Goal: Task Accomplishment & Management: Use online tool/utility

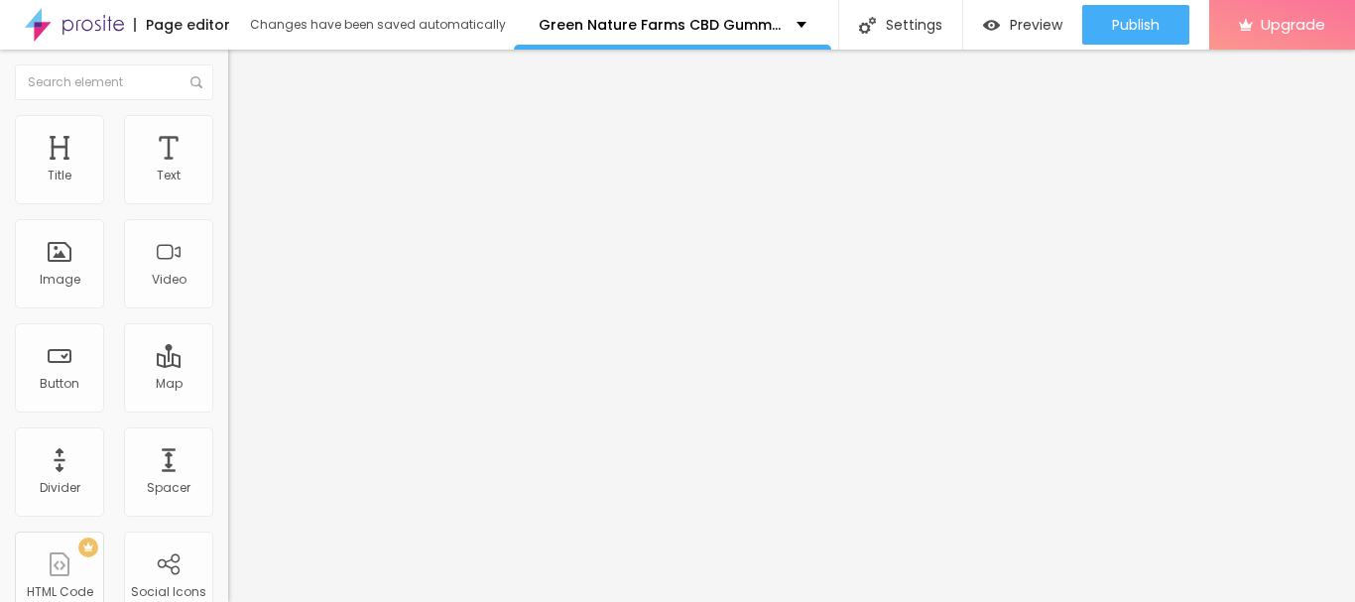
click at [228, 135] on img at bounding box center [237, 144] width 18 height 18
click at [228, 125] on img at bounding box center [237, 124] width 18 height 18
click at [52, 258] on div "Image" at bounding box center [59, 263] width 89 height 89
click at [65, 262] on div "Image" at bounding box center [59, 263] width 89 height 89
click at [59, 268] on div "Image" at bounding box center [59, 263] width 89 height 89
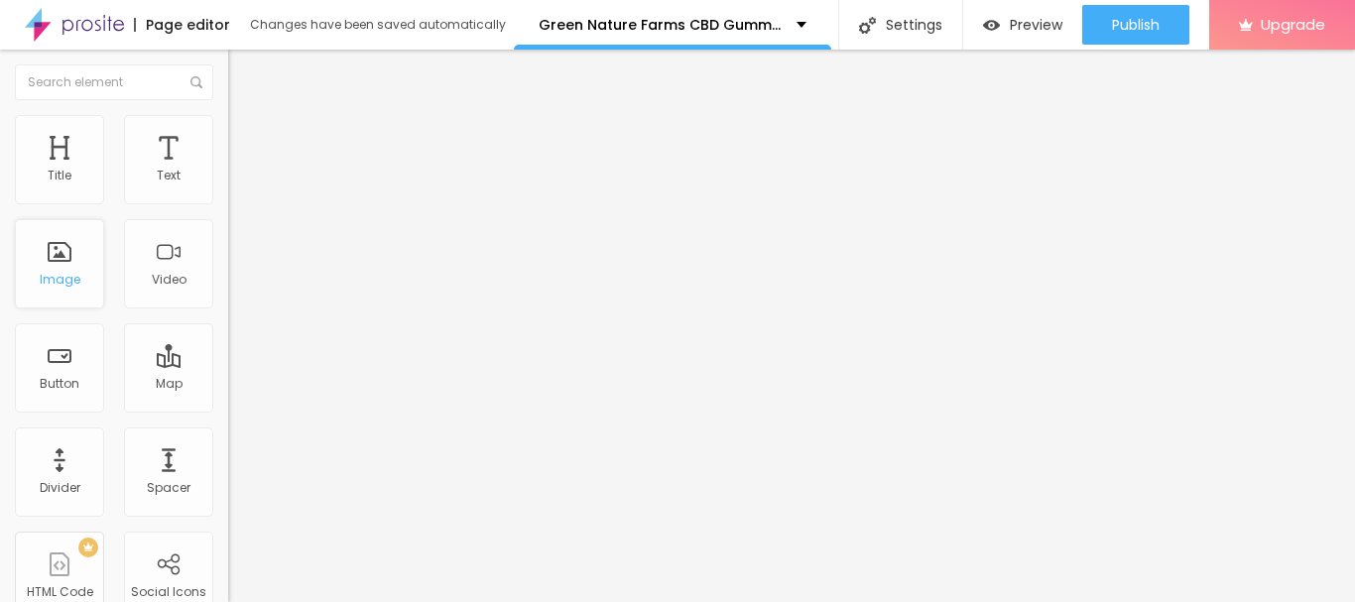
click at [59, 268] on div "Image" at bounding box center [59, 263] width 89 height 89
click at [61, 263] on div "Image" at bounding box center [59, 263] width 89 height 89
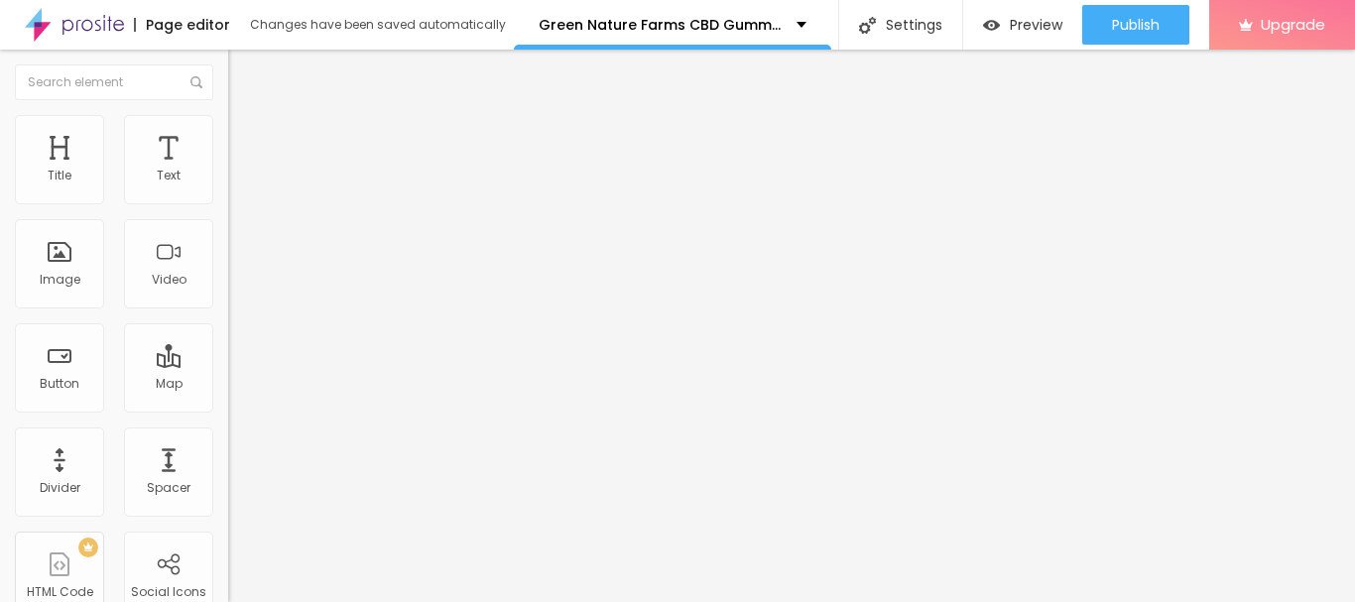
click at [228, 171] on span "Add image" at bounding box center [268, 162] width 81 height 17
click at [324, 601] on div "Subindo 0/1 arquivos" at bounding box center [677, 608] width 1355 height 12
click at [304, 601] on div "Subindo 0/1 arquivos" at bounding box center [677, 608] width 1355 height 12
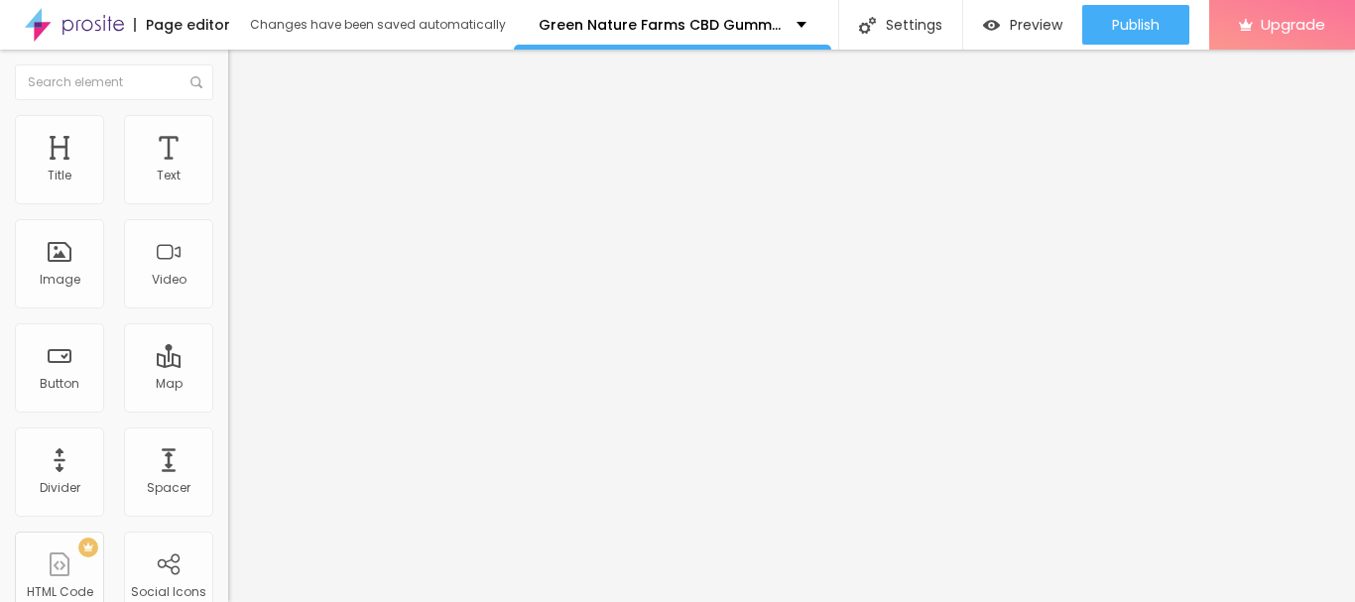
click at [346, 601] on div at bounding box center [677, 614] width 1355 height 0
click at [228, 115] on img at bounding box center [237, 124] width 18 height 18
click at [246, 137] on span "Advanced" at bounding box center [278, 128] width 64 height 17
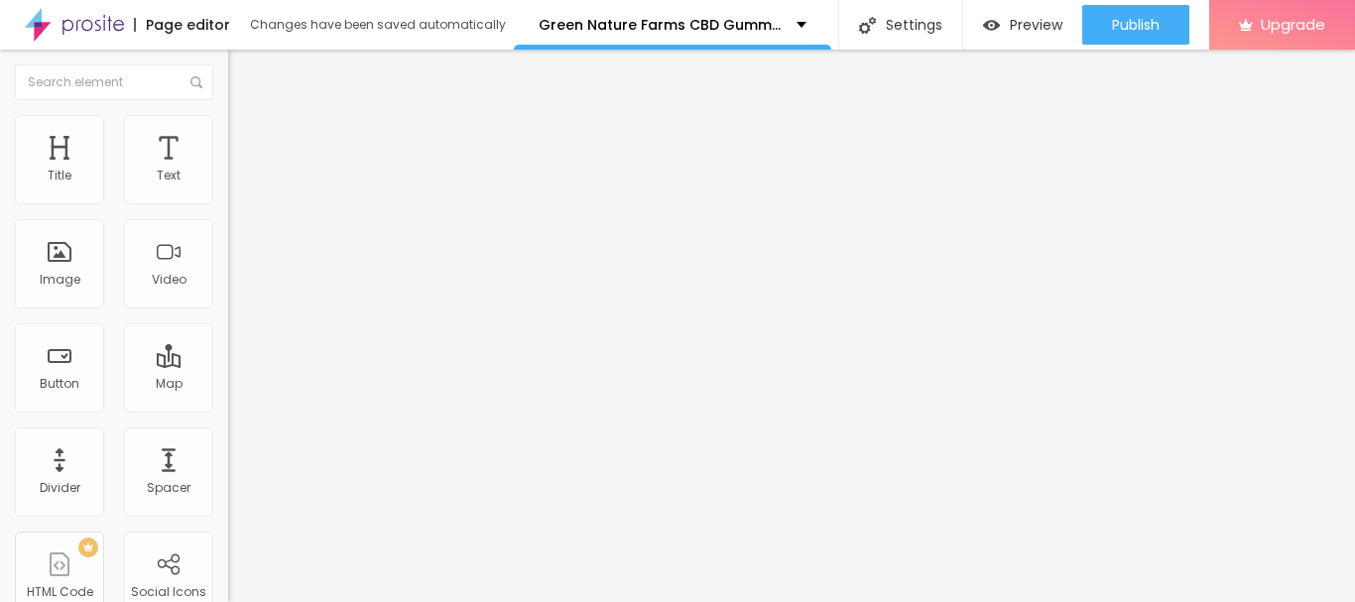
type input "14"
type input "16"
type input "17"
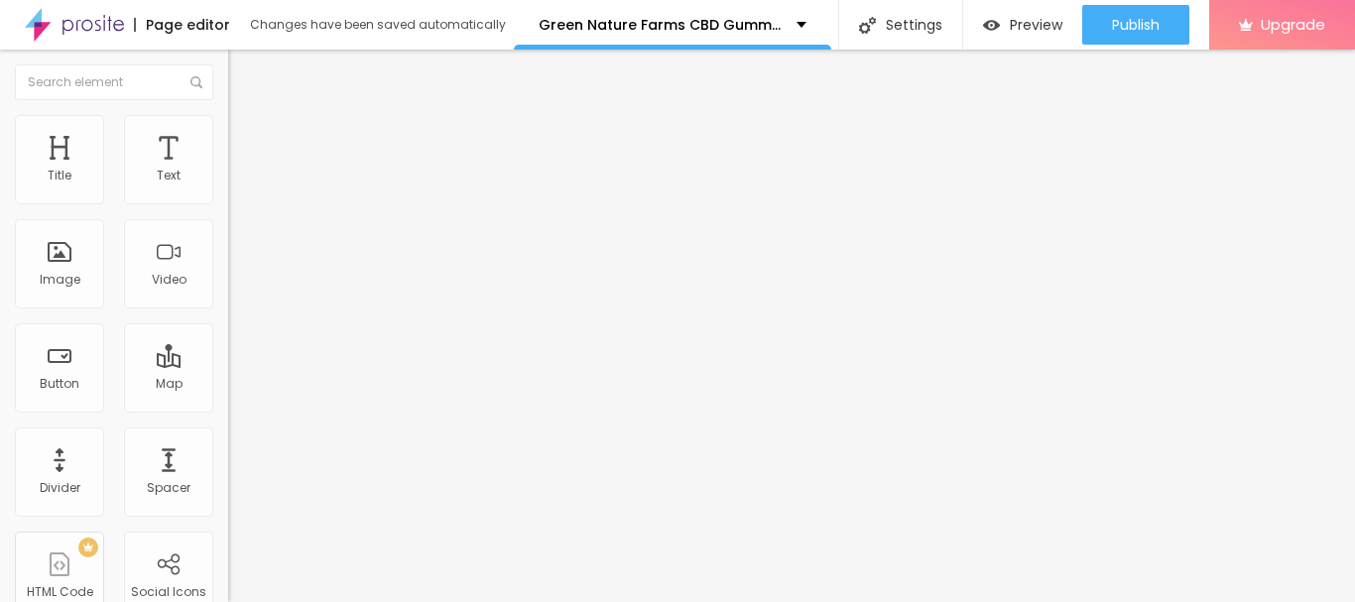
type input "17"
type input "18"
type input "19"
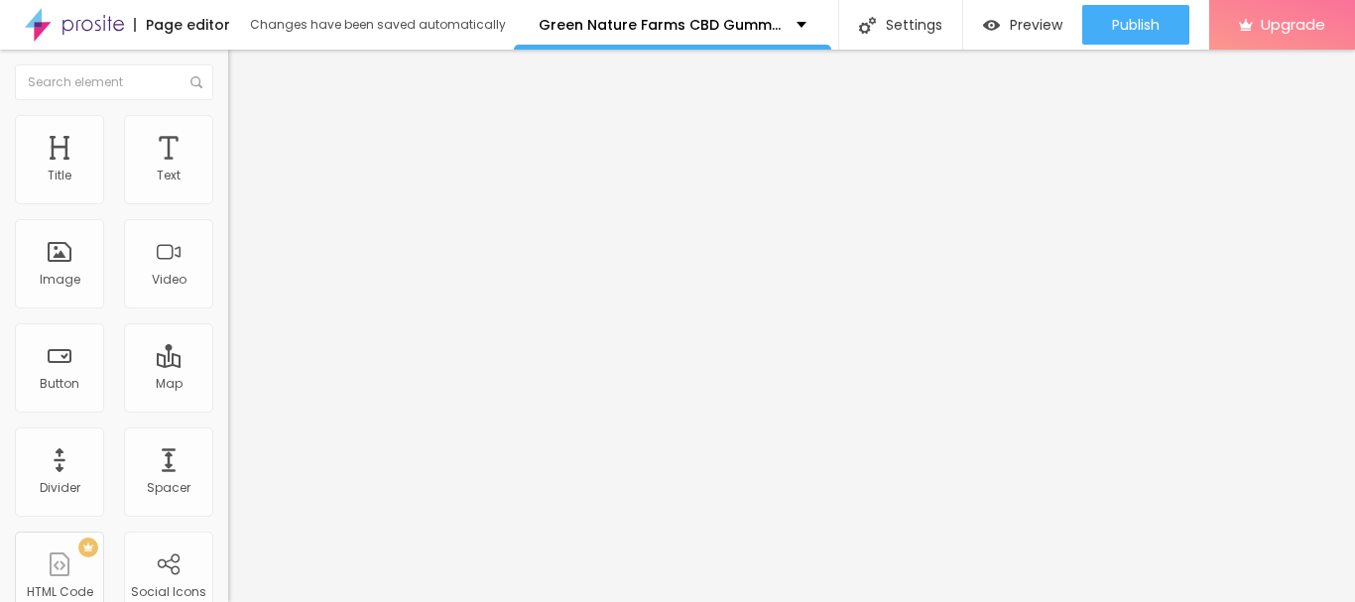
type input "22"
type input "23"
type input "24"
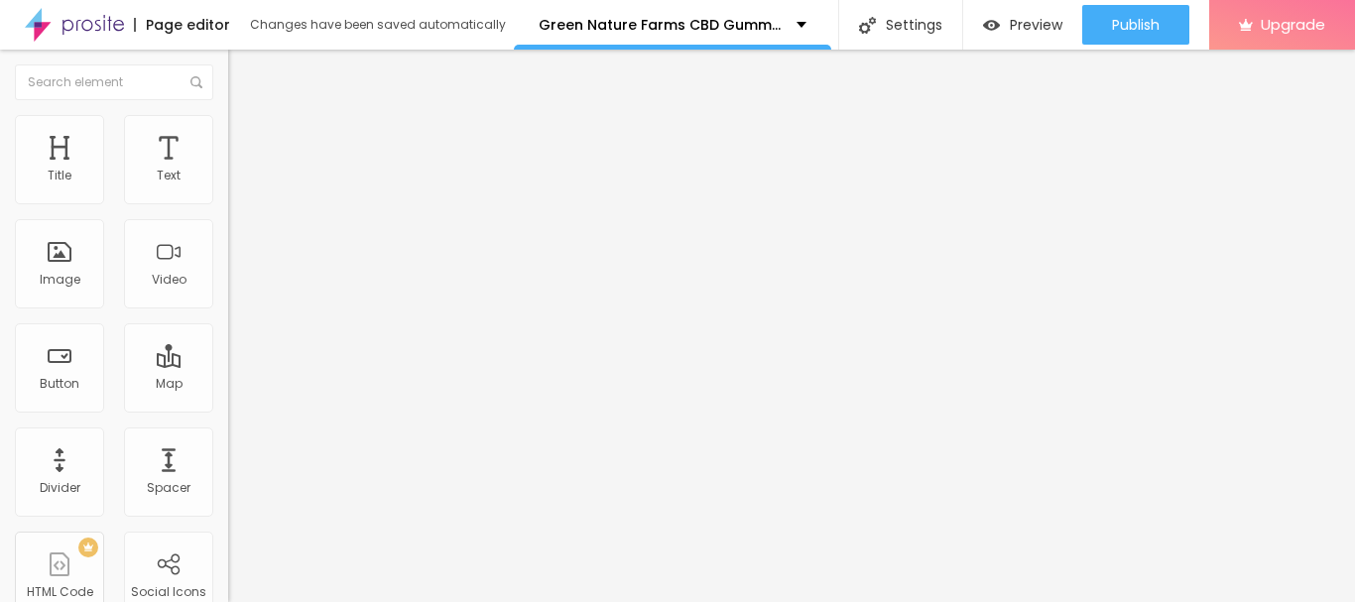
type input "24"
type input "27"
type input "28"
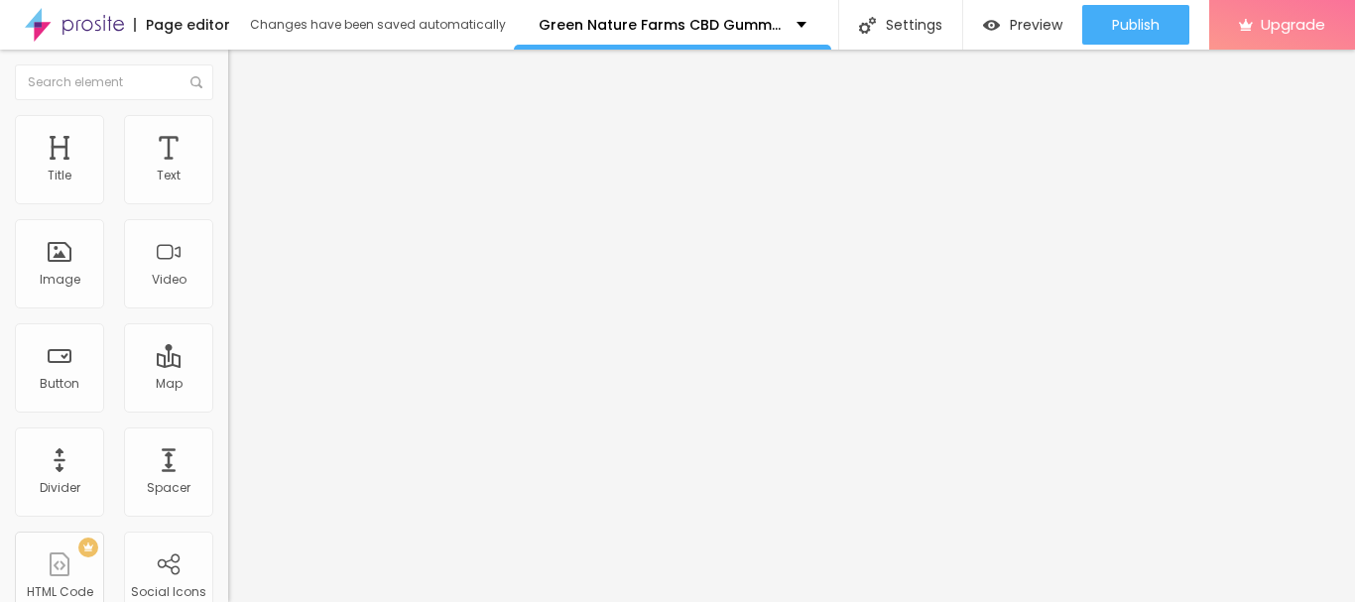
type input "29"
type input "30"
type input "33"
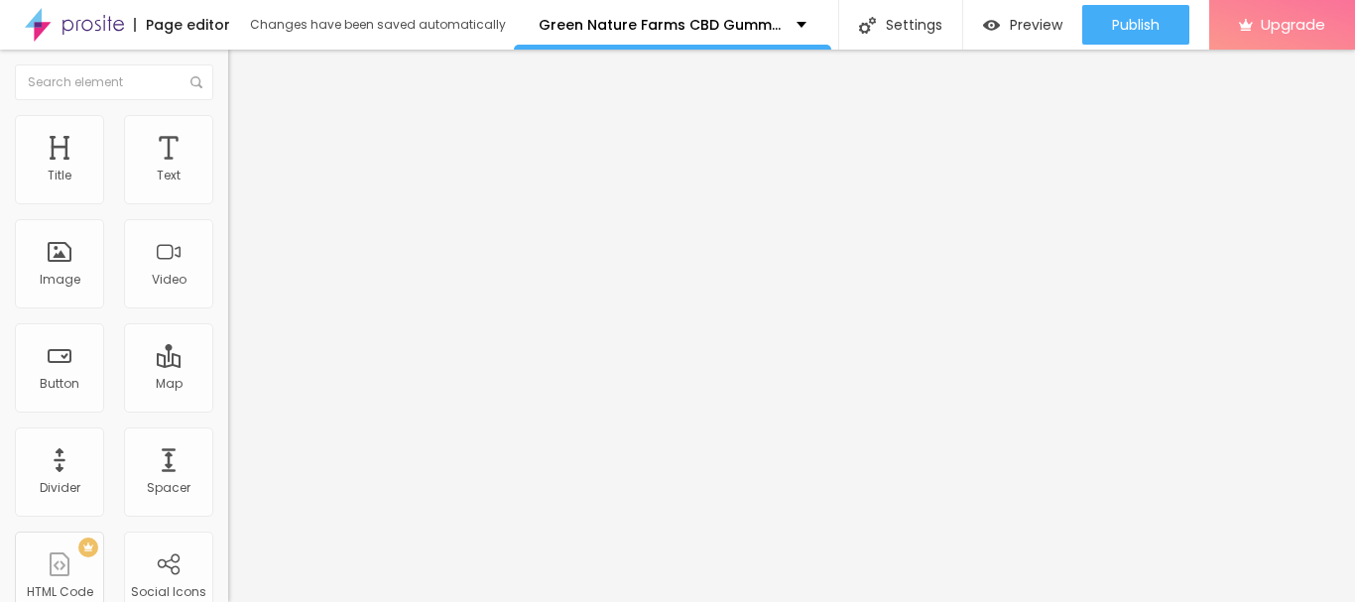
type input "33"
type input "34"
drag, startPoint x: 53, startPoint y: 194, endPoint x: 82, endPoint y: 189, distance: 30.2
type input "34"
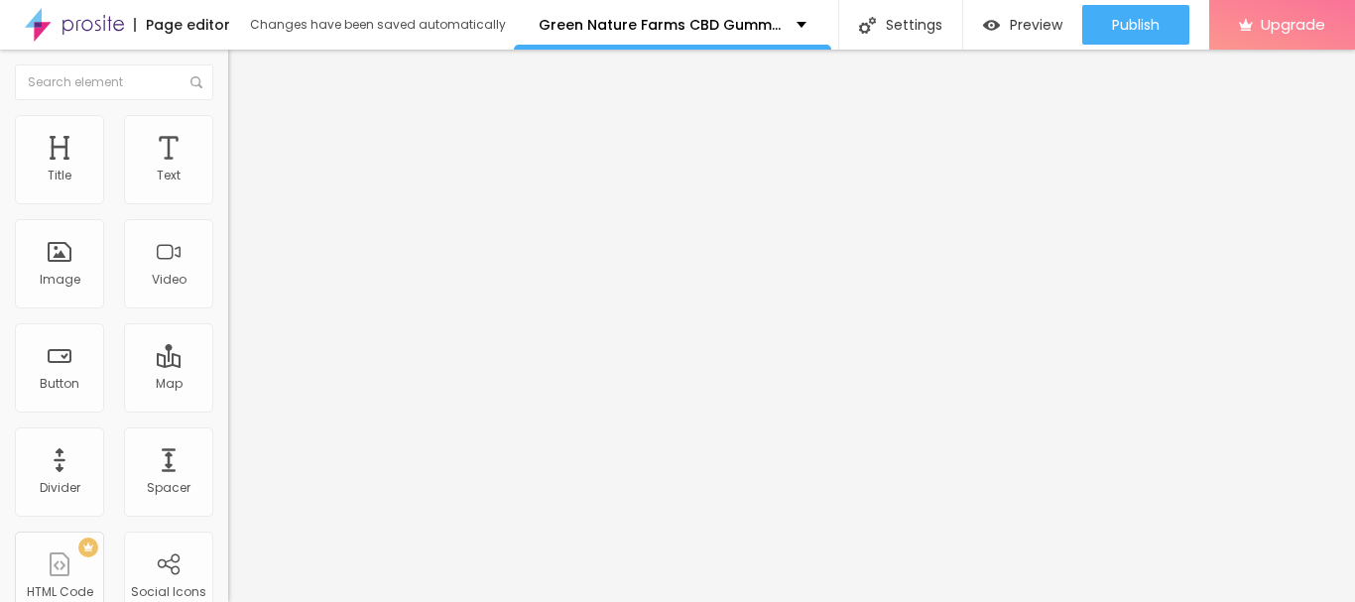
click at [228, 365] on input "range" at bounding box center [292, 373] width 128 height 16
type input "13"
type input "14"
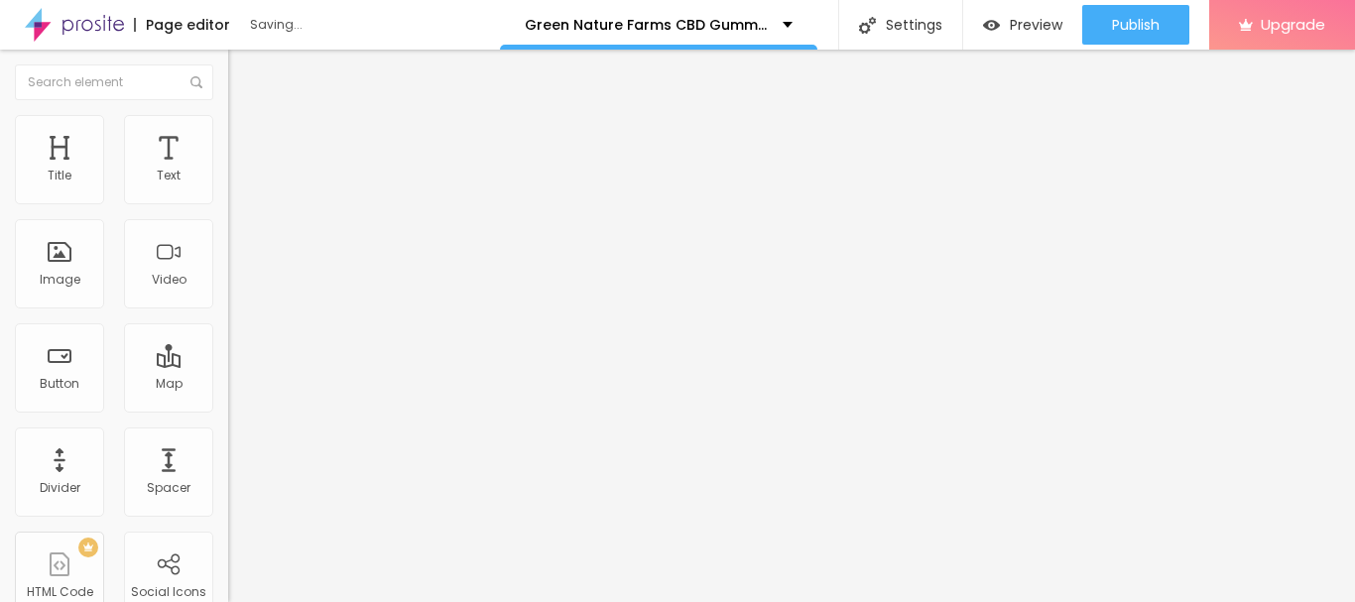
type input "15"
type input "17"
type input "18"
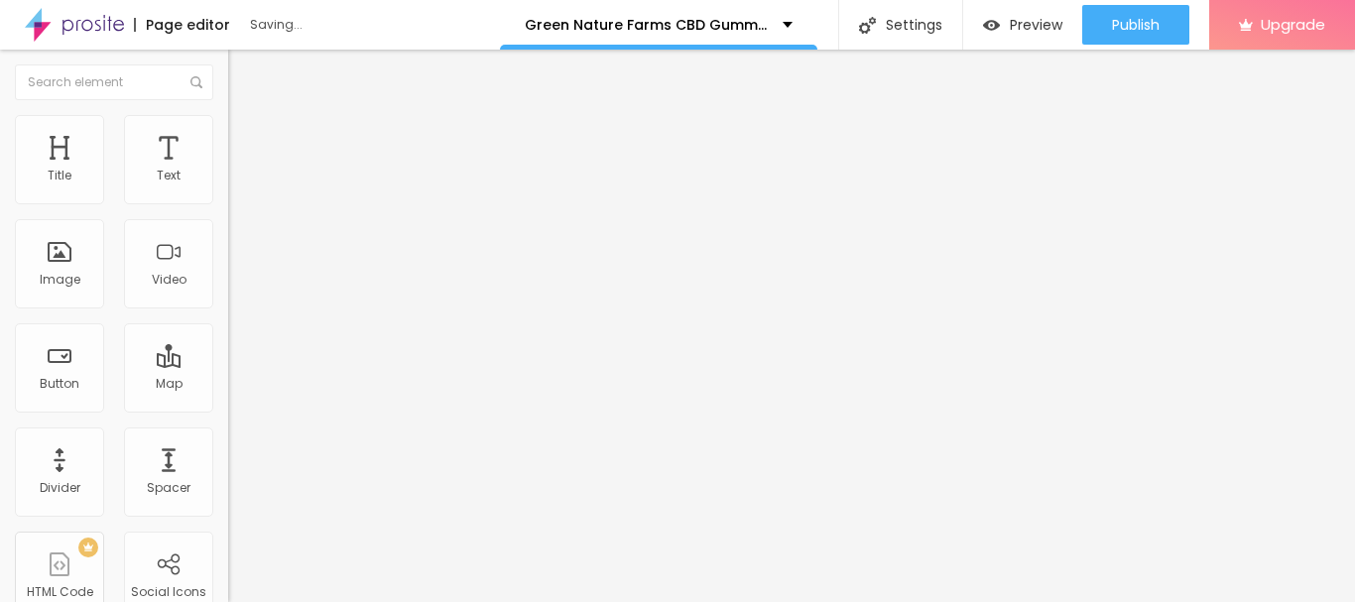
type input "18"
type input "24"
type input "26"
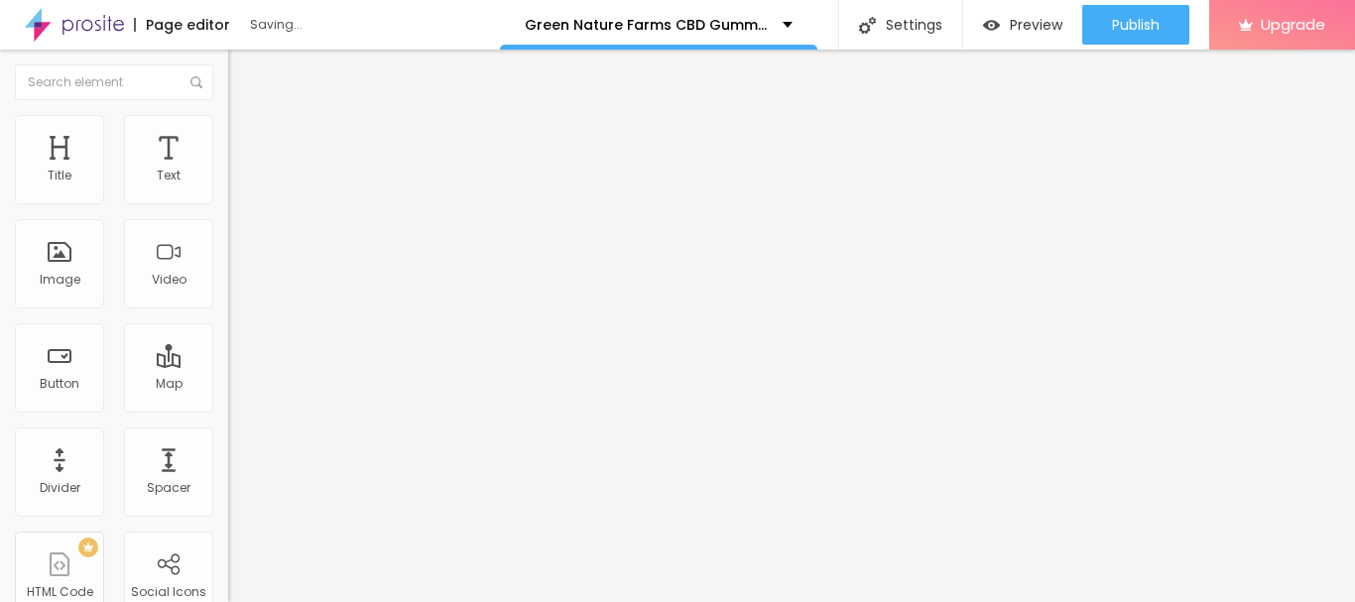
type input "27"
type input "28"
type input "31"
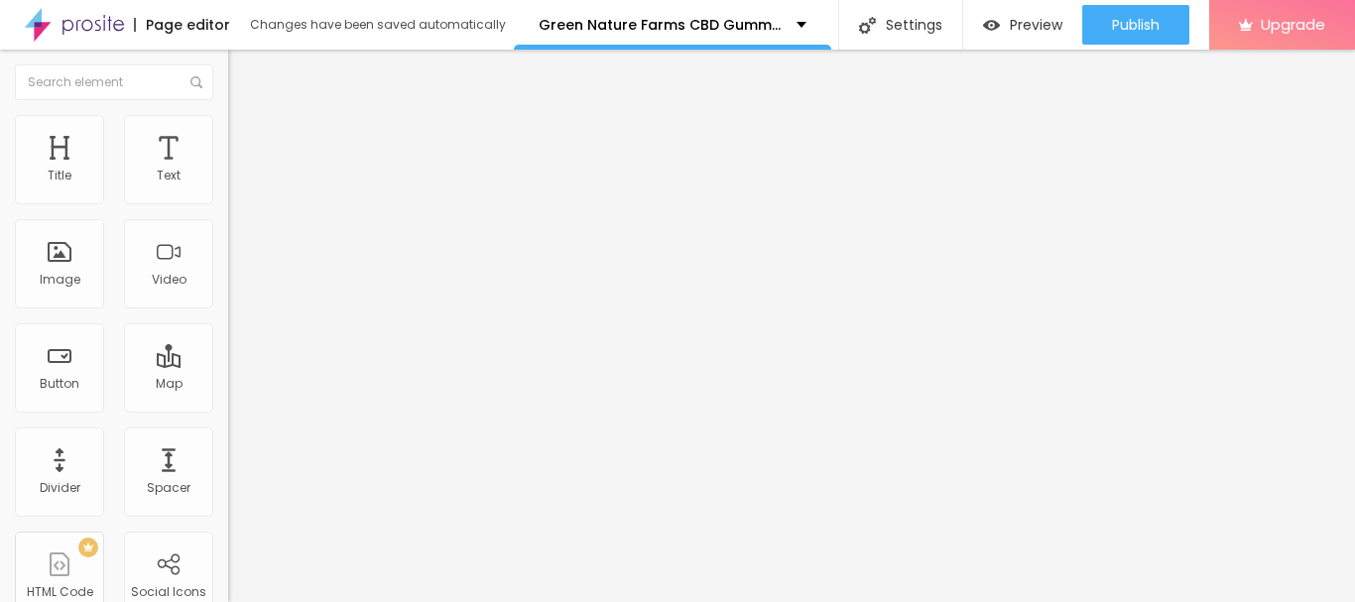
type input "31"
type input "28"
type input "27"
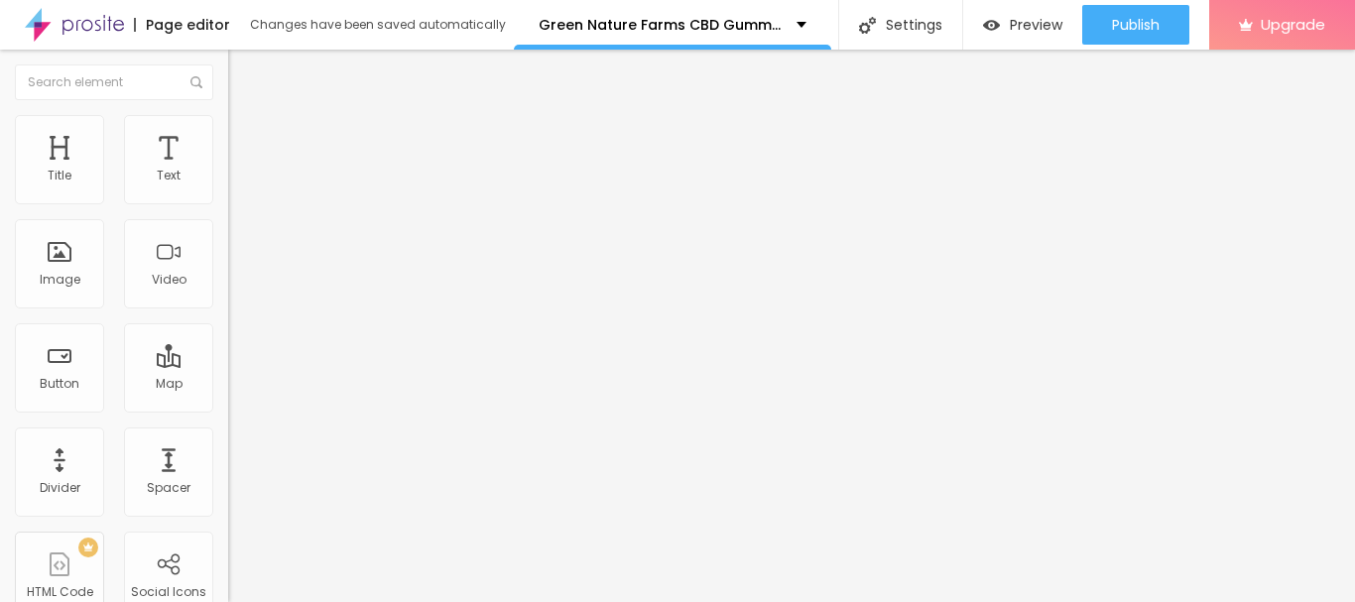
type input "26"
type input "27"
type input "28"
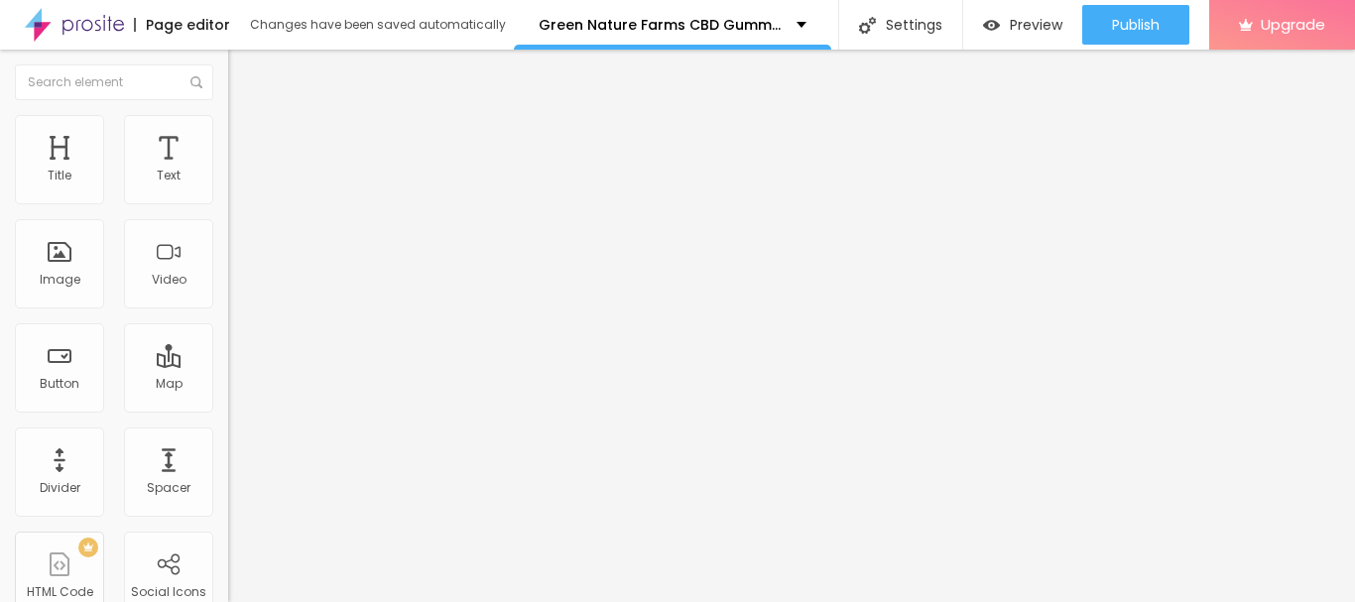
type input "28"
type input "31"
type input "32"
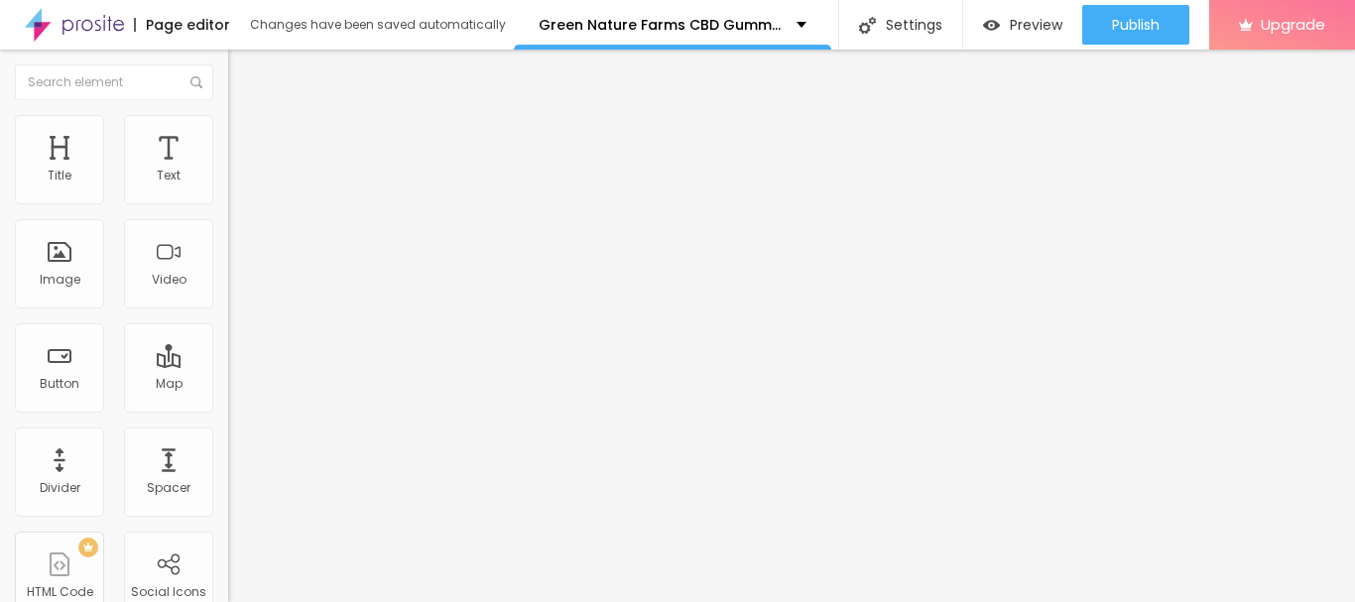
type input "33"
type input "34"
drag, startPoint x: 59, startPoint y: 234, endPoint x: 82, endPoint y: 232, distance: 23.9
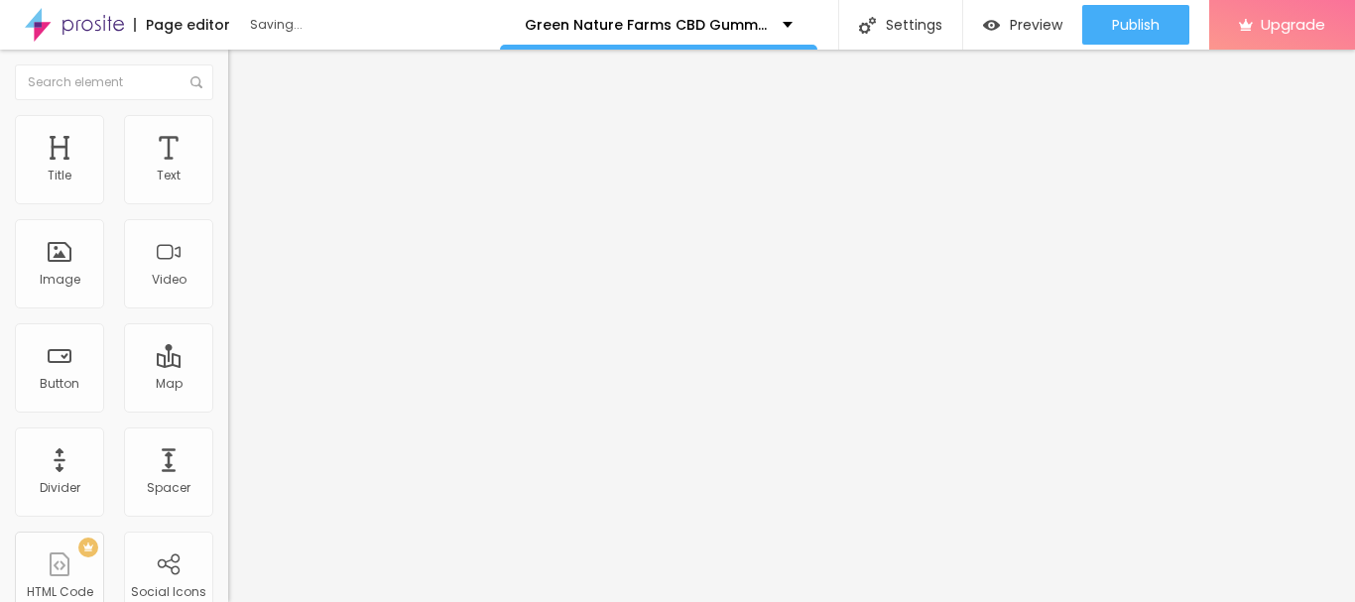
type input "34"
click at [228, 113] on img at bounding box center [237, 104] width 18 height 18
click at [236, 184] on icon "button" at bounding box center [242, 179] width 12 height 12
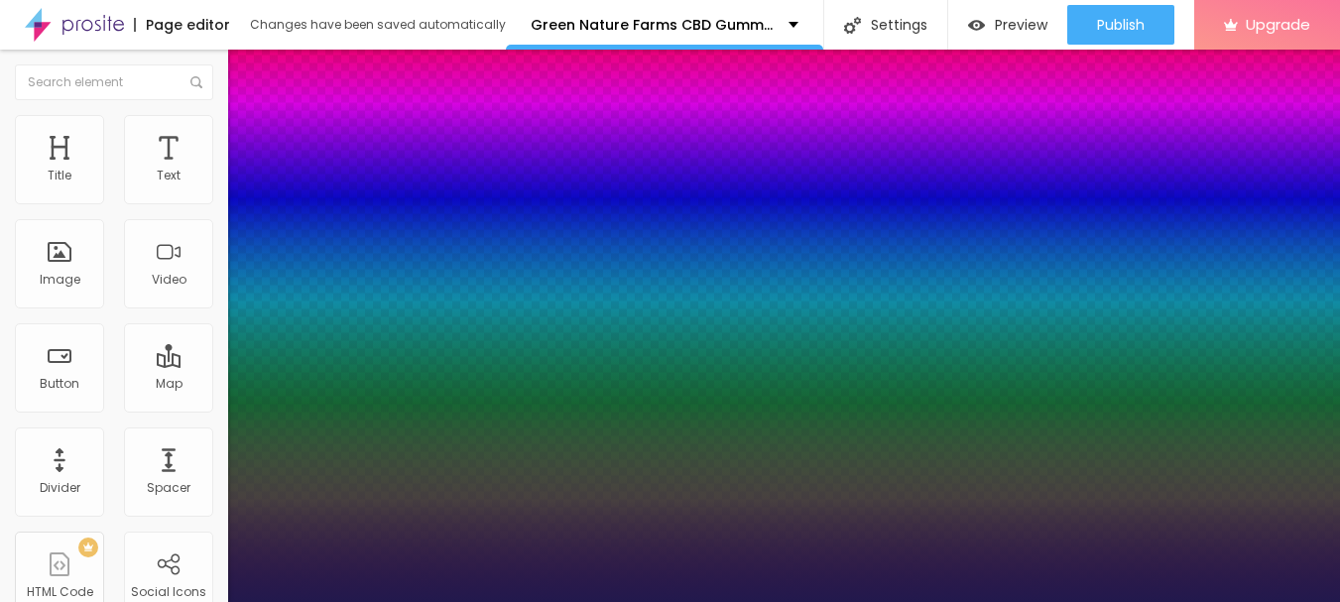
type input "1"
type input "24"
type input "1"
type input "26"
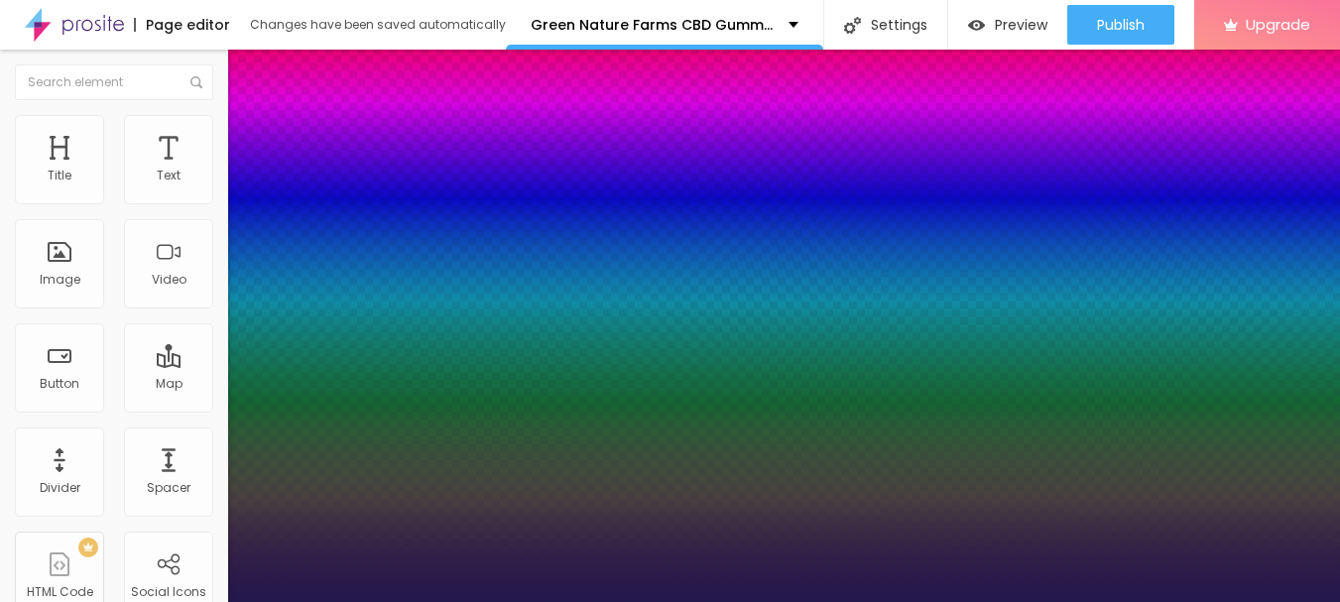
type input "26"
type input "1"
type input "24"
type input "1"
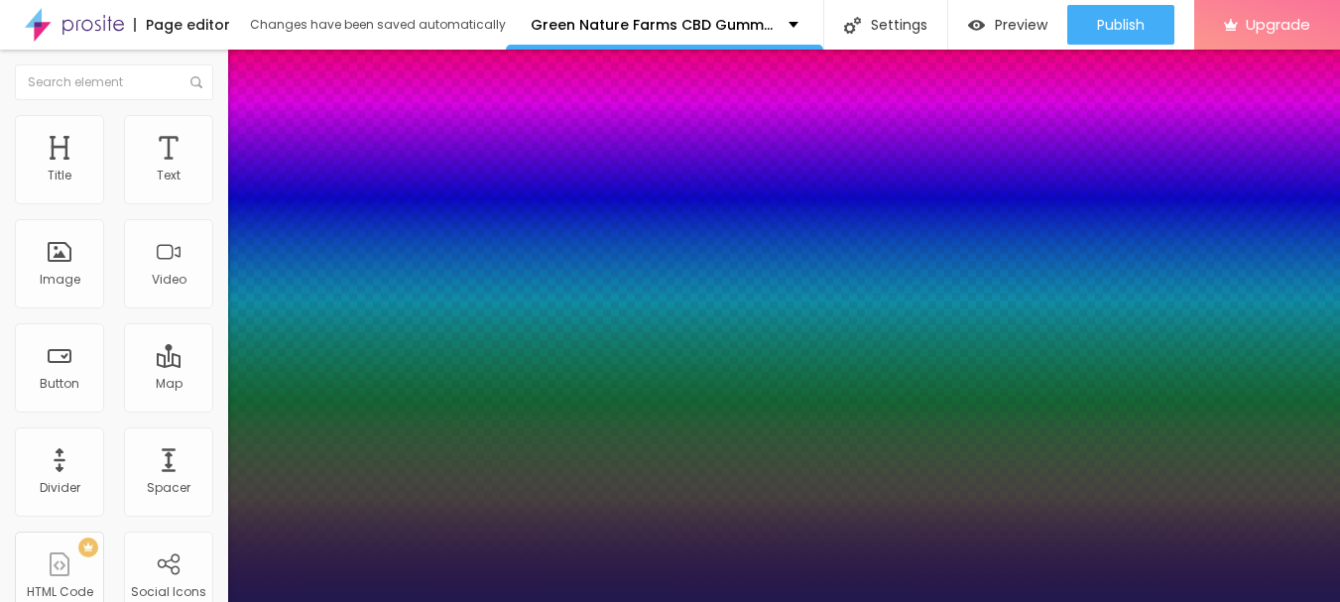
type input "23"
type input "1"
type input "22"
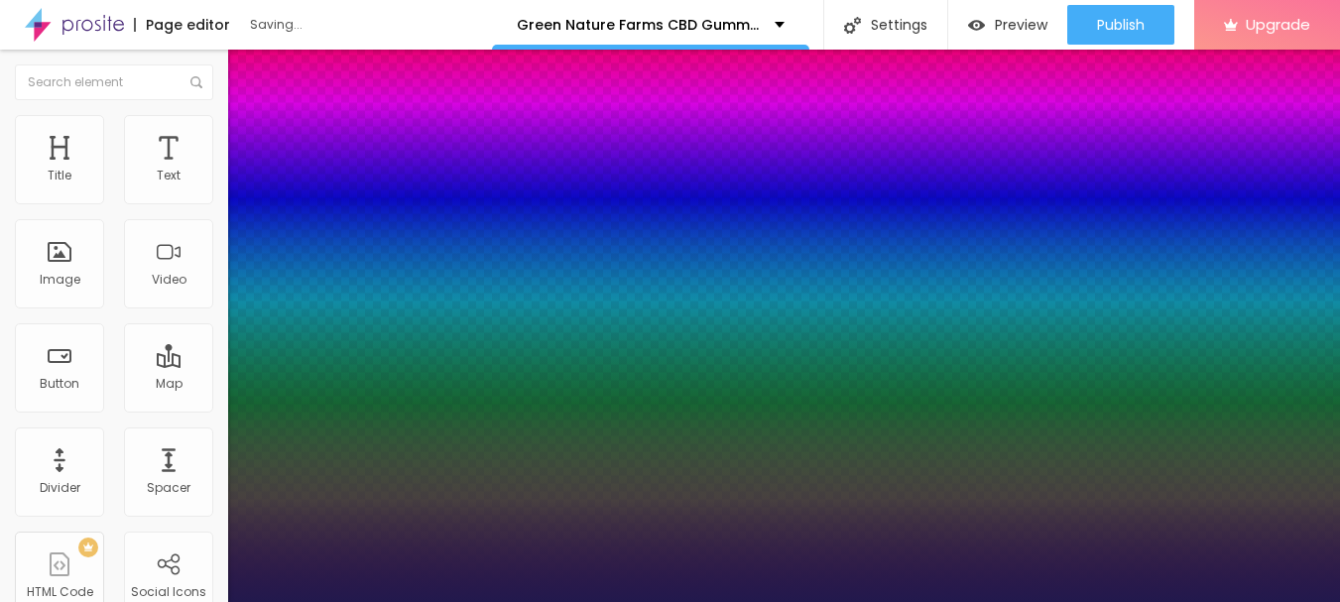
type input "1"
type input "22"
type input "0.1"
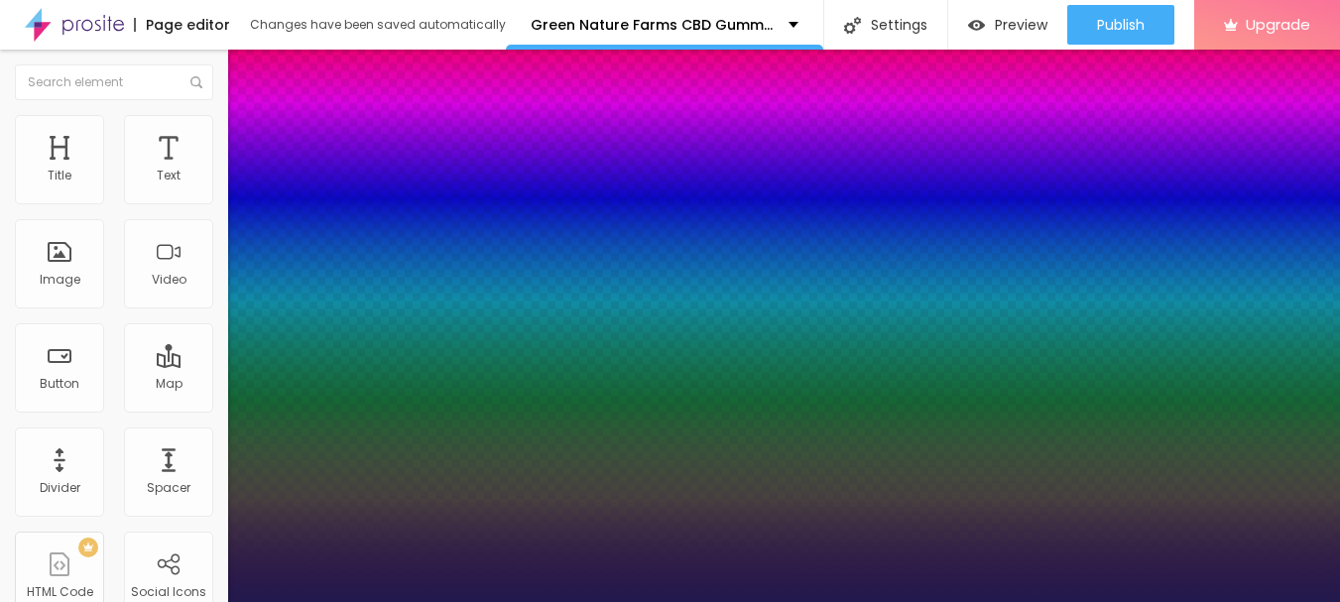
type input "1"
type input "0.2"
type input "1"
type input "0.5"
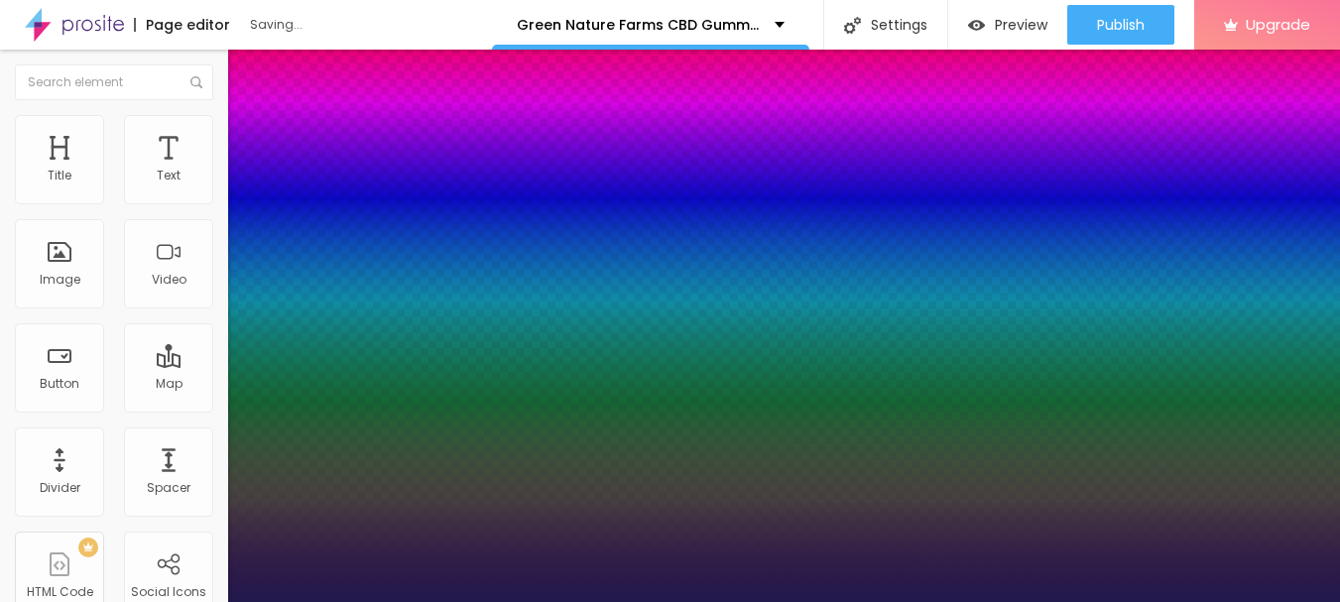
type input "0.5"
type input "1"
type input "0.3"
type input "1"
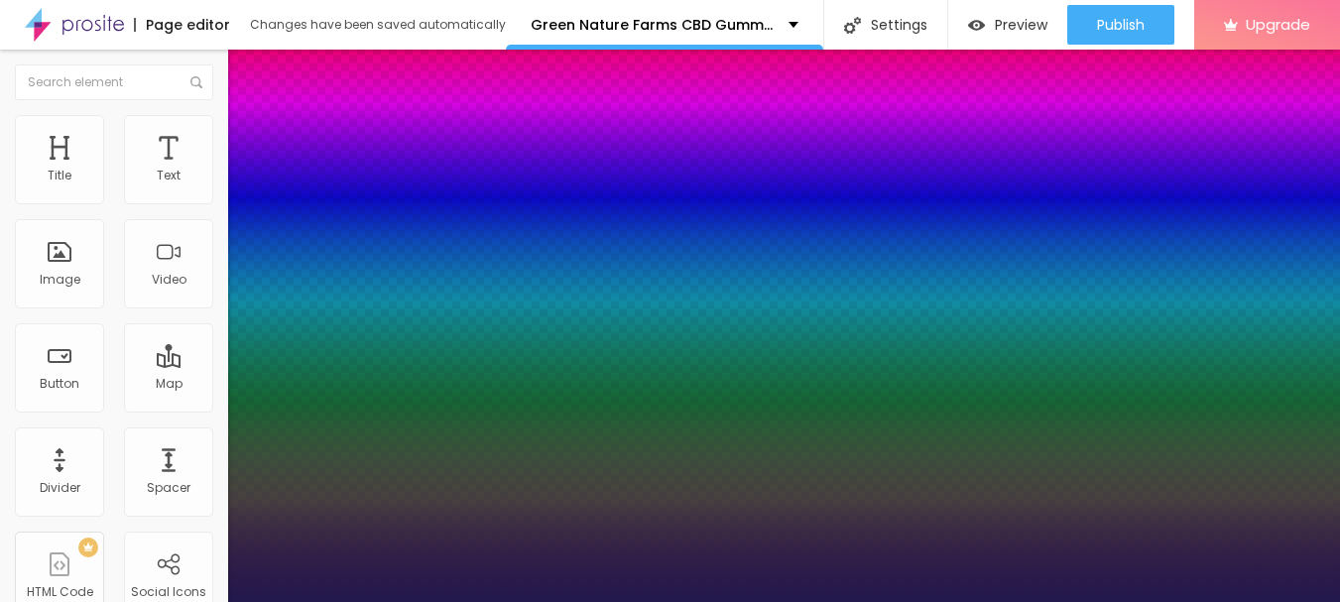
type input "0.2"
type input "1"
type input "0.1"
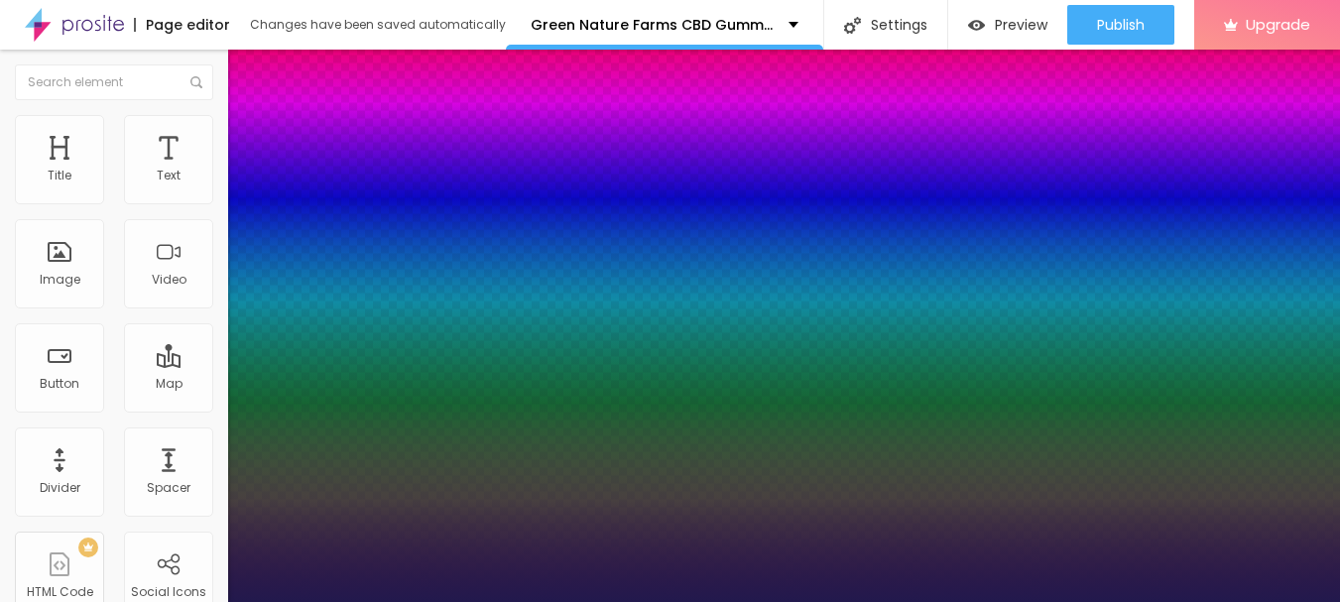
type input "1"
type input "0"
drag, startPoint x: 256, startPoint y: 378, endPoint x: 247, endPoint y: 369, distance: 12.6
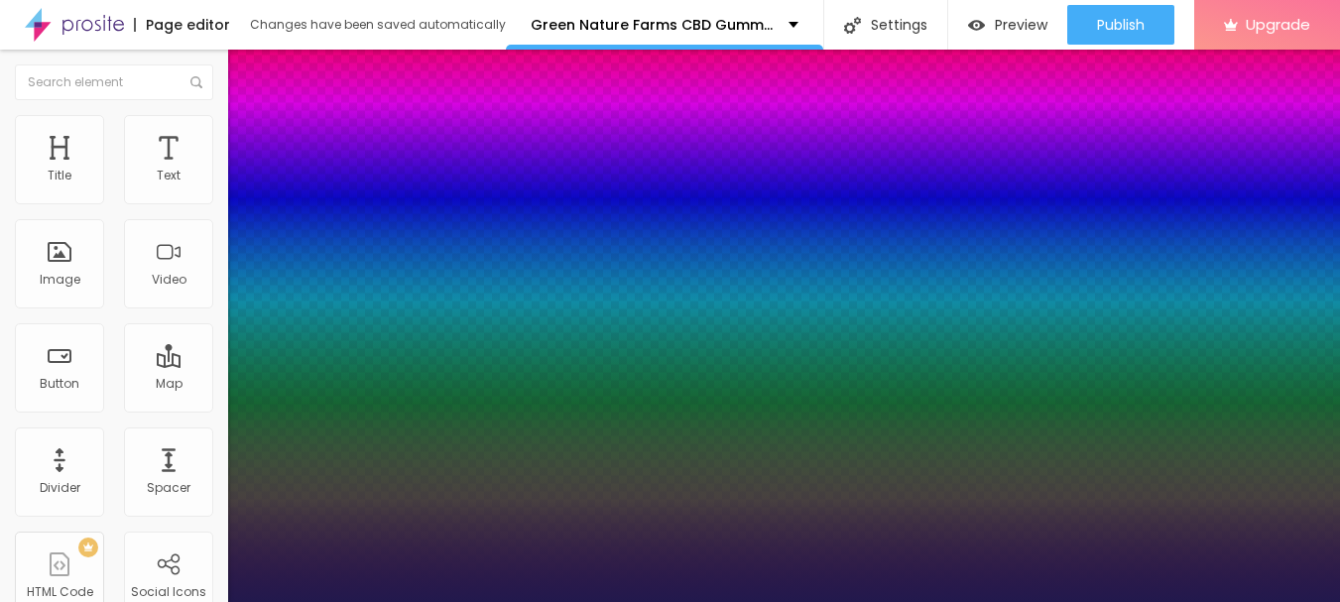
type input "3"
type input "4"
type input "5"
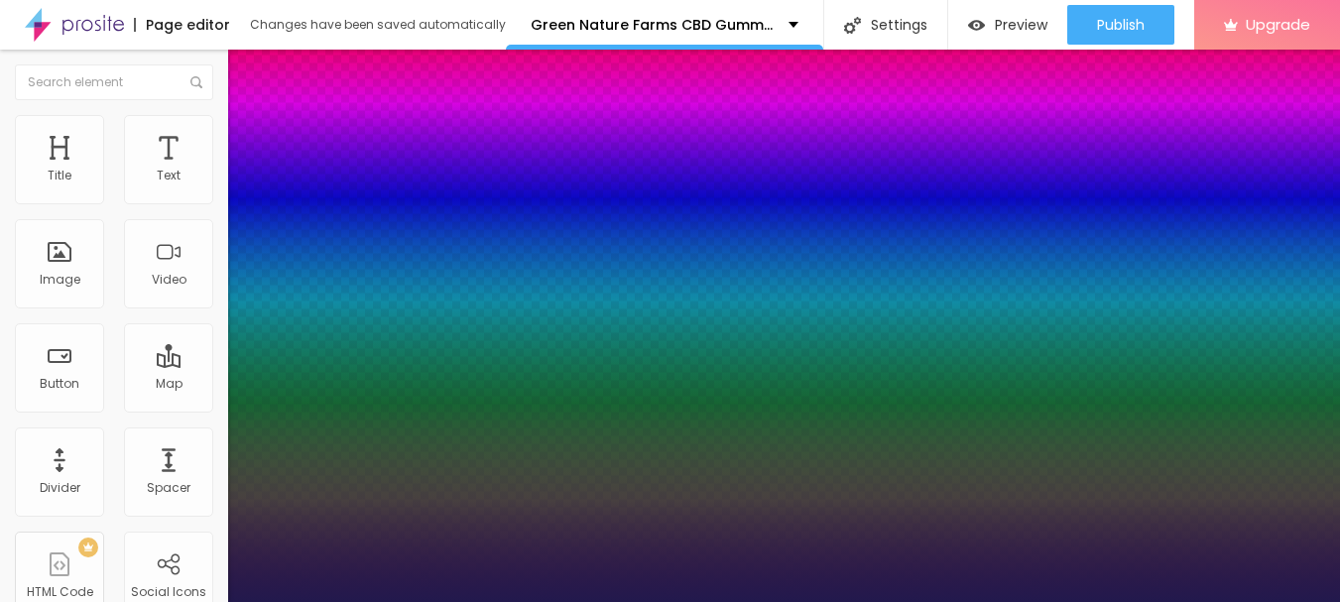
type input "5"
type input "6"
type input "8"
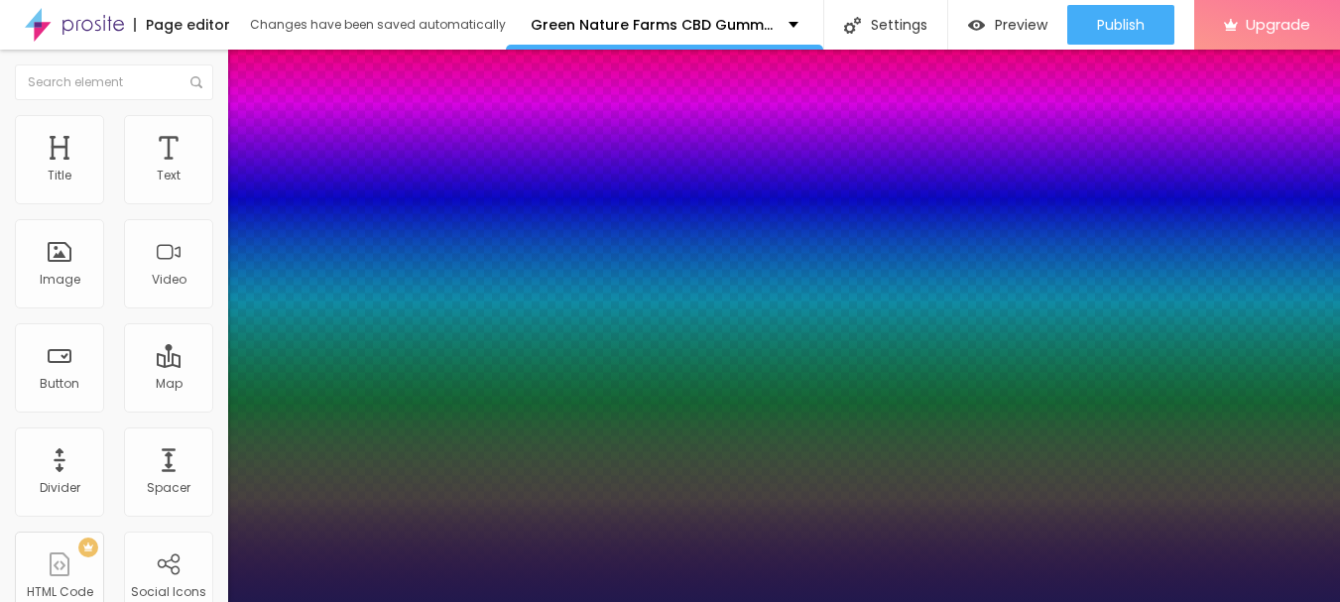
type input "6"
type input "2"
type input "0"
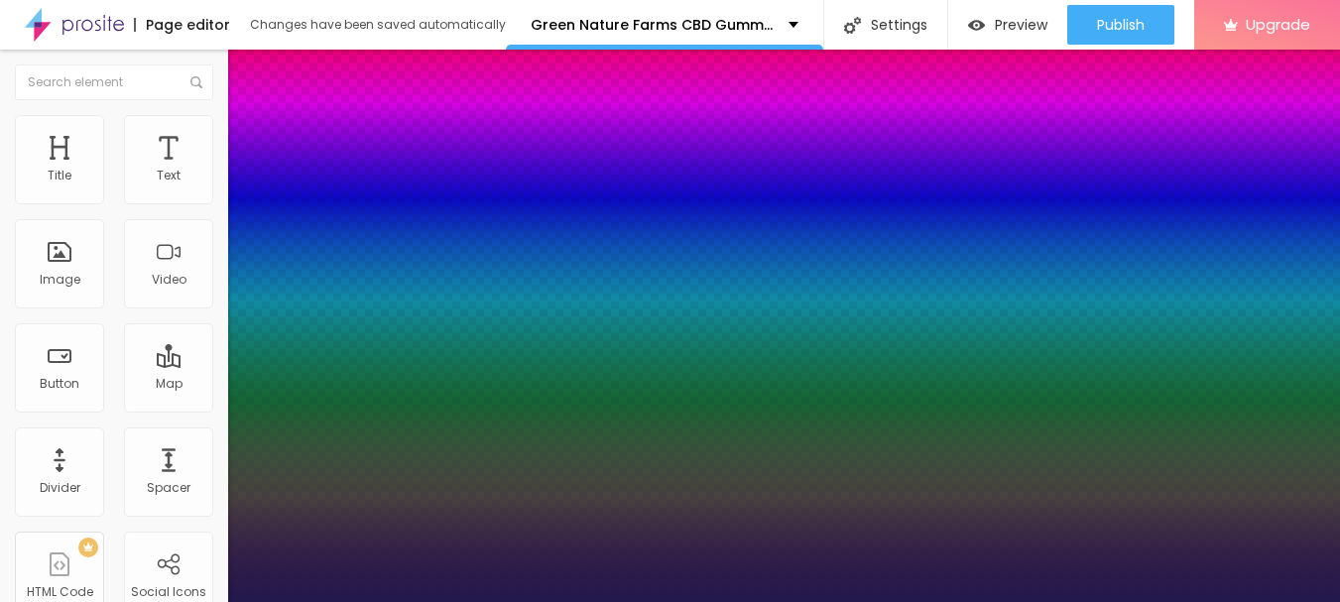
type input "0"
drag, startPoint x: 261, startPoint y: 426, endPoint x: 243, endPoint y: 420, distance: 18.8
type input "0"
click at [779, 601] on div at bounding box center [670, 614] width 1340 height 0
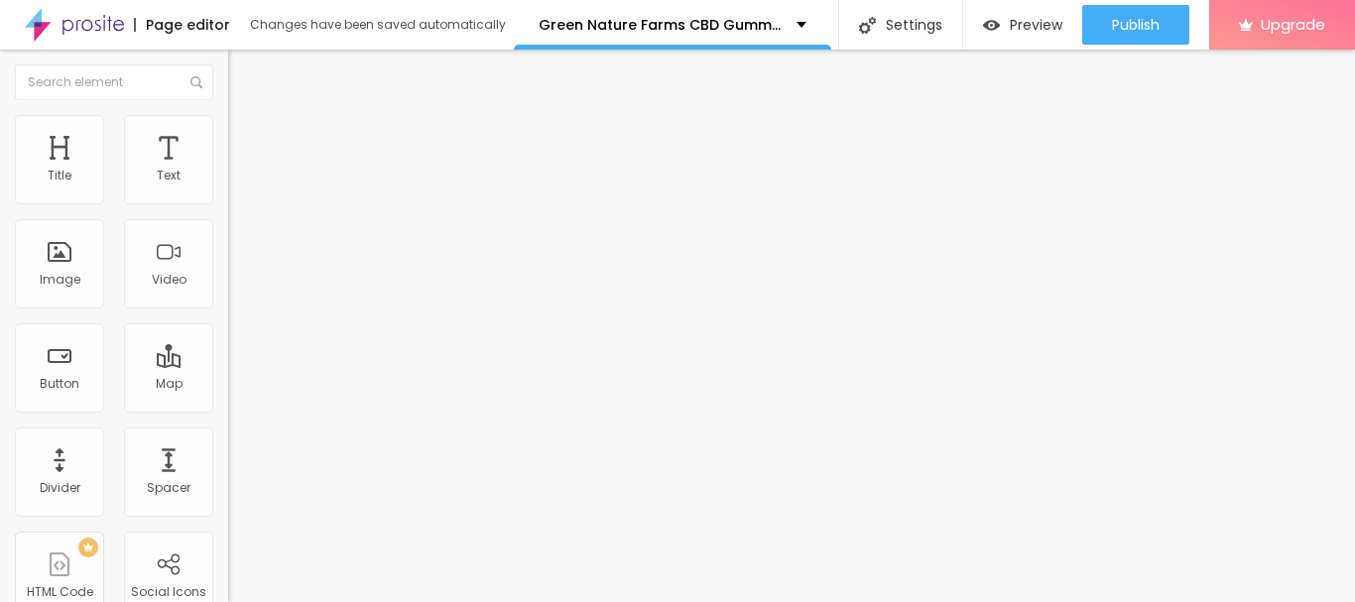
click at [238, 286] on icon "button" at bounding box center [242, 282] width 8 height 8
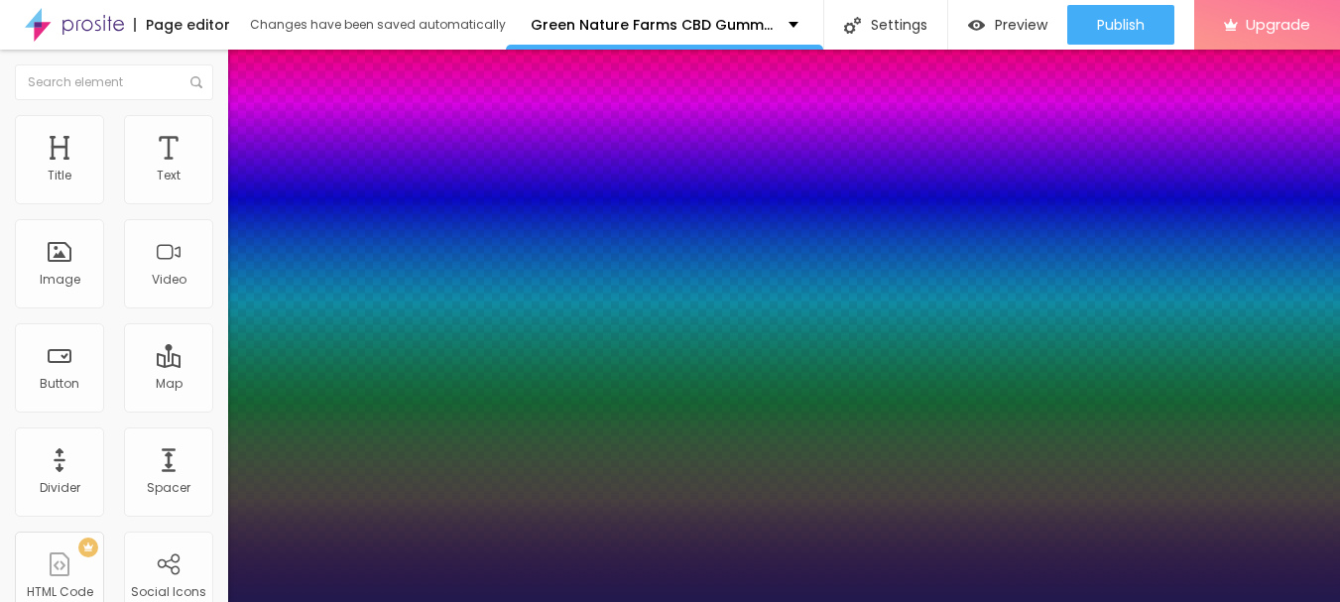
type input "1"
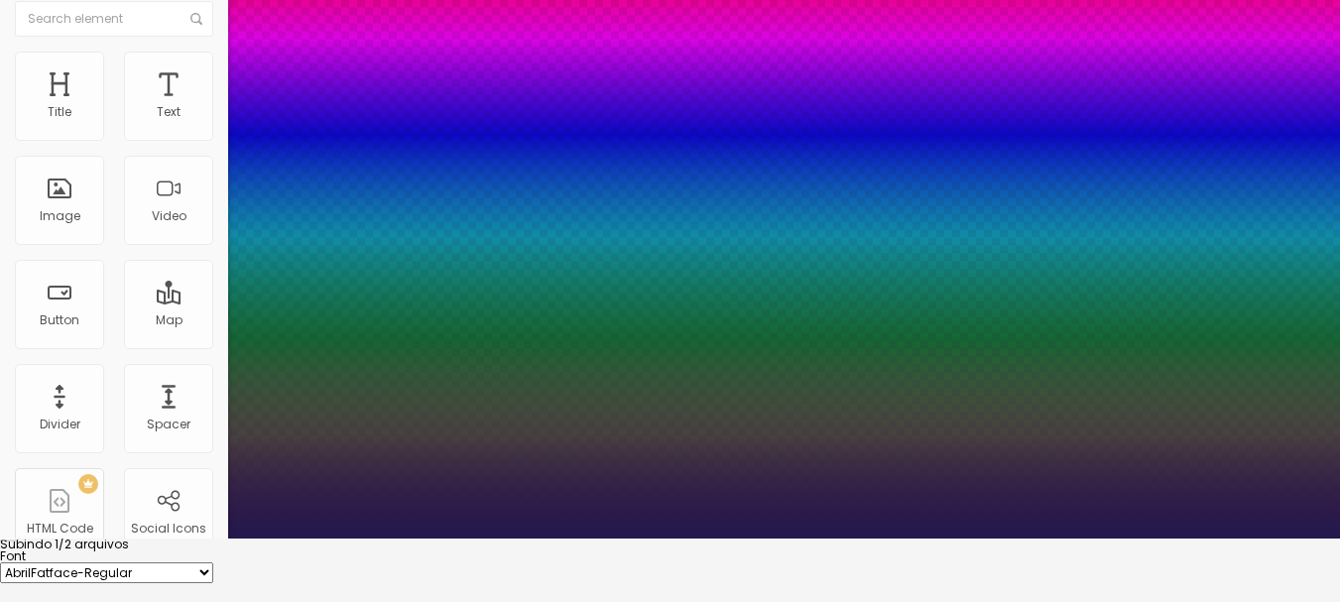
scroll to position [99, 0]
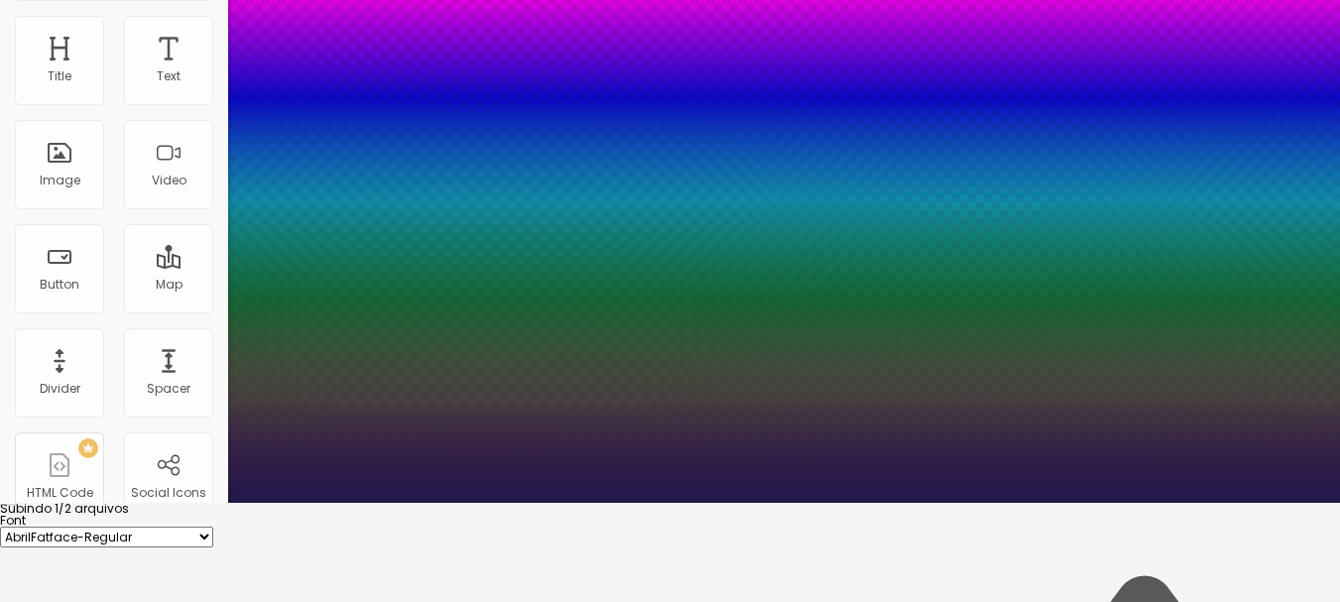
type input "0.2"
type input "1"
type input "0.3"
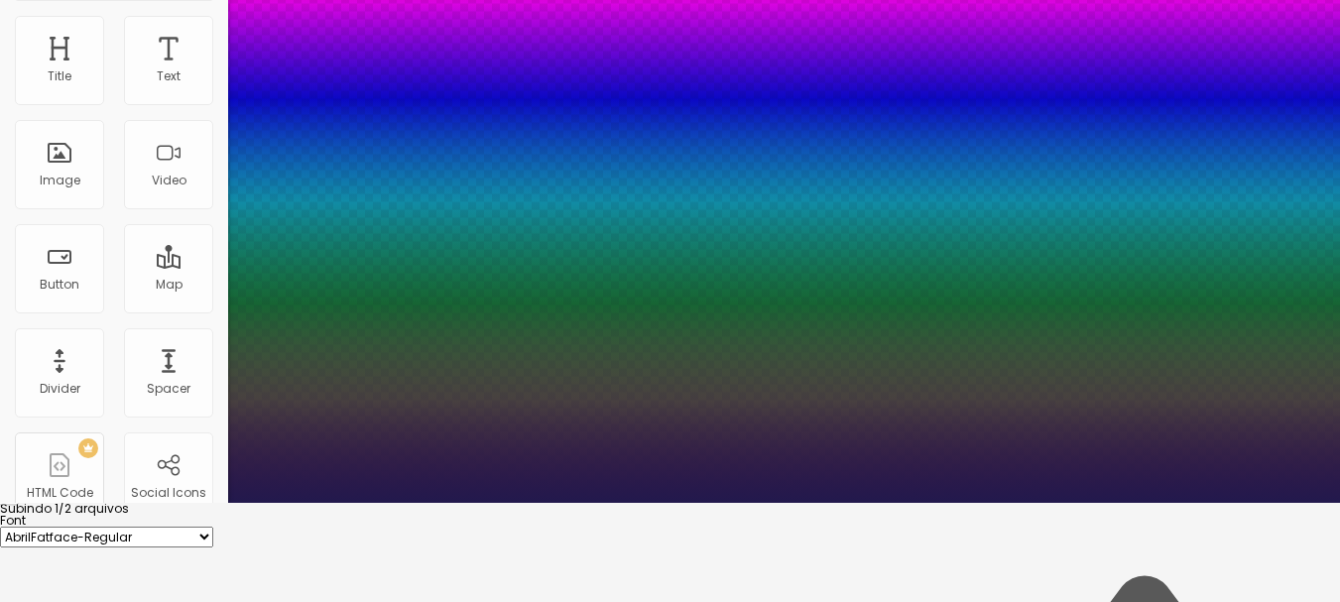
type input "1"
type input "1.5"
type input "1"
type input "1.6"
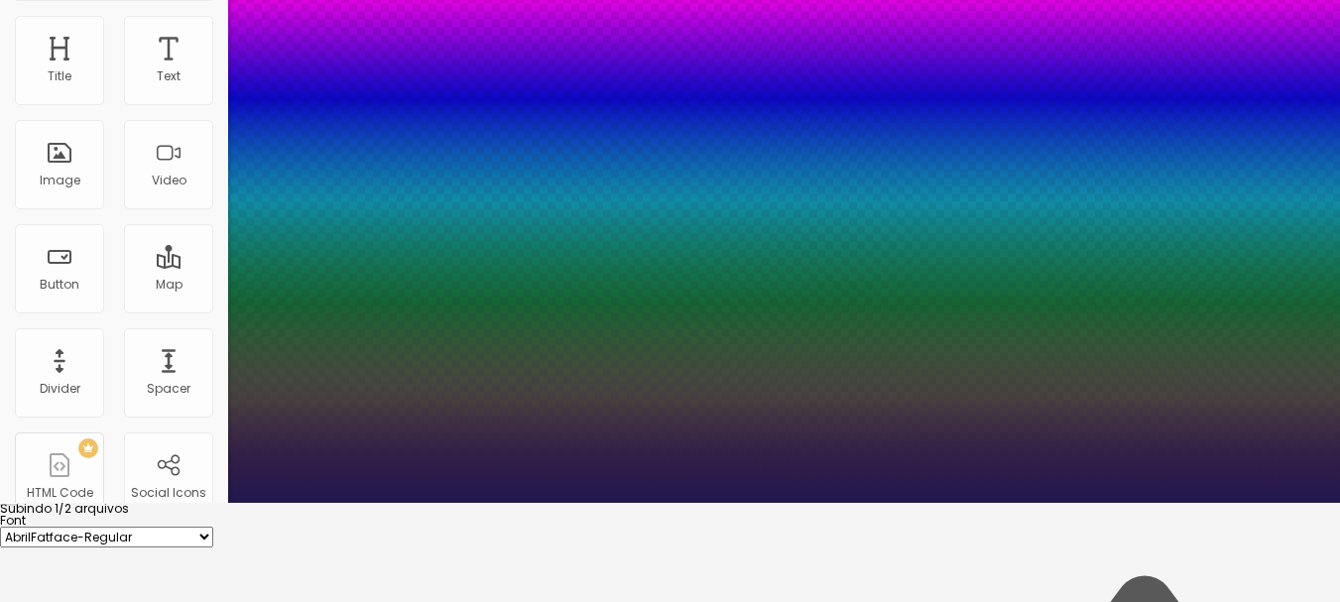
type input "1.6"
type input "1"
drag, startPoint x: 259, startPoint y: 508, endPoint x: 279, endPoint y: 510, distance: 19.9
type input "1.6"
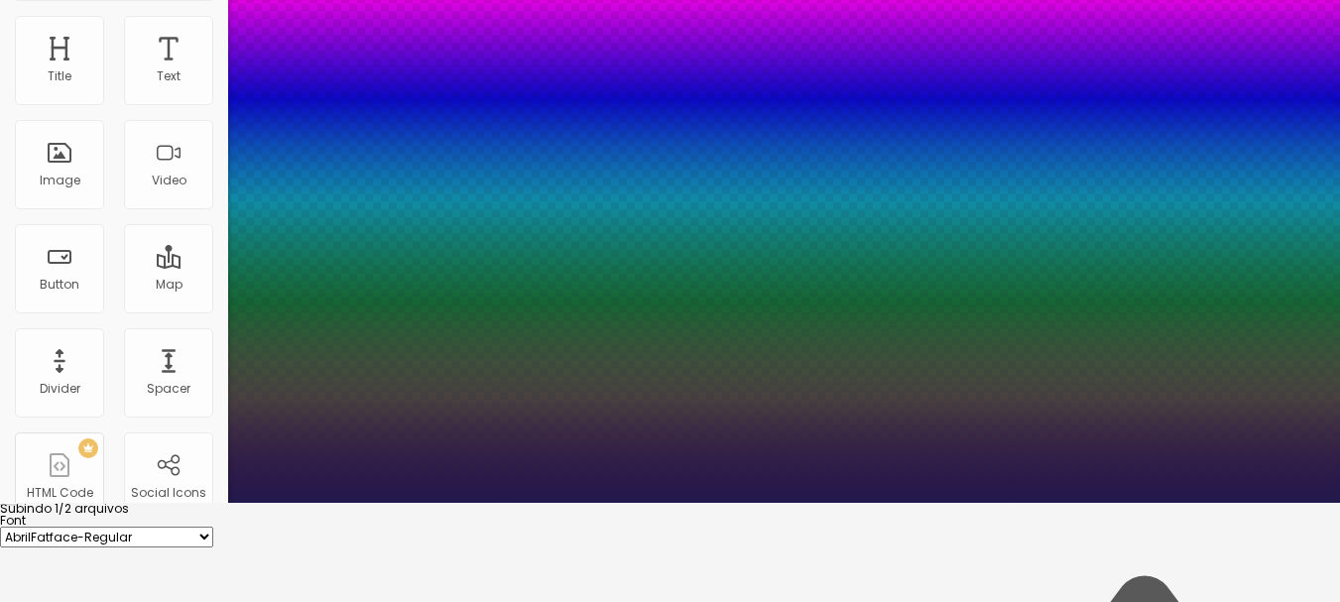
type input "1"
type input "2.7"
type input "1"
type input "2.8"
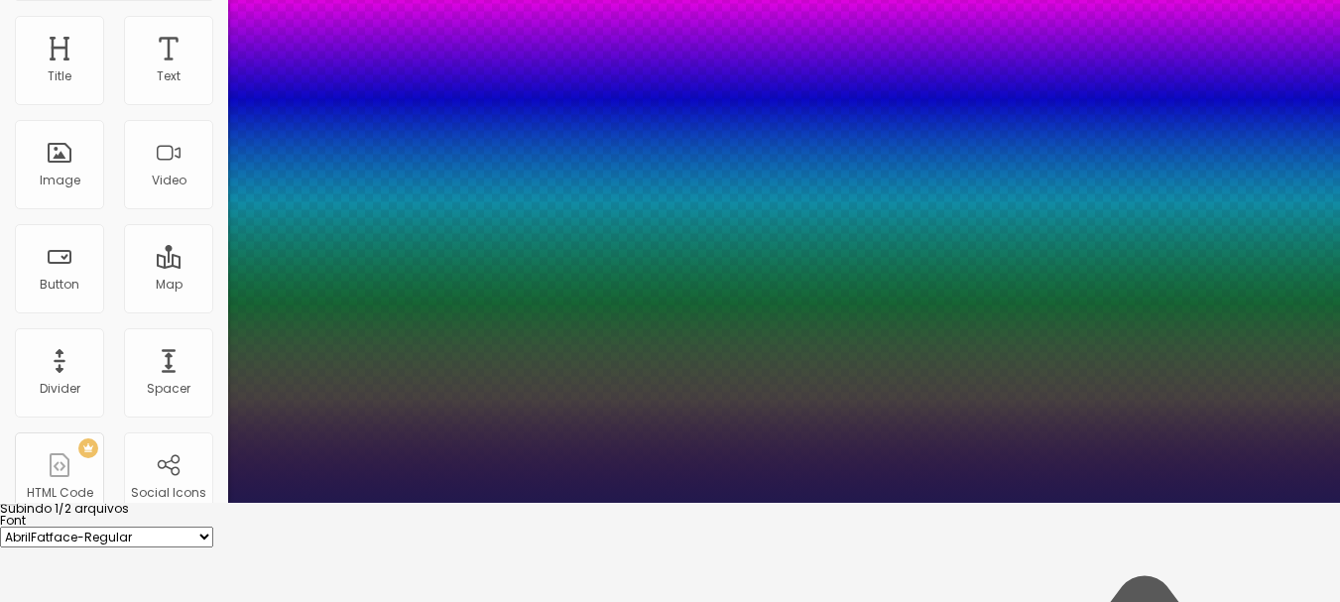
type input "2.8"
type input "1"
type input "2.8"
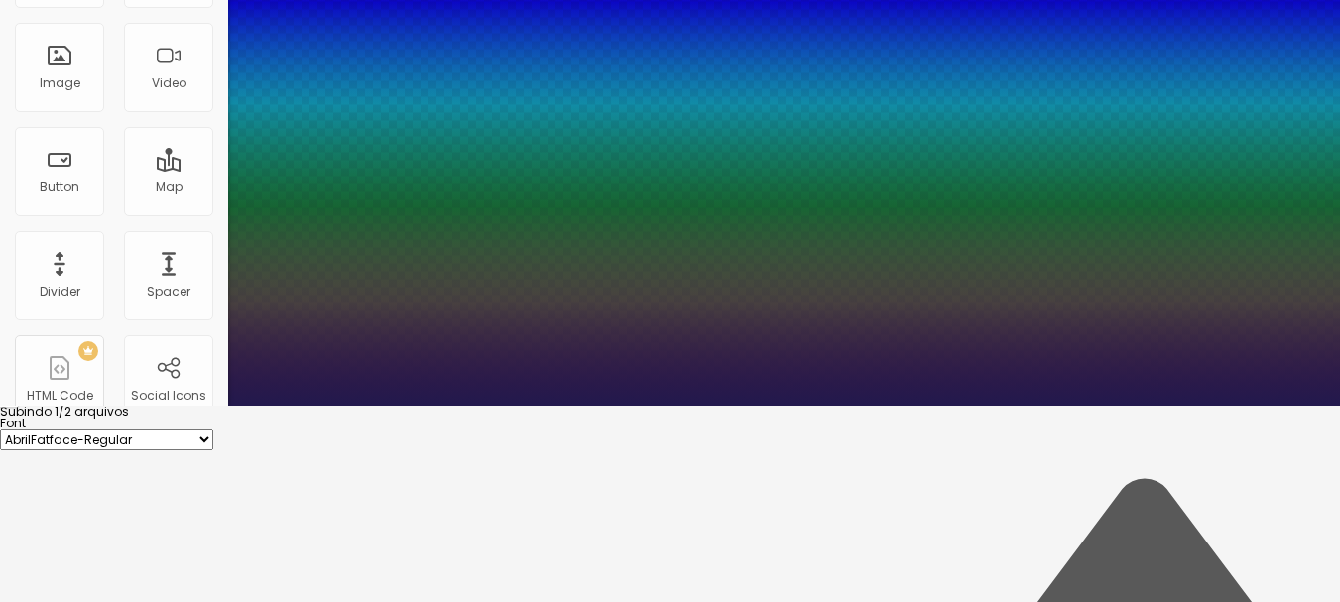
scroll to position [198, 0]
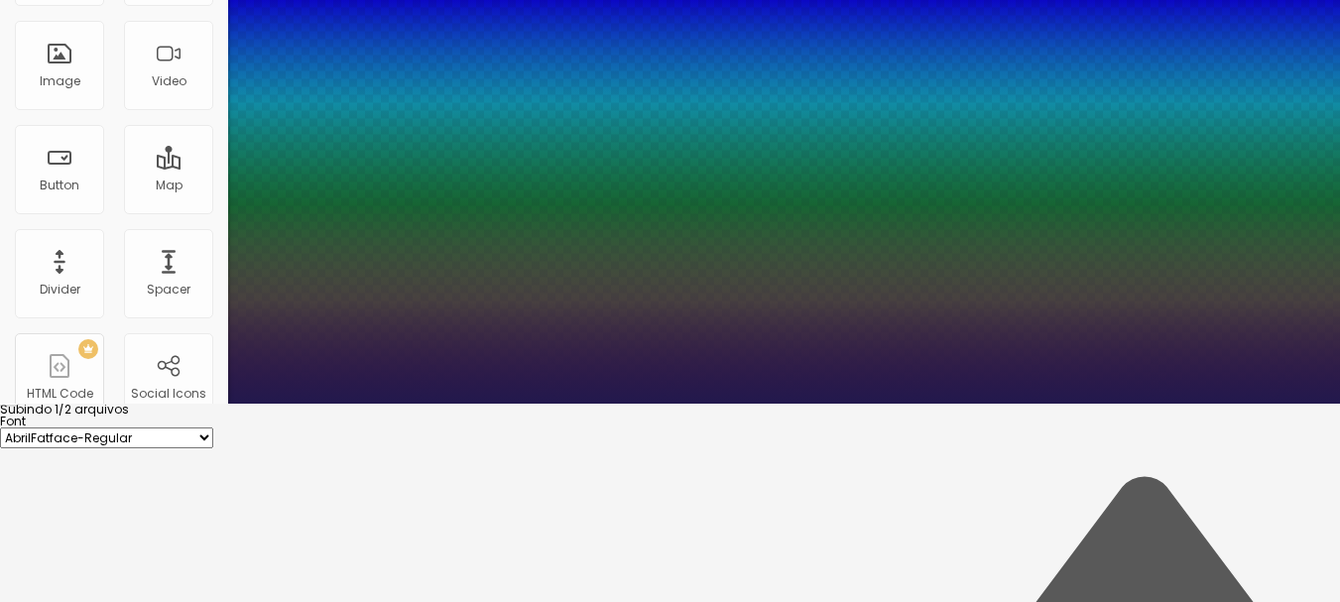
type input "1"
type input "1.4"
type input "1"
type input "1.3"
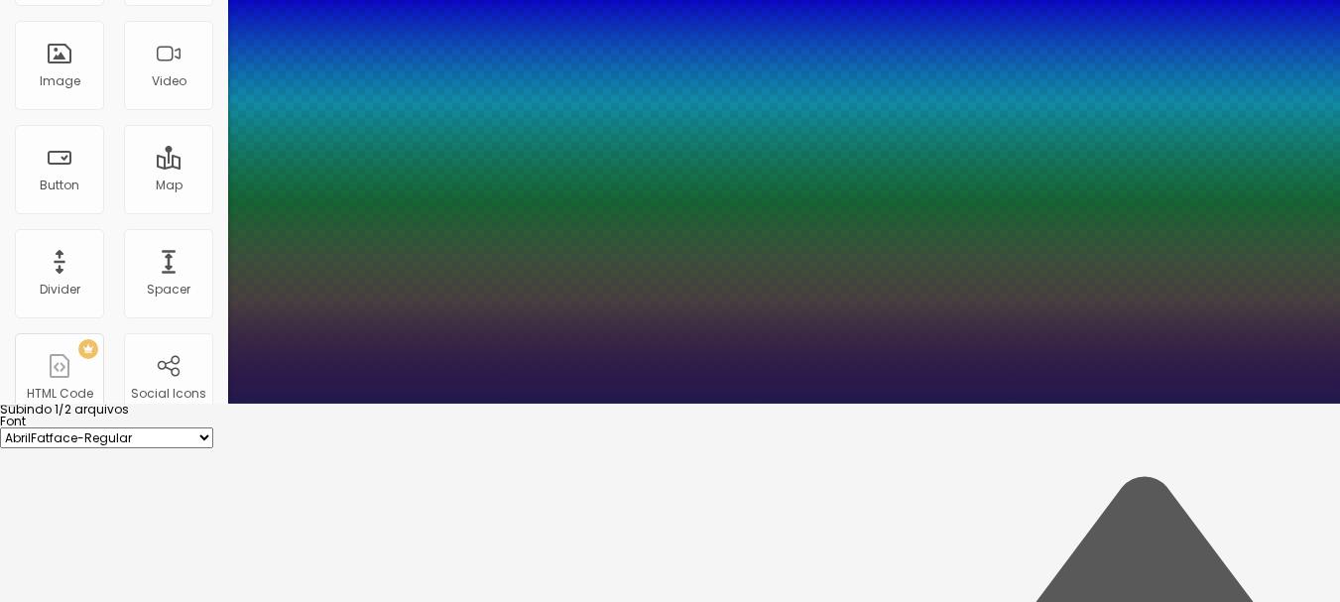
type input "1.3"
type input "1"
type input "1.1"
type input "1"
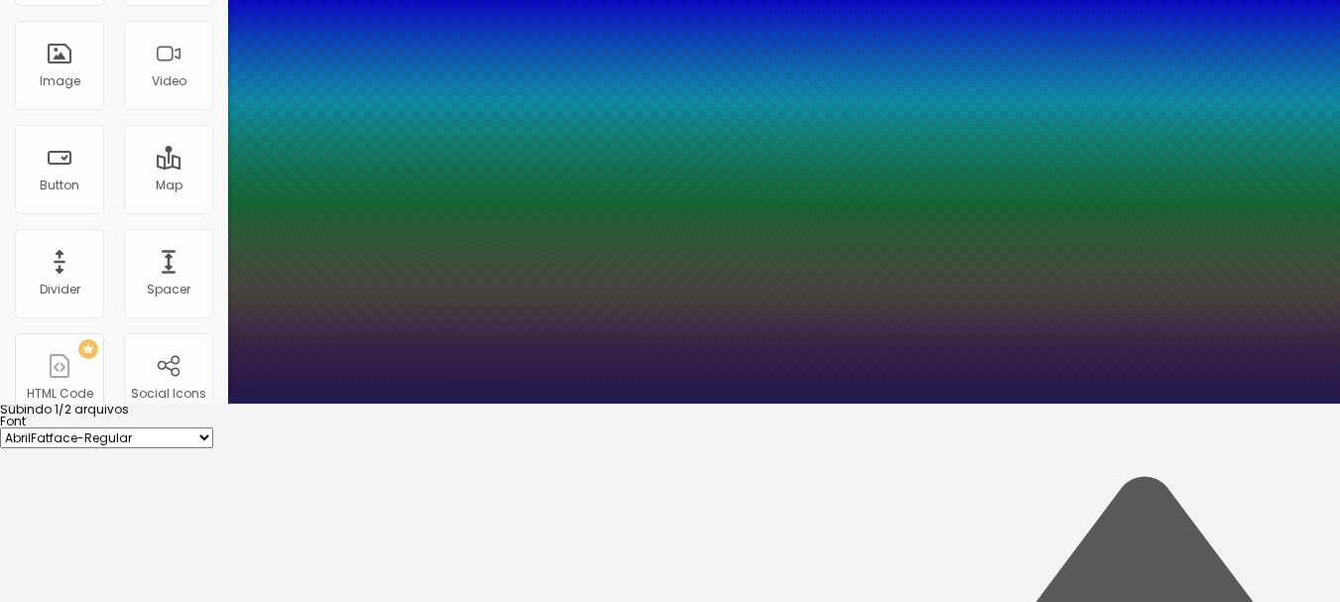
type input "1"
type input "0.9"
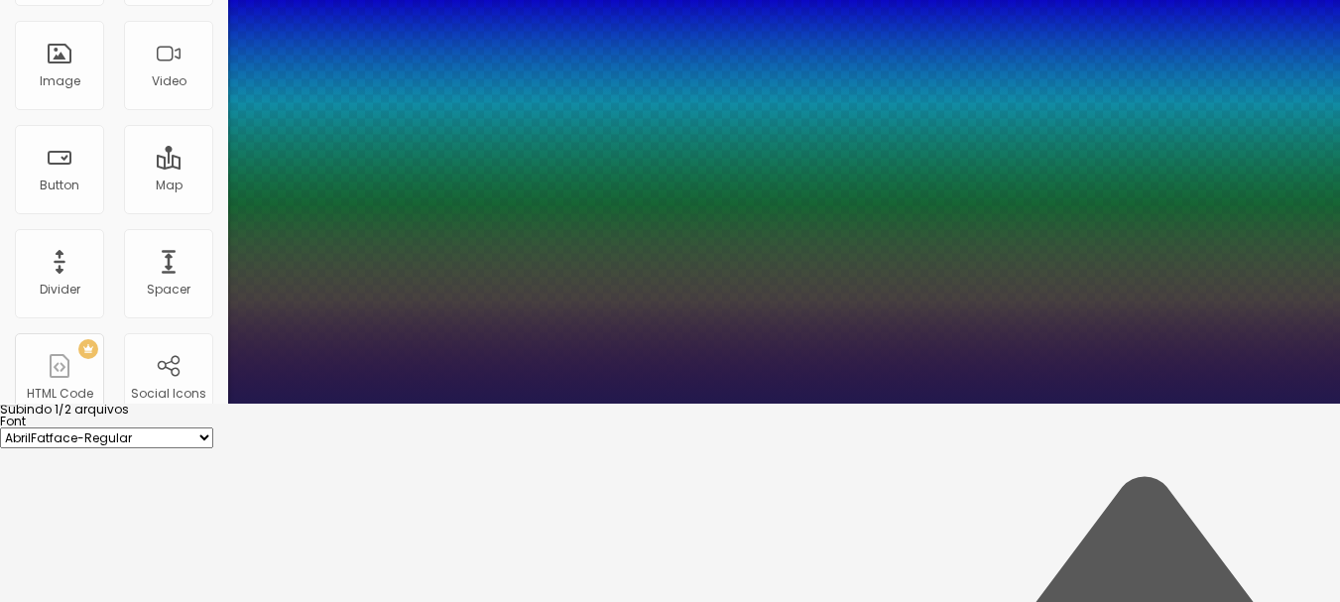
type input "1"
type input "0.3"
type input "1"
type input "0.1"
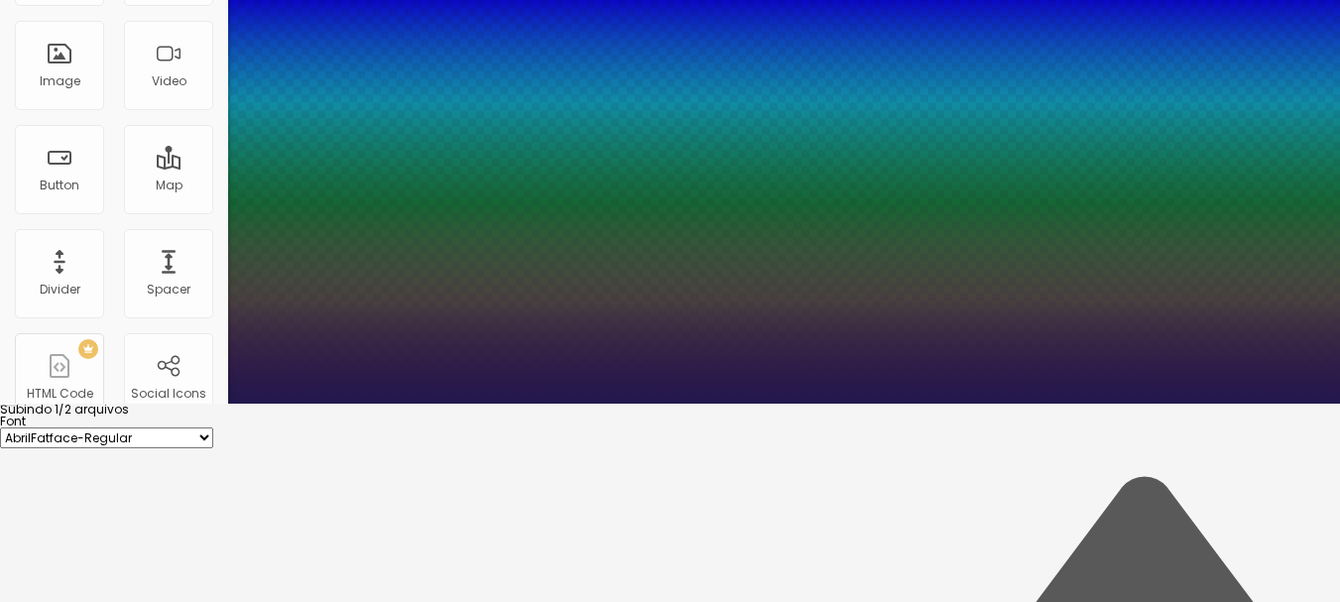
type input "0.1"
type input "1"
type input "0"
type input "1"
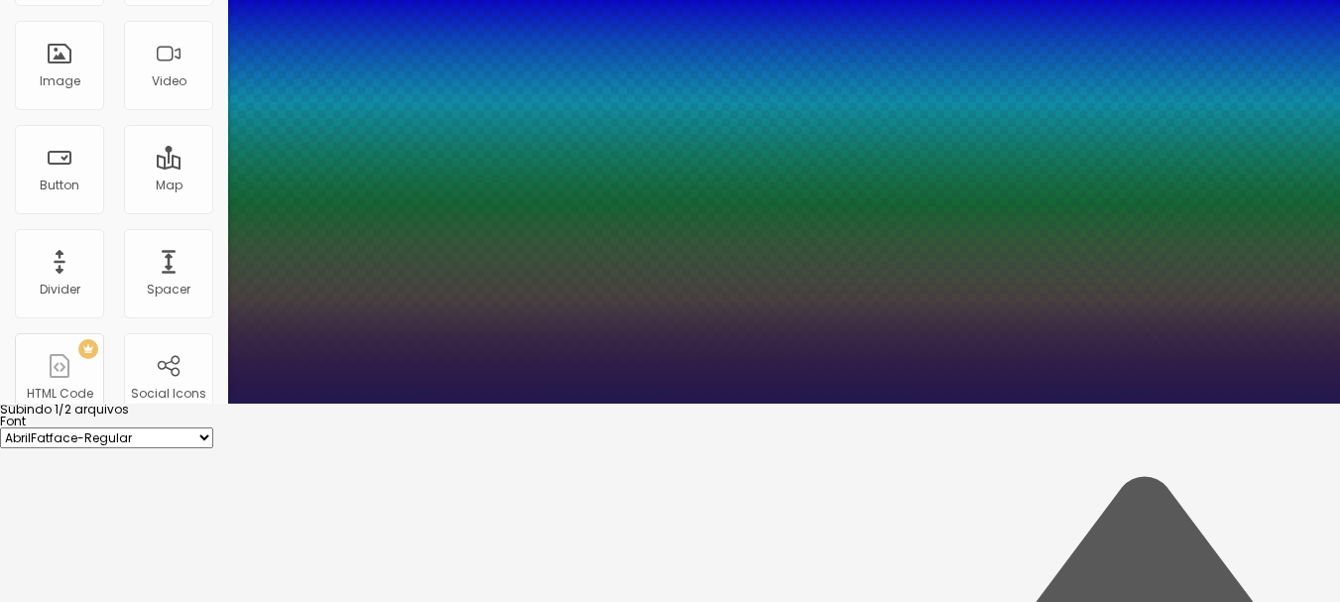
drag, startPoint x: 297, startPoint y: 408, endPoint x: 253, endPoint y: 411, distance: 43.7
type input "0"
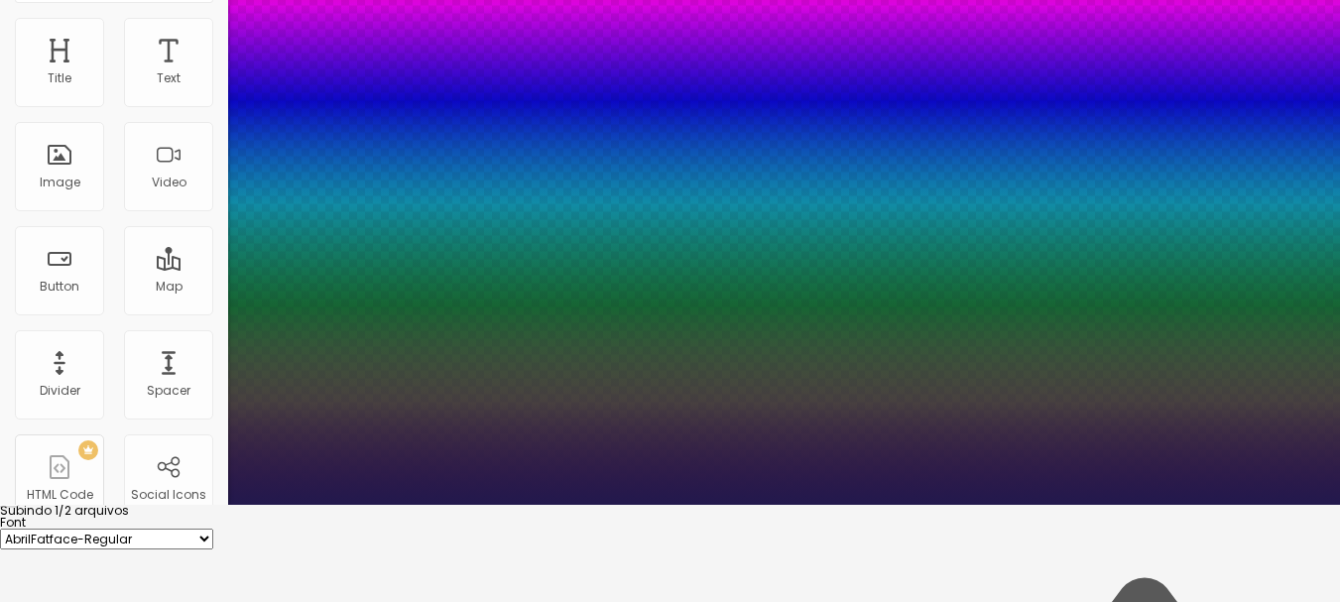
scroll to position [0, 0]
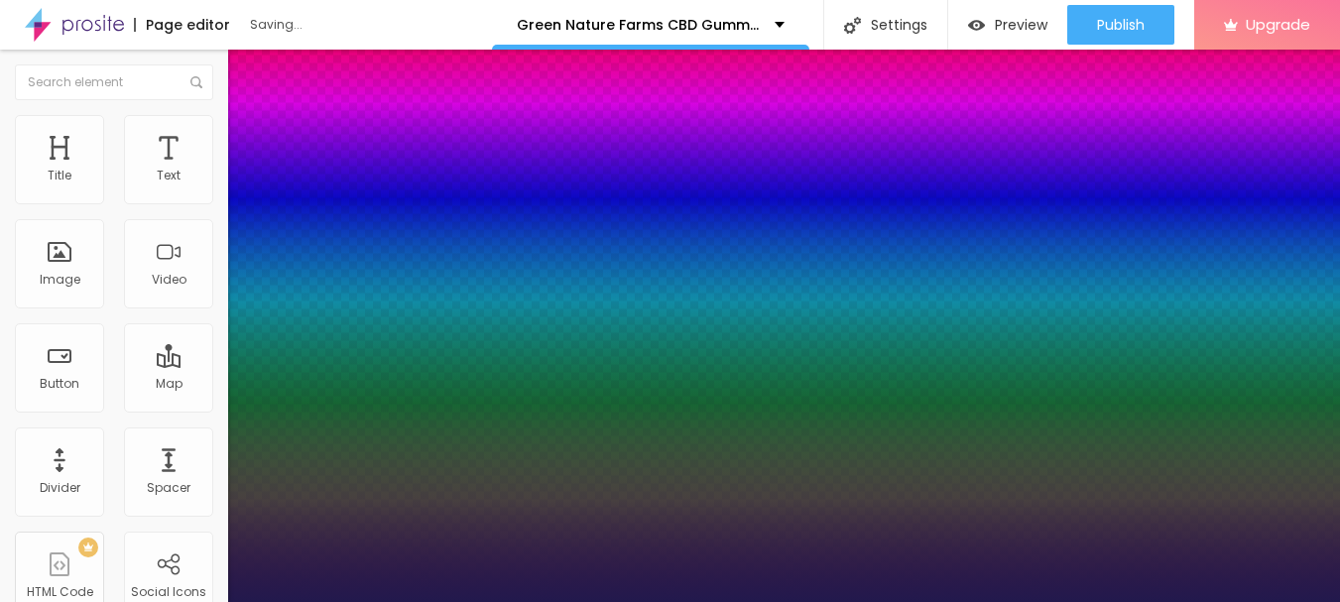
type input "1"
click at [1000, 601] on div at bounding box center [670, 614] width 1340 height 0
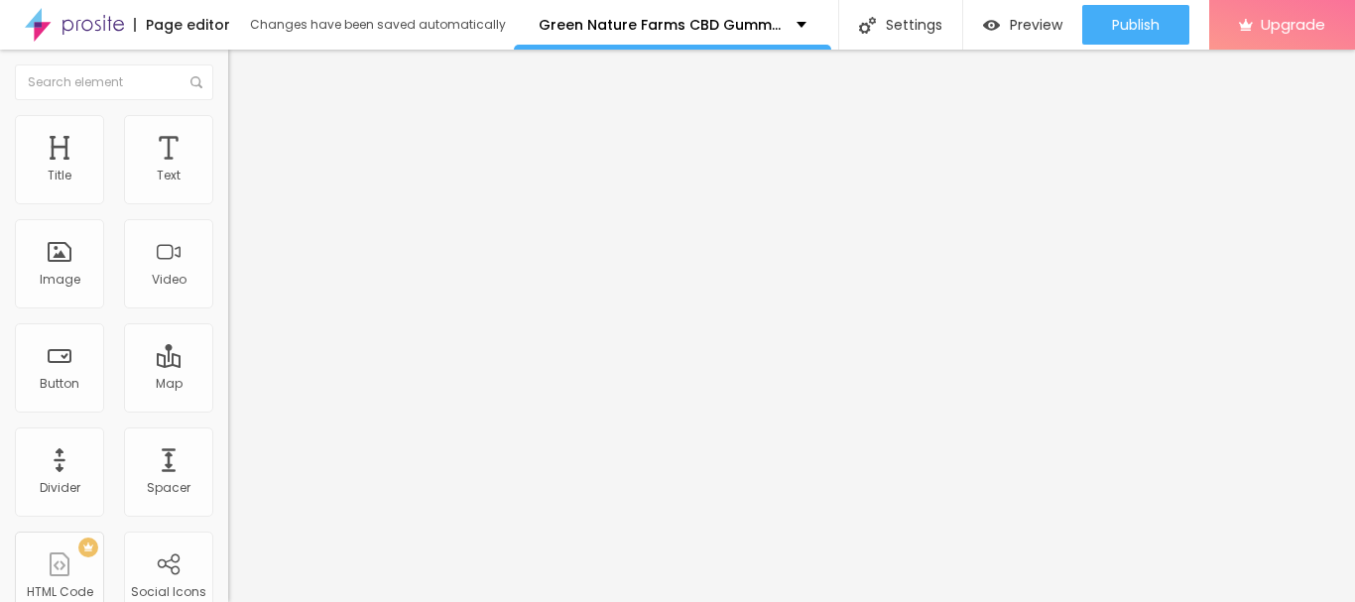
click at [236, 288] on icon "button" at bounding box center [242, 282] width 12 height 12
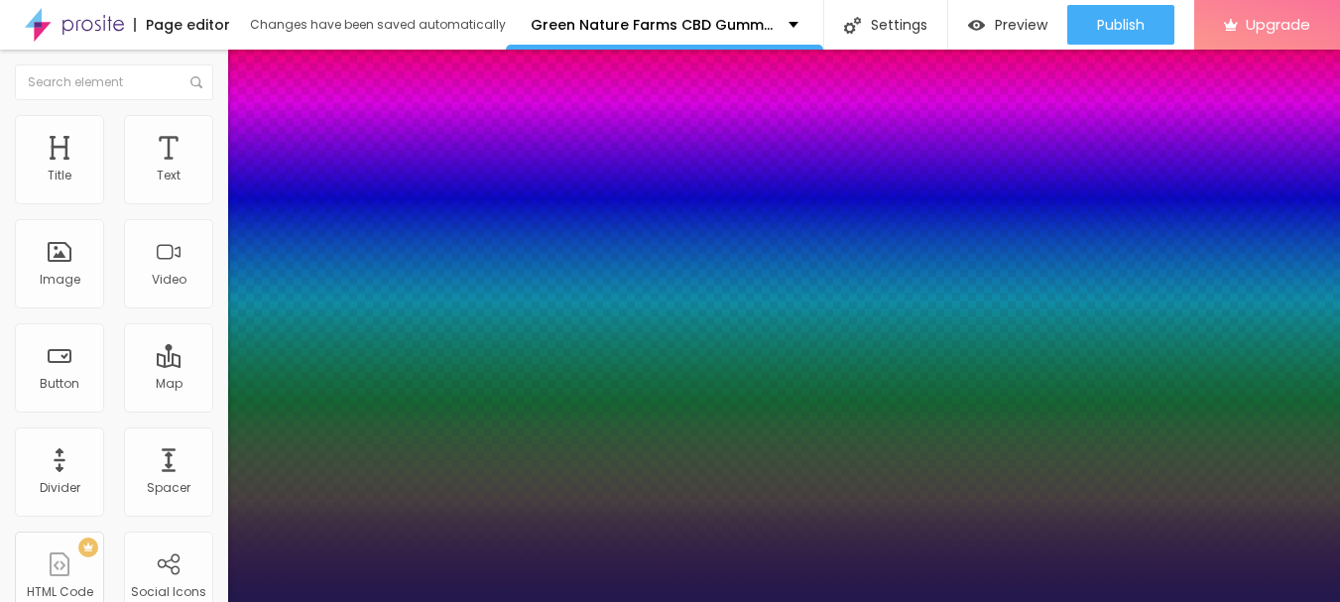
type input "1"
select select "Actor-Regular"
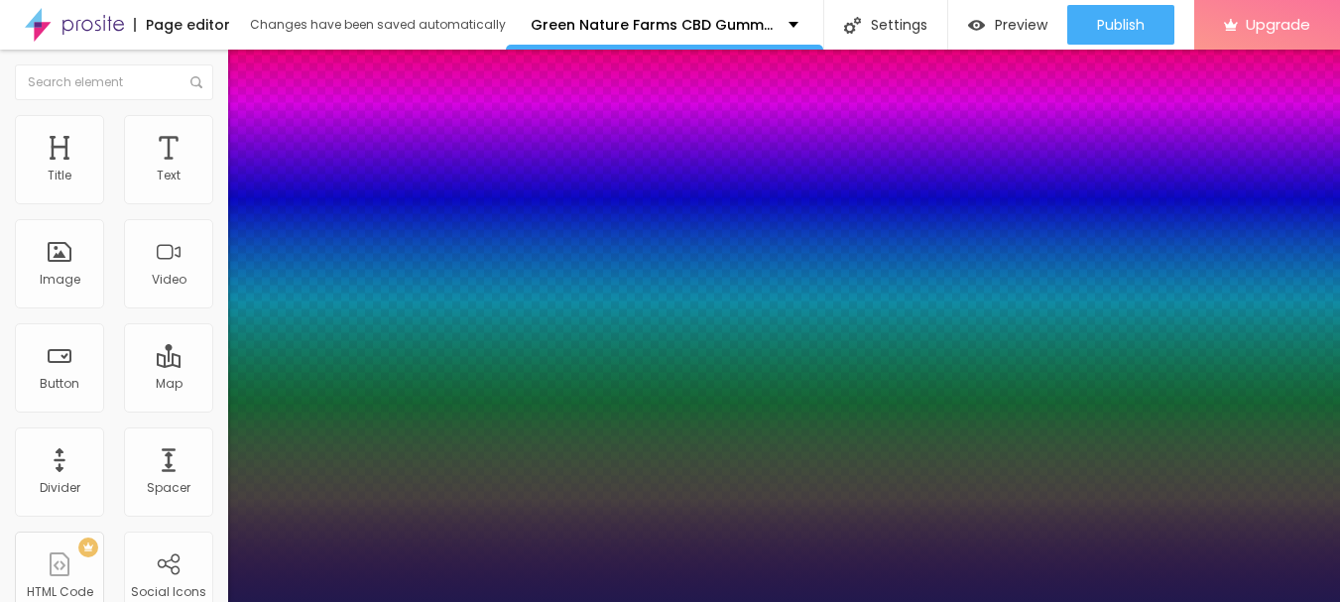
type input "1"
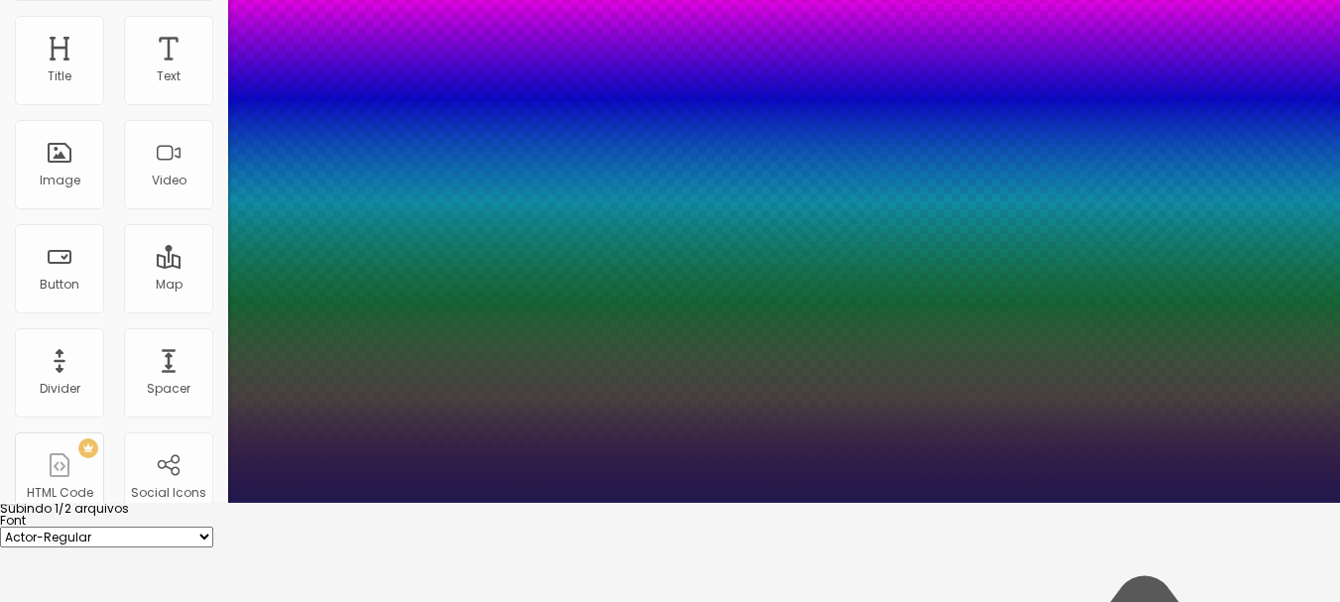
scroll to position [198, 0]
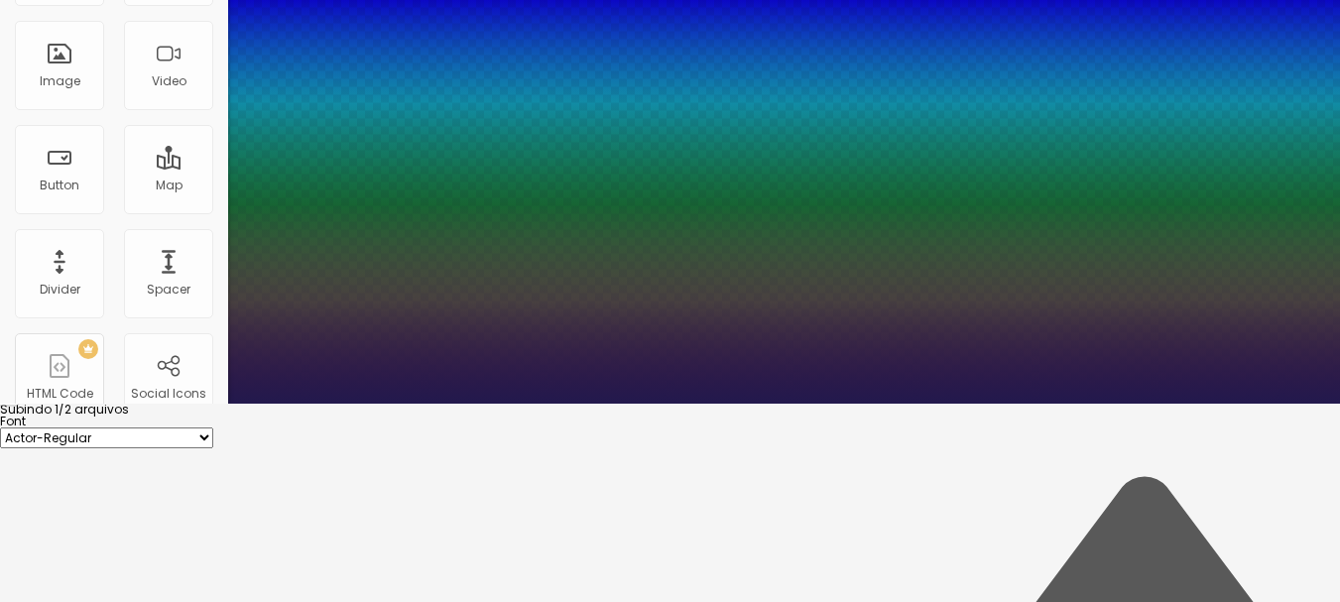
click at [134, 416] on div at bounding box center [670, 416] width 1340 height 0
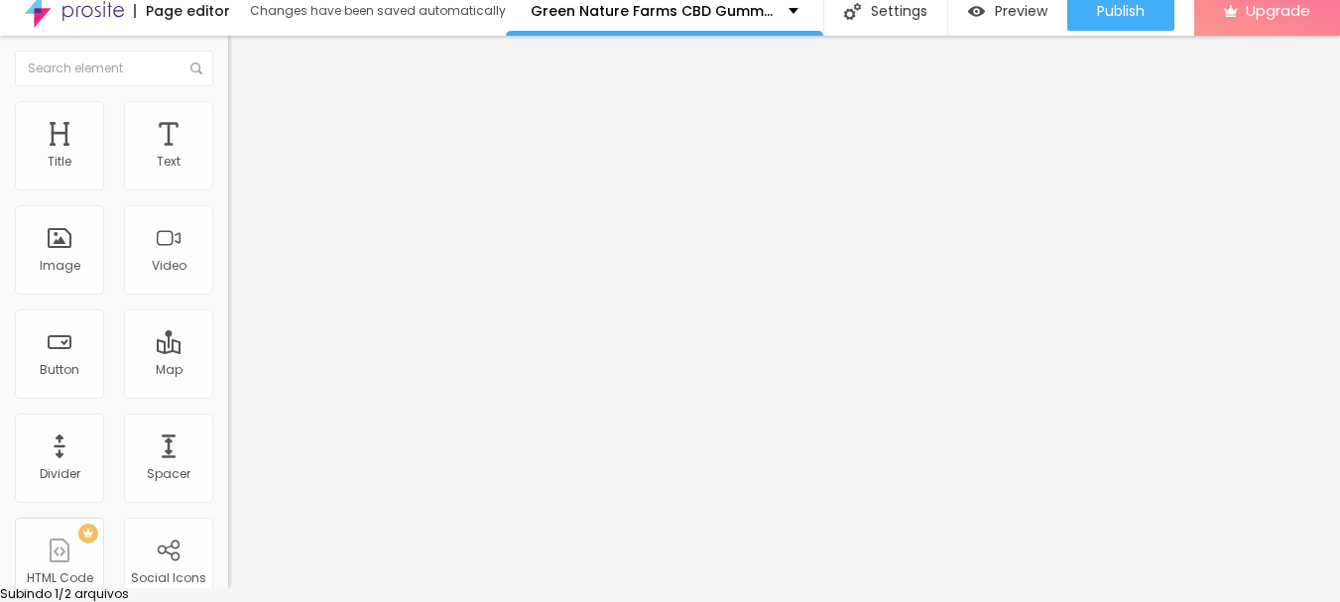
scroll to position [0, 0]
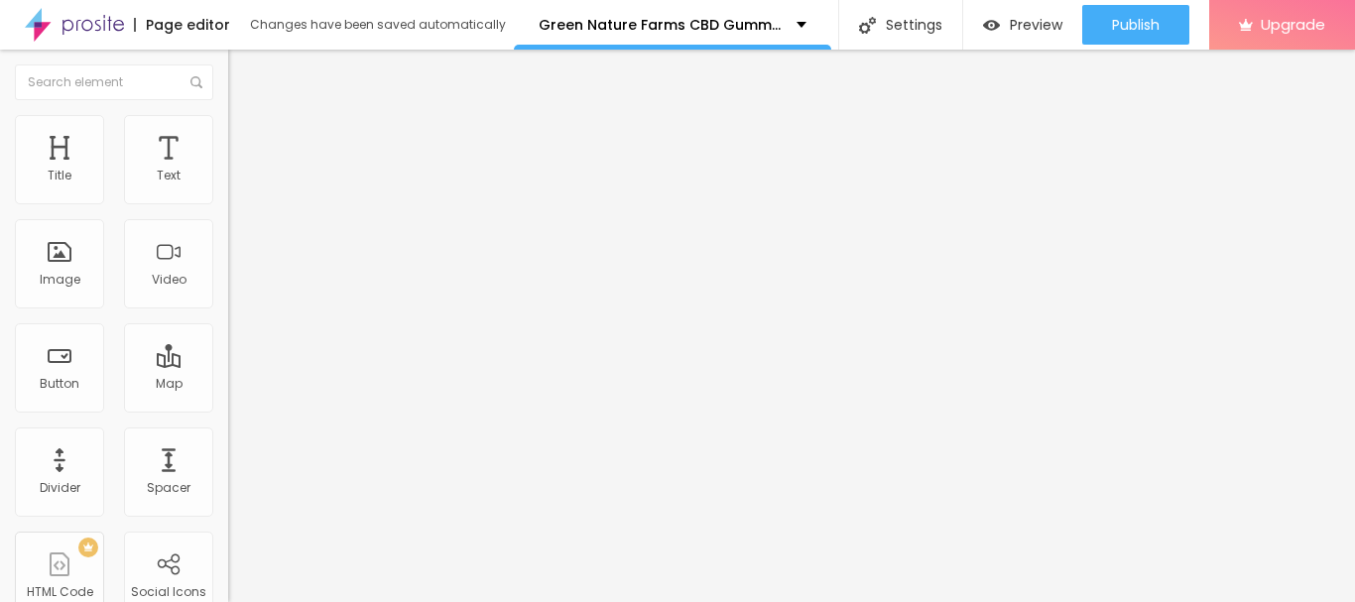
click at [228, 294] on button "button" at bounding box center [242, 283] width 28 height 21
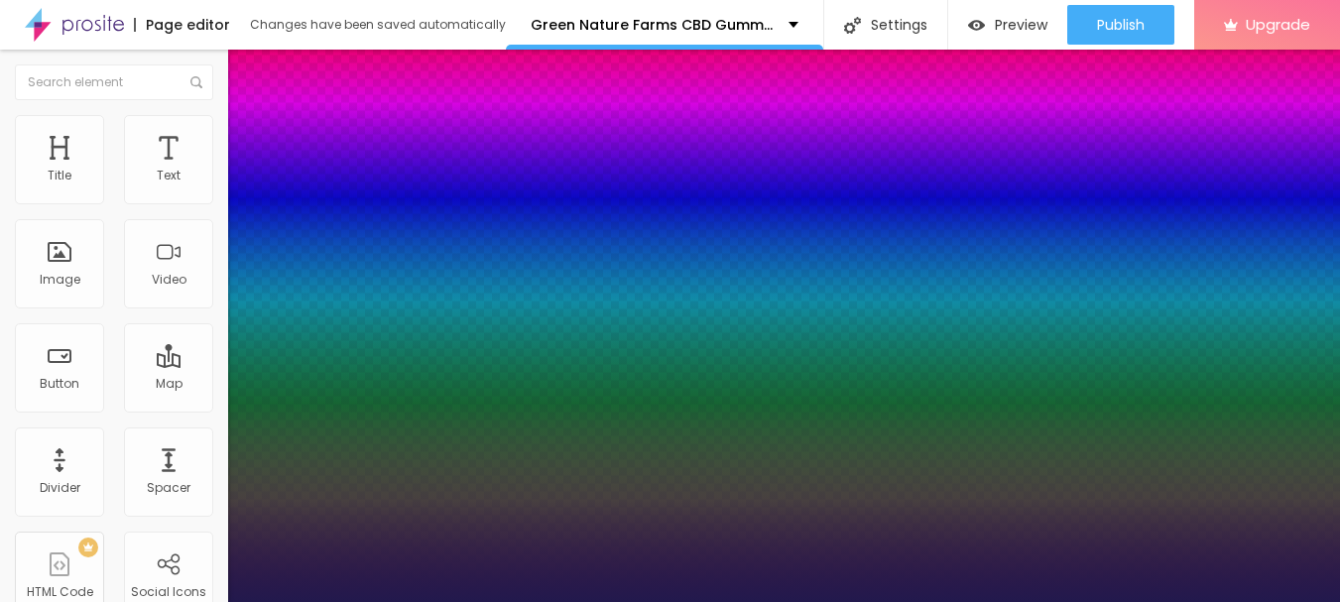
type input "1"
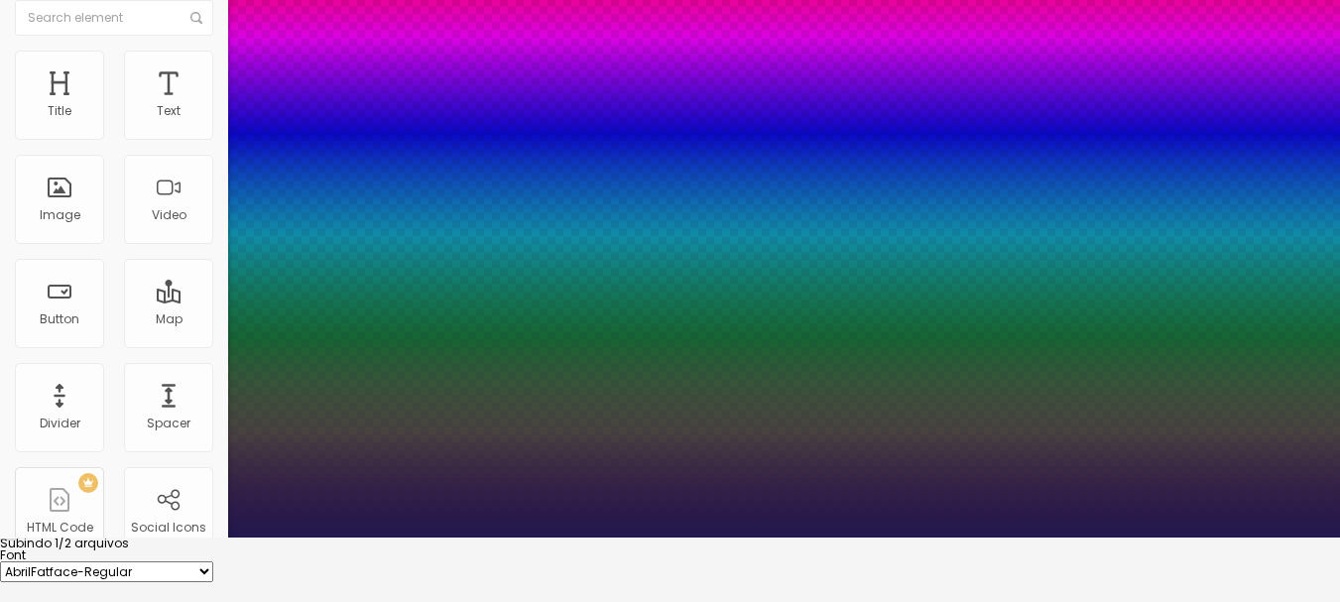
scroll to position [99, 0]
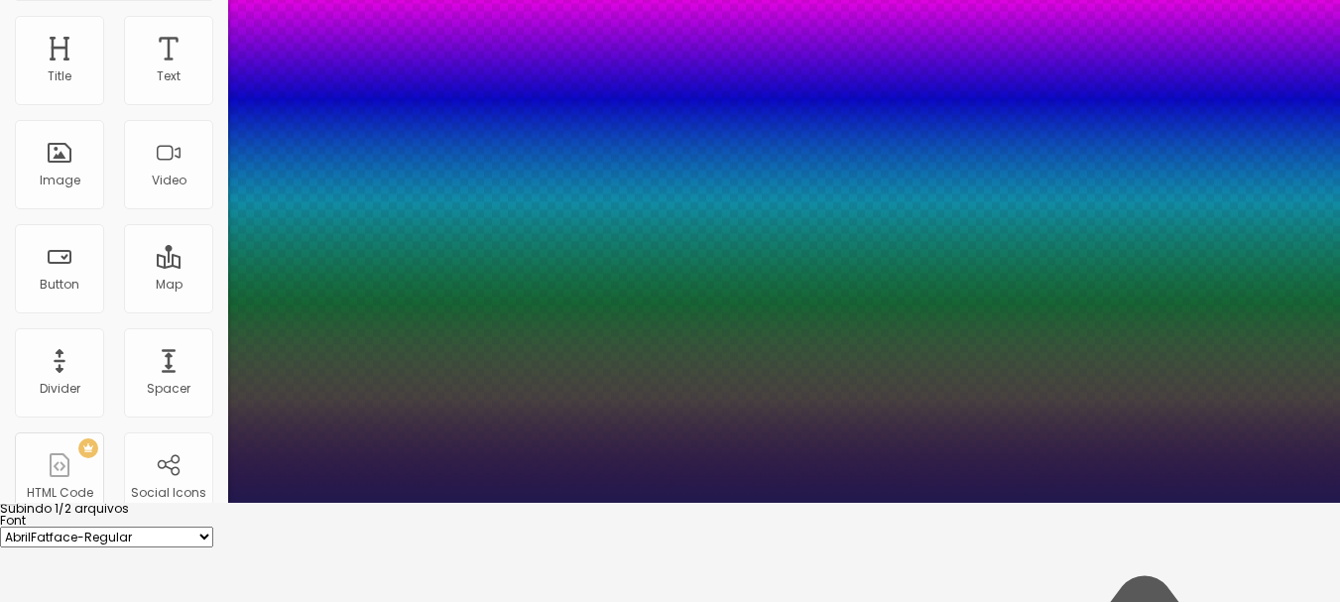
type input "90"
type input "1"
type input "90"
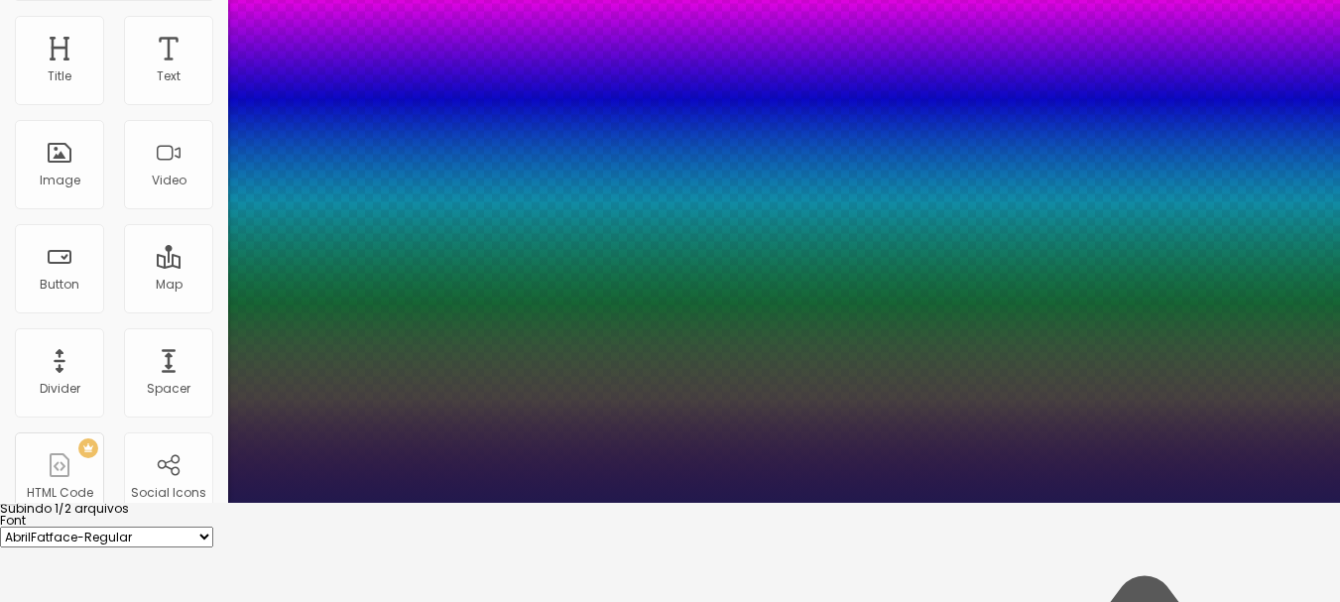
type input "1"
click at [342, 515] on div at bounding box center [670, 515] width 1340 height 0
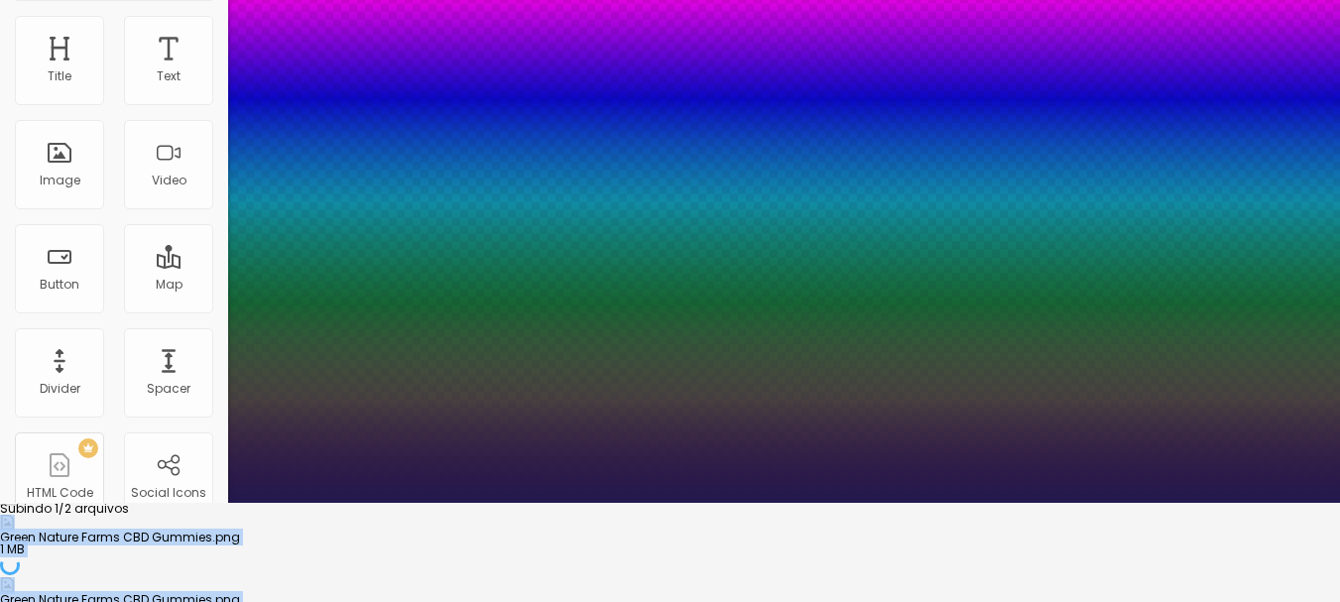
drag, startPoint x: 187, startPoint y: 393, endPoint x: 136, endPoint y: 485, distance: 105.7
click at [136, 485] on body "Page editor Changes have been saved automatically Green Nature Farms CBD Gummie…" at bounding box center [670, 202] width 1340 height 602
click at [344, 515] on div at bounding box center [670, 515] width 1340 height 0
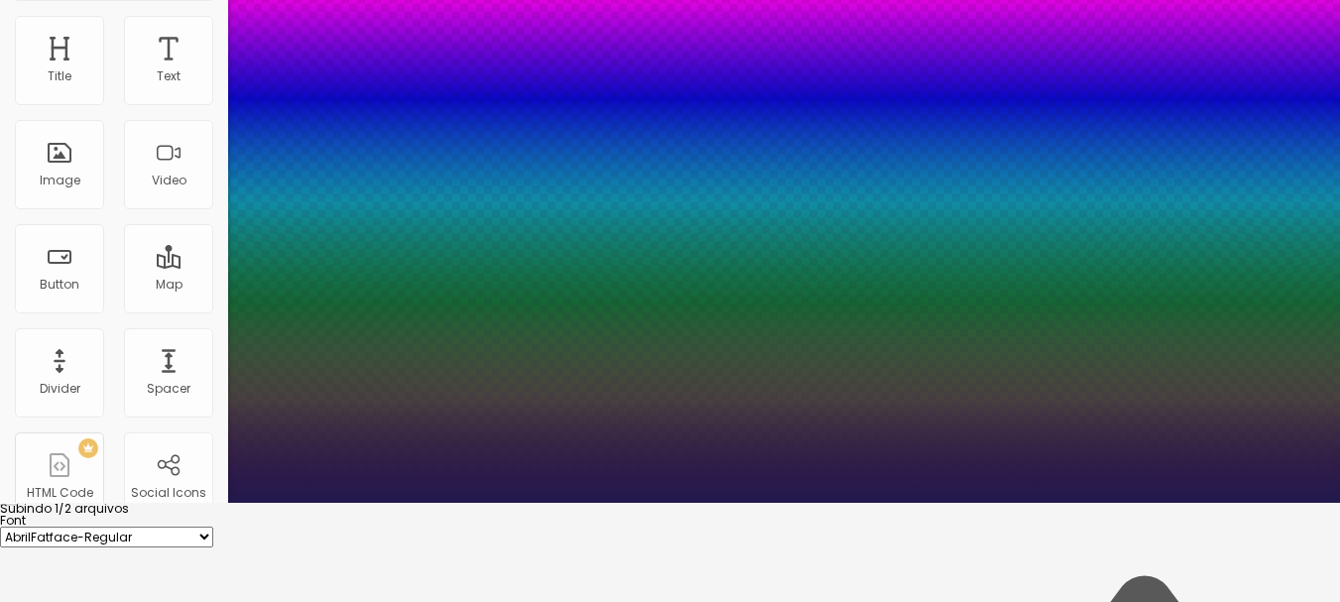
drag, startPoint x: 357, startPoint y: 374, endPoint x: 359, endPoint y: 350, distance: 23.9
type input "66"
type input "1"
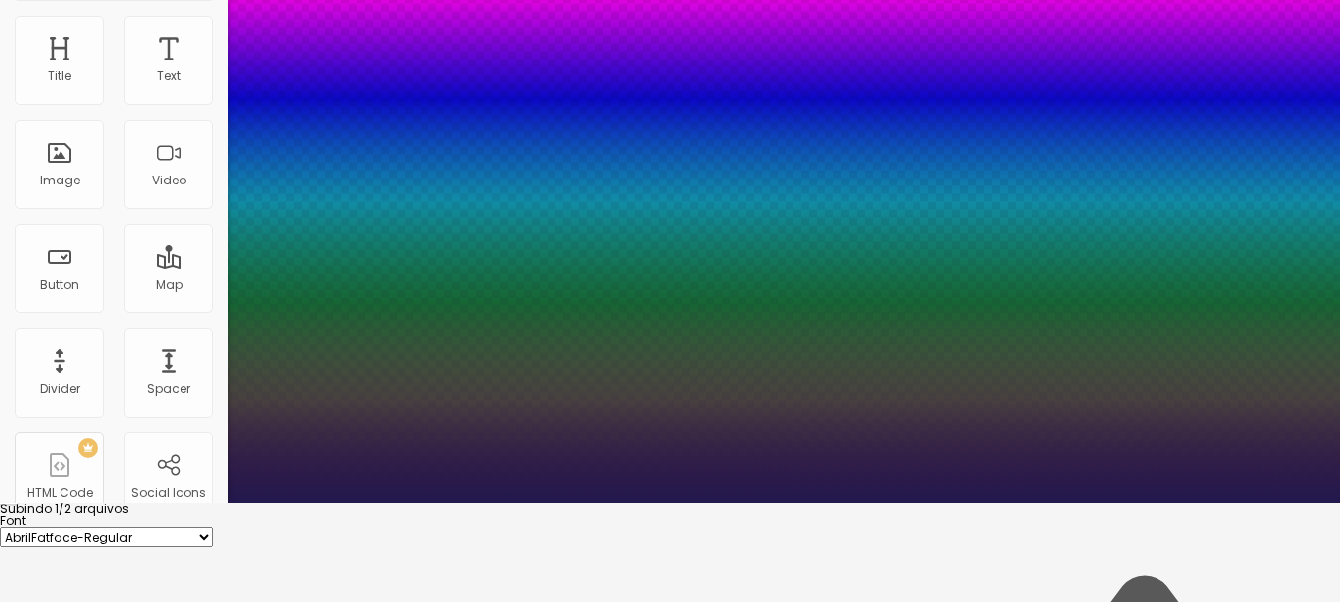
type input "61"
type input "1"
type input "53"
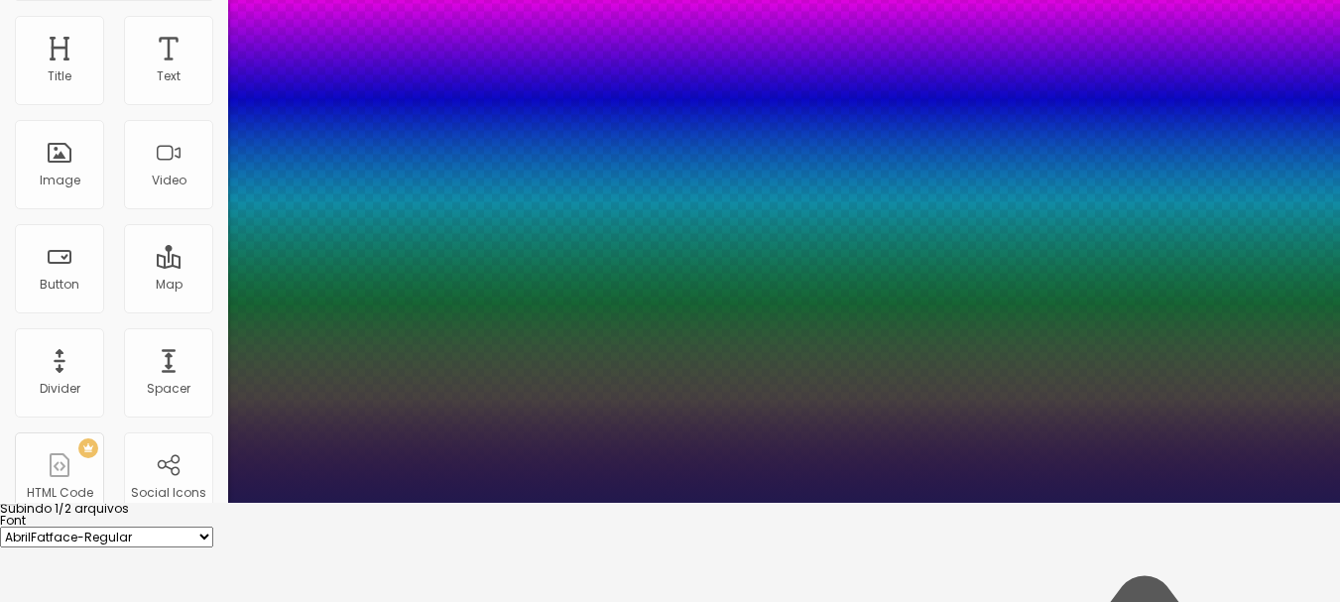
type input "1"
type input "50"
type input "1"
type input "49"
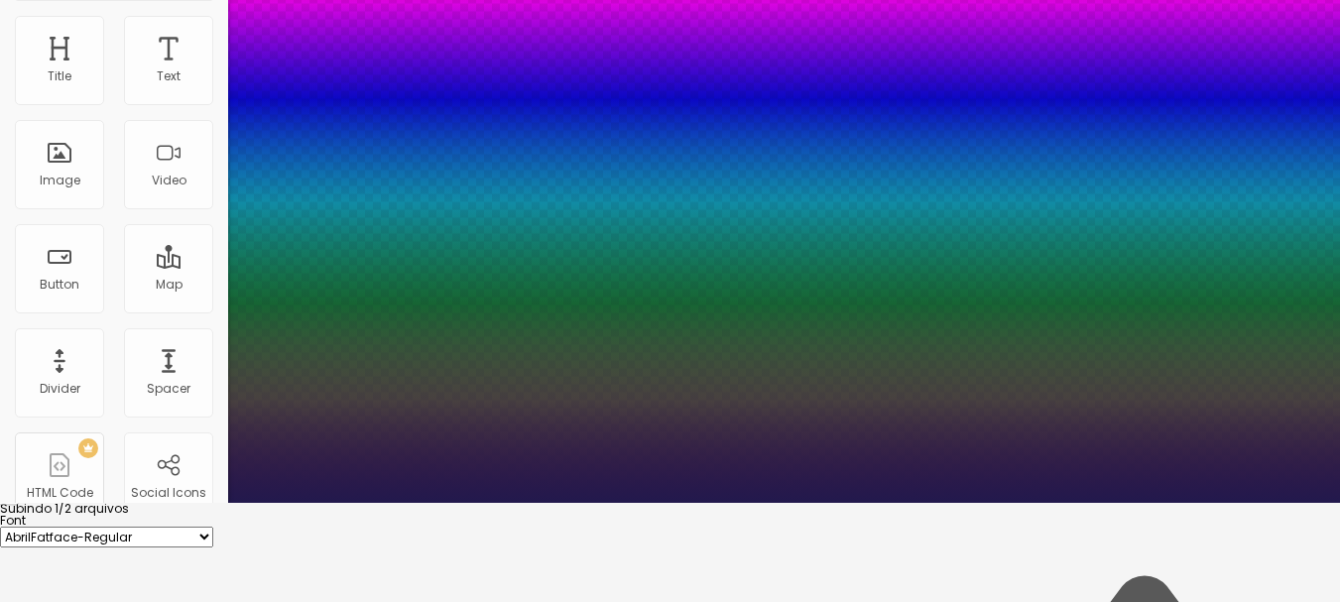
type input "49"
type input "1"
type input "47"
type input "1"
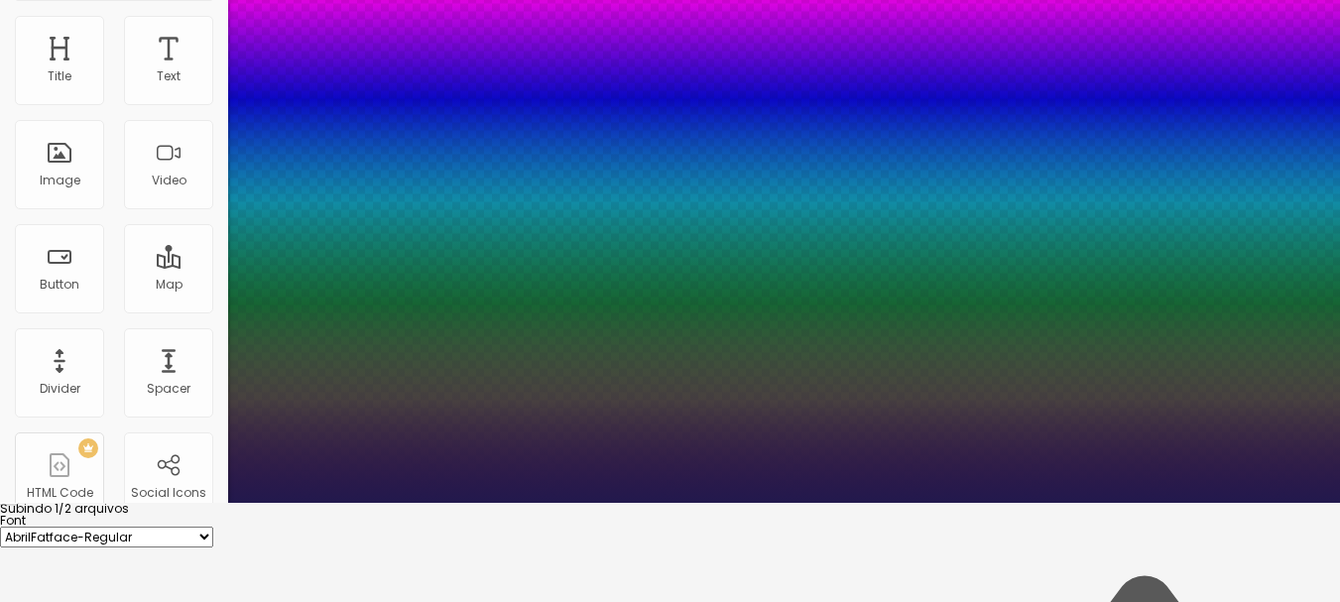
type input "46"
drag, startPoint x: 379, startPoint y: 458, endPoint x: 287, endPoint y: 460, distance: 92.3
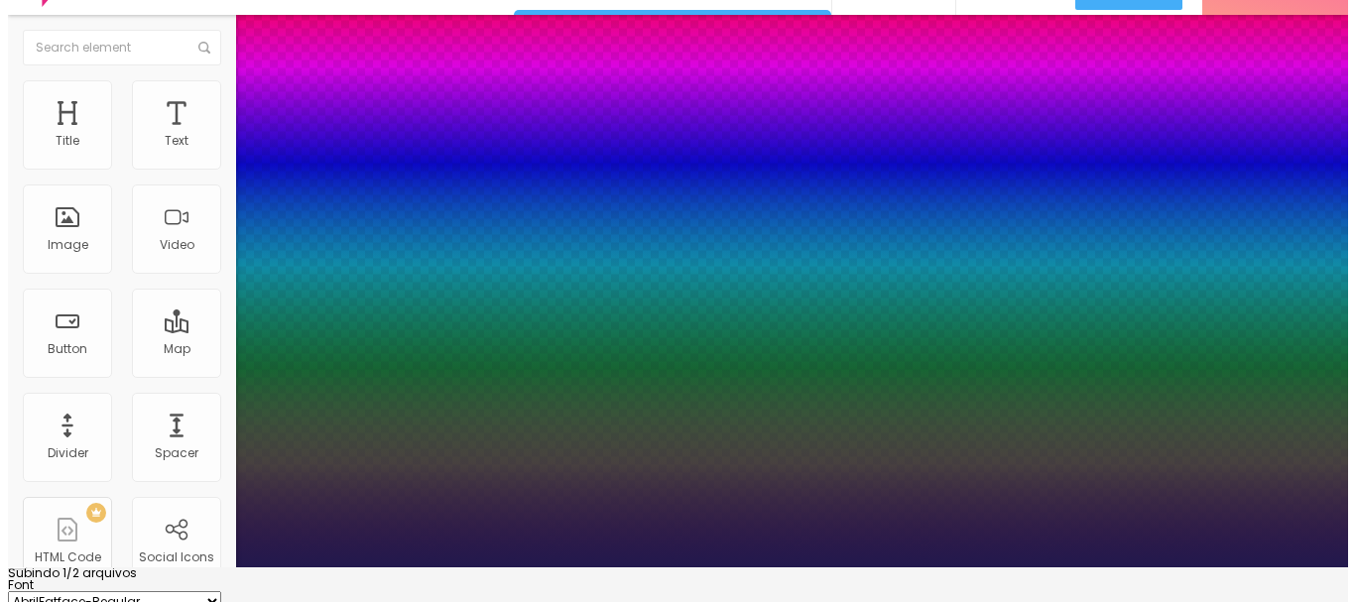
scroll to position [0, 0]
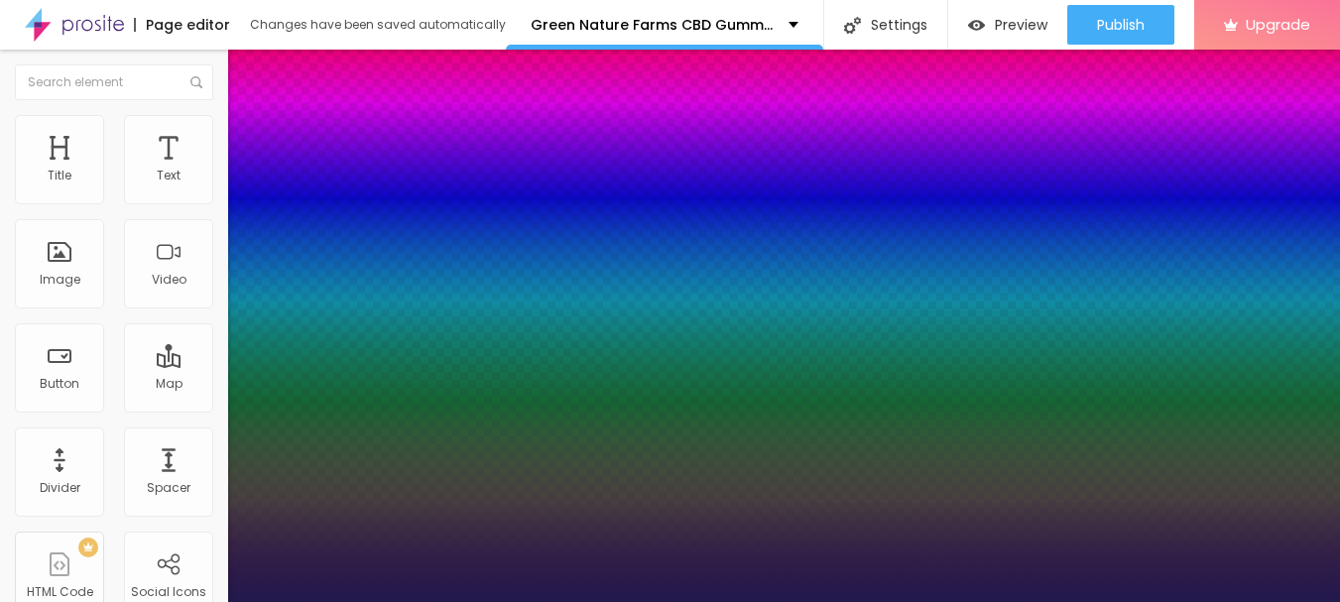
click at [745, 601] on div at bounding box center [670, 614] width 1340 height 0
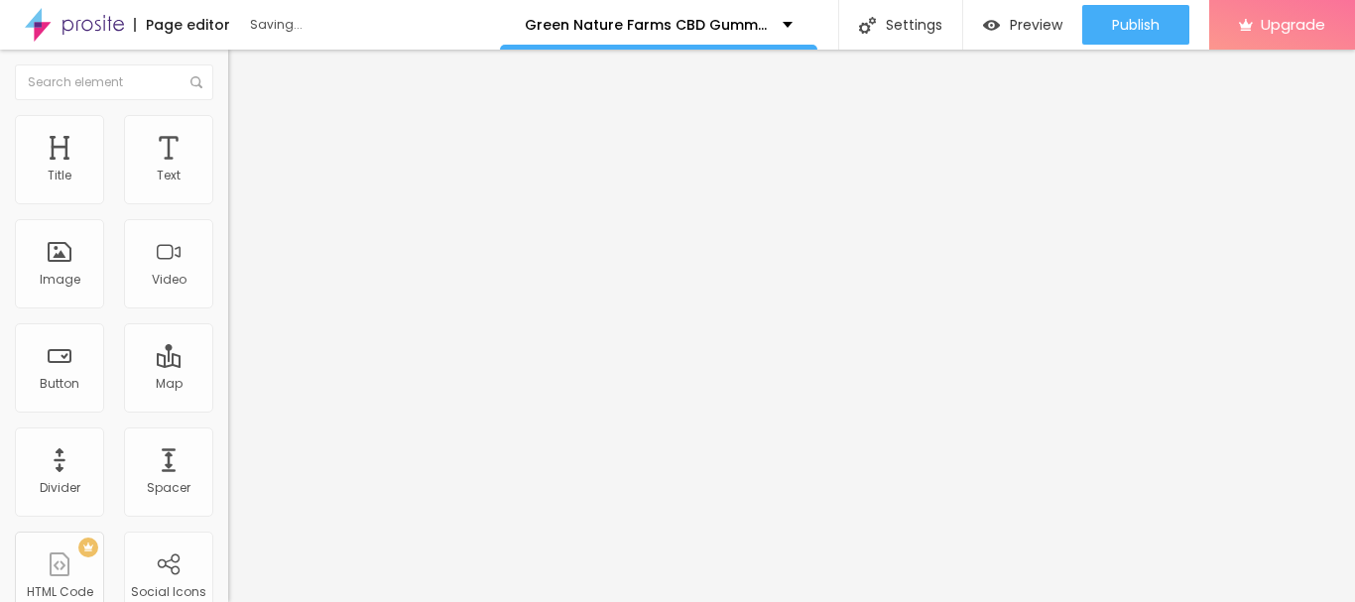
click at [228, 125] on img at bounding box center [237, 124] width 18 height 18
click at [228, 115] on li "Style" at bounding box center [342, 105] width 228 height 20
click at [236, 184] on icon "button" at bounding box center [242, 179] width 12 height 12
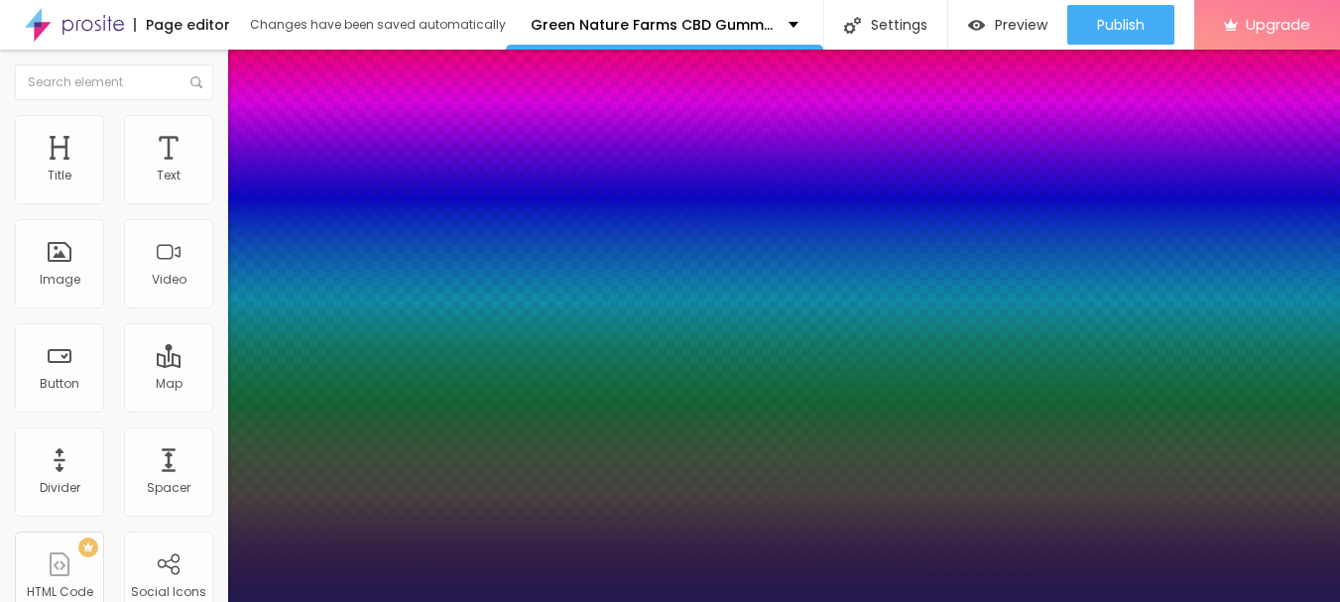
click at [57, 601] on div at bounding box center [670, 614] width 1340 height 0
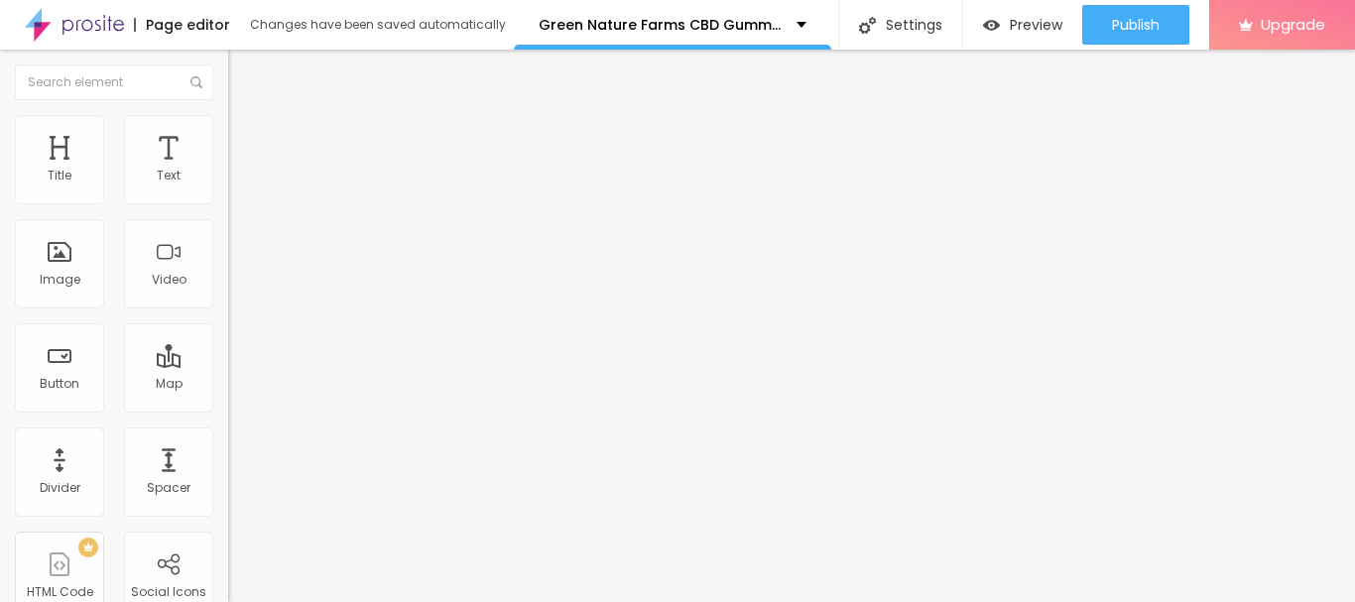
click at [238, 246] on icon "button" at bounding box center [242, 245] width 8 height 8
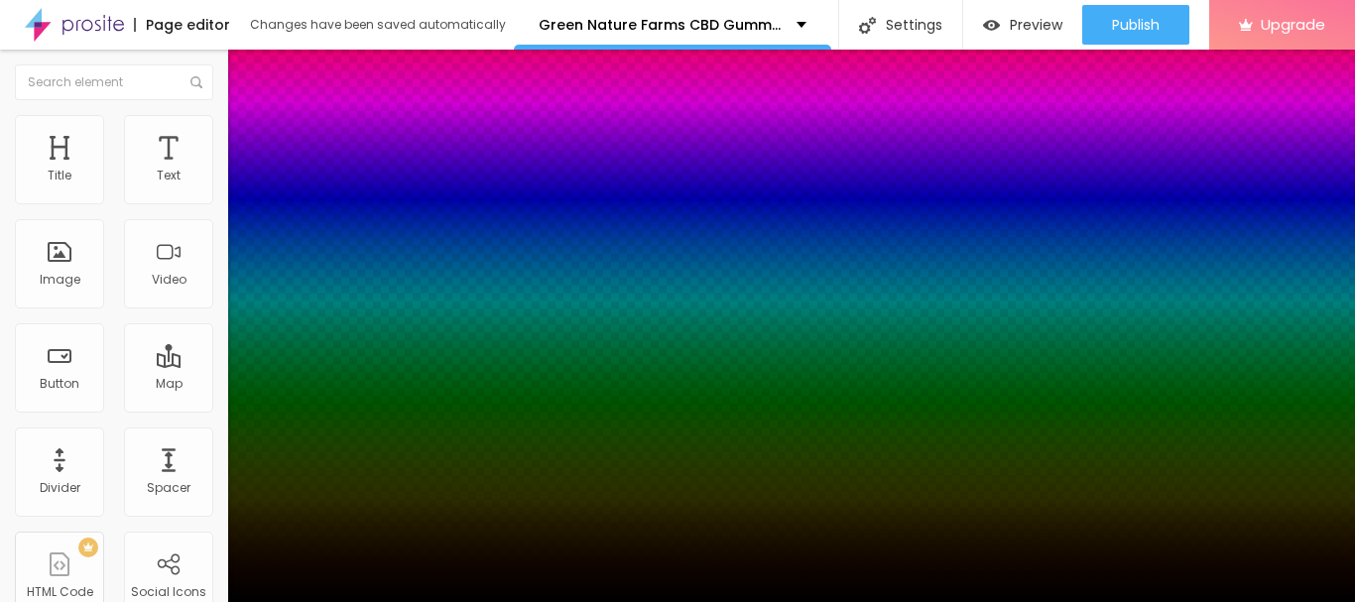
click at [132, 601] on div at bounding box center [677, 614] width 1355 height 0
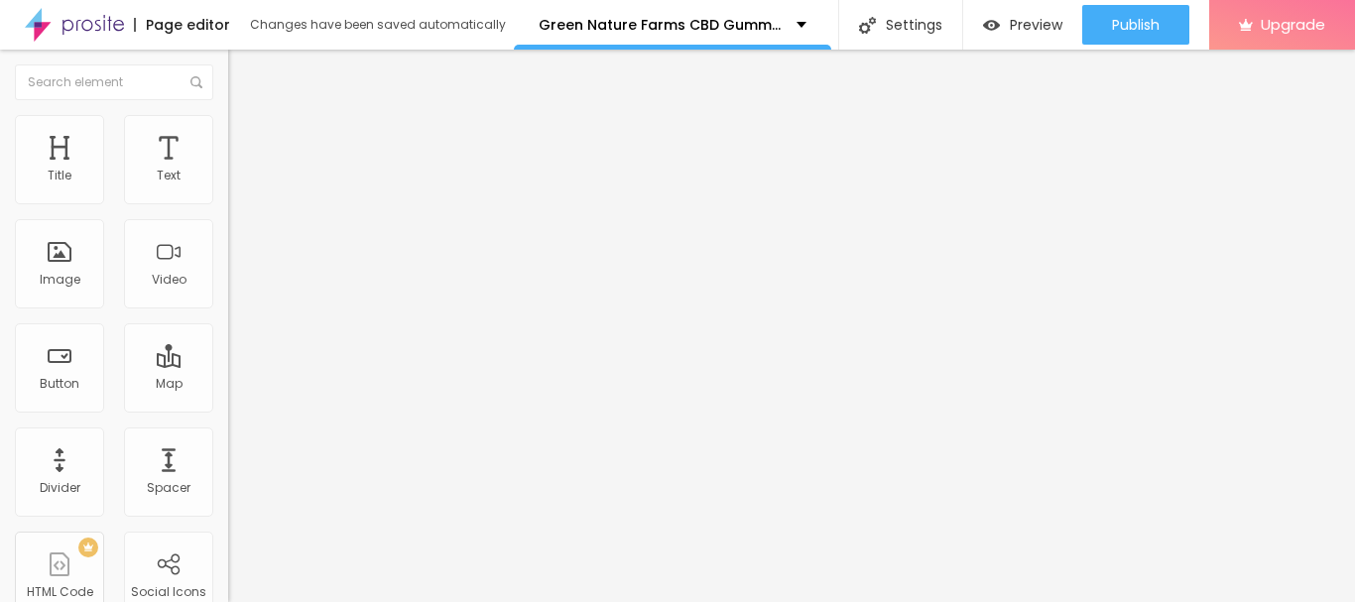
click at [228, 129] on li "Advanced" at bounding box center [342, 125] width 228 height 20
click at [228, 349] on div "10 Top spacing 10 Bottom spacing Html ID Html classes rtytryrty Visible on devi…" at bounding box center [342, 552] width 228 height 834
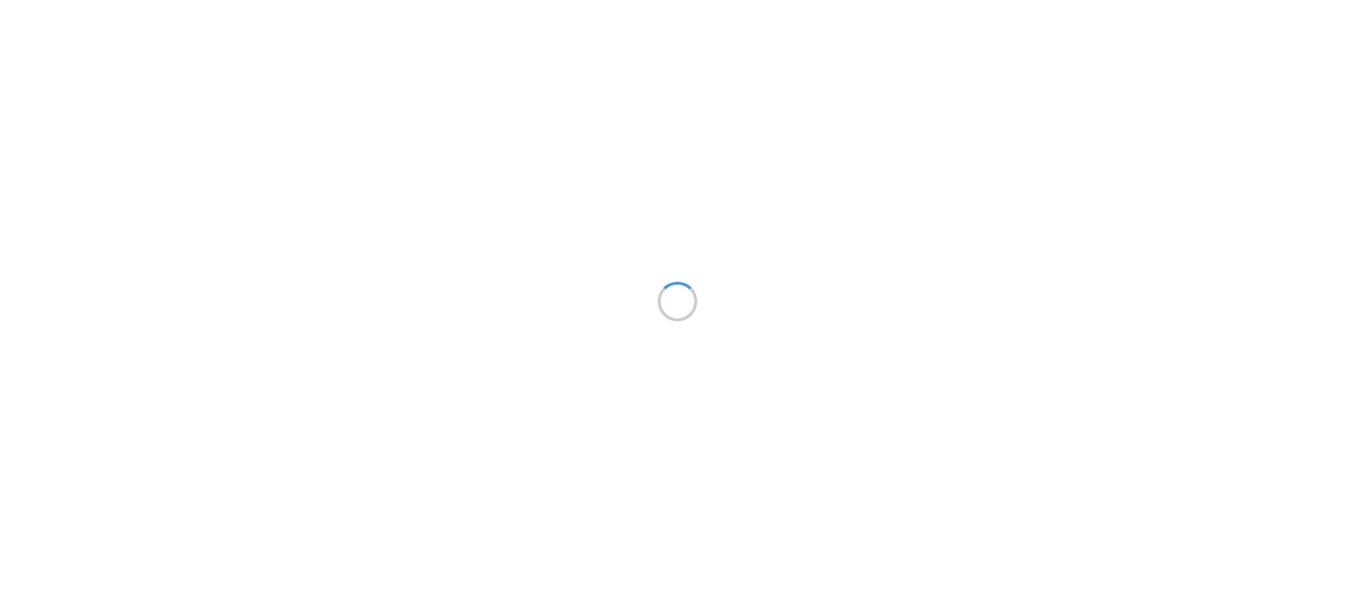
drag, startPoint x: 866, startPoint y: 180, endPoint x: 671, endPoint y: 76, distance: 220.1
click at [866, 178] on div at bounding box center [677, 301] width 1355 height 602
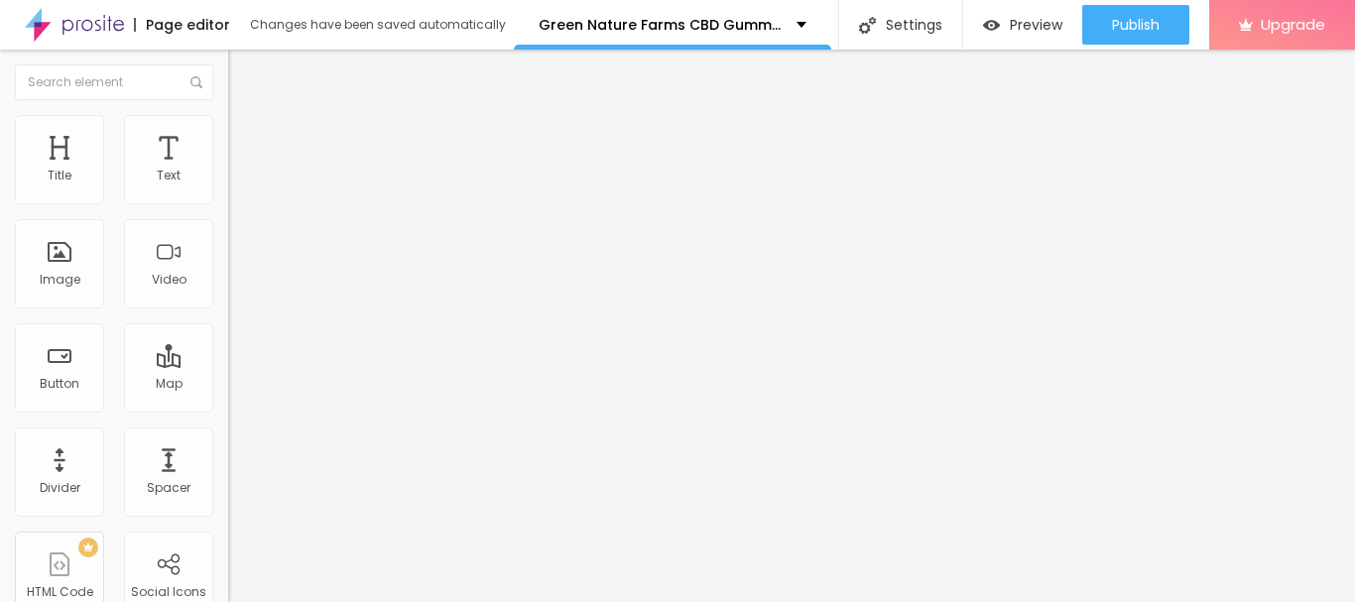
click at [228, 127] on li "Style" at bounding box center [342, 125] width 228 height 20
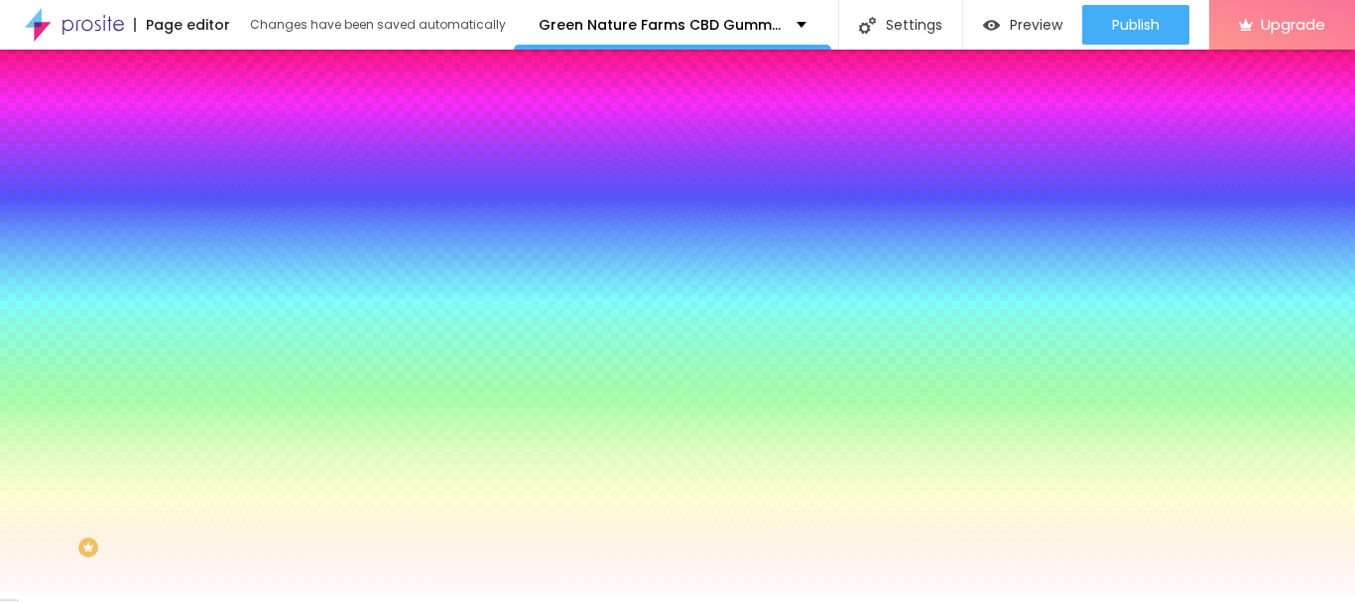
click at [238, 315] on icon "button" at bounding box center [242, 319] width 8 height 8
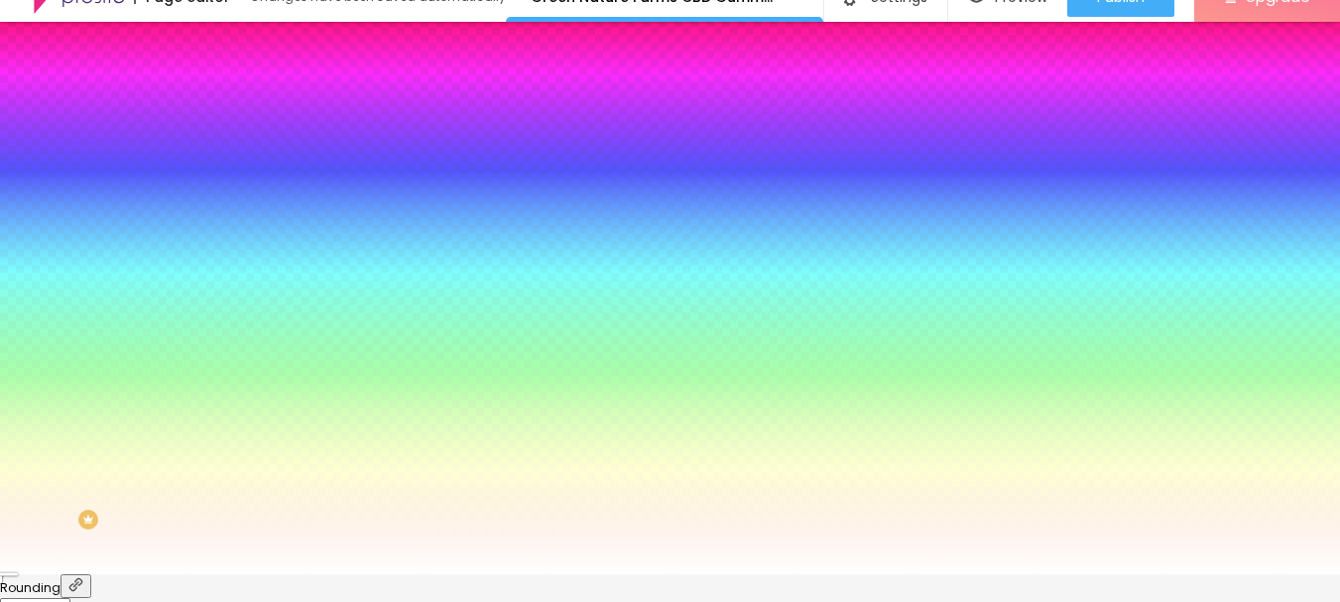
scroll to position [43, 0]
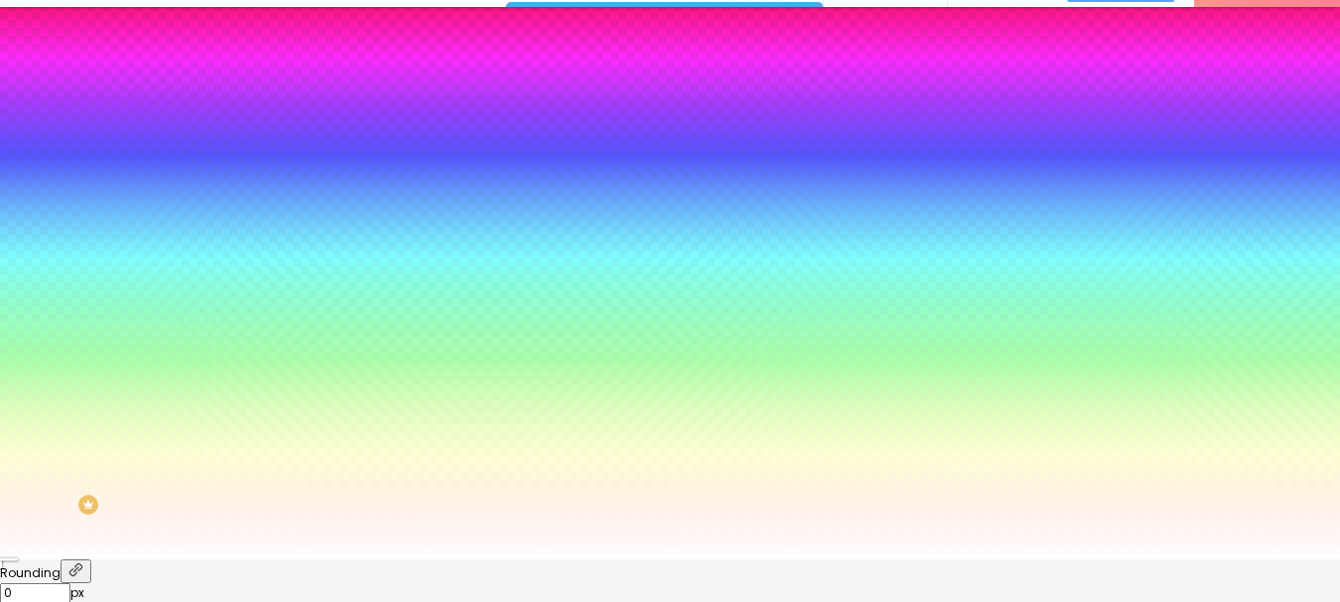
click at [190, 559] on div at bounding box center [670, 559] width 1340 height 0
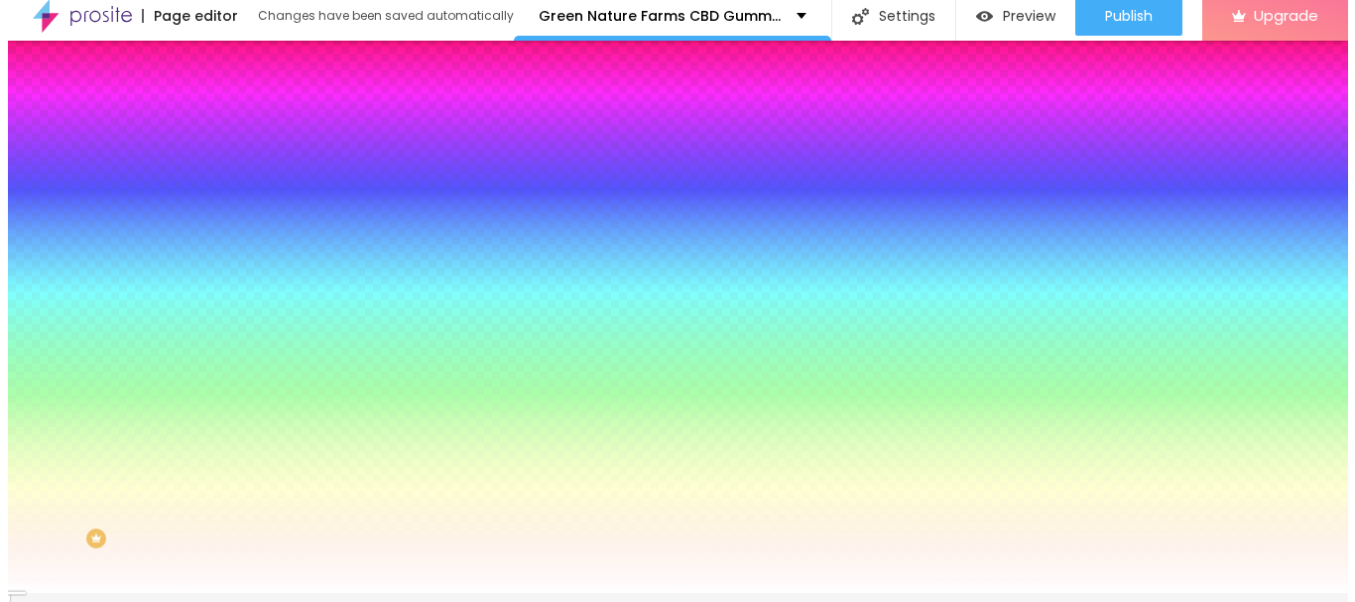
scroll to position [0, 0]
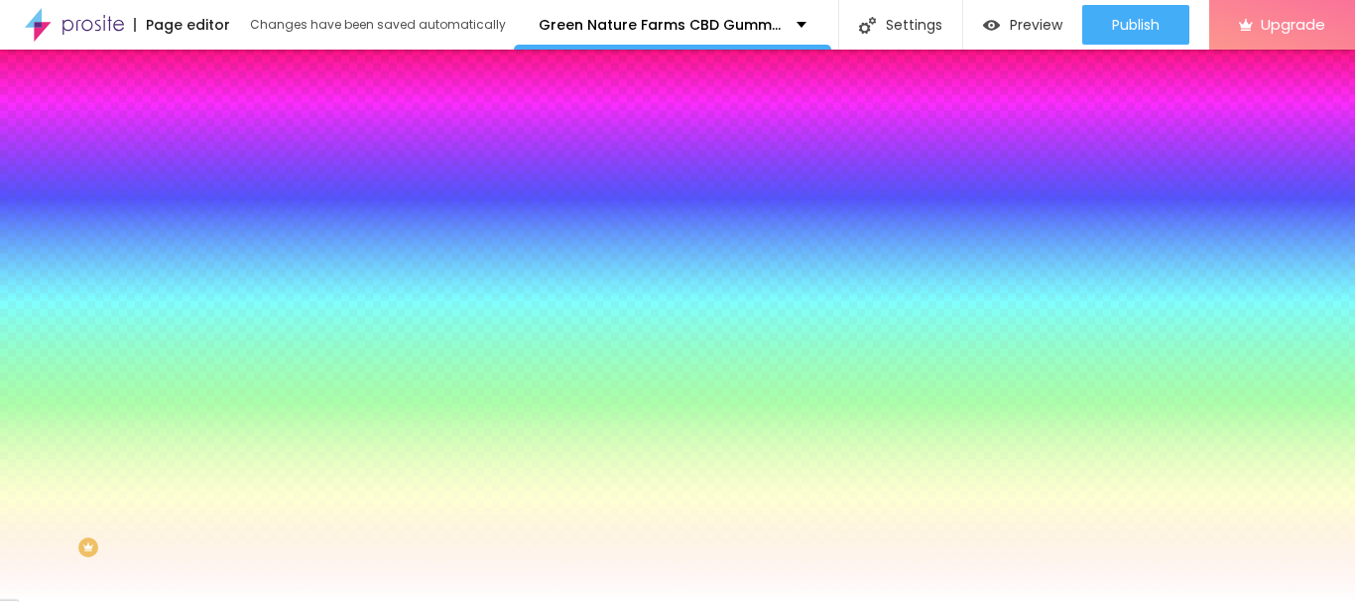
click at [228, 135] on img at bounding box center [237, 144] width 18 height 18
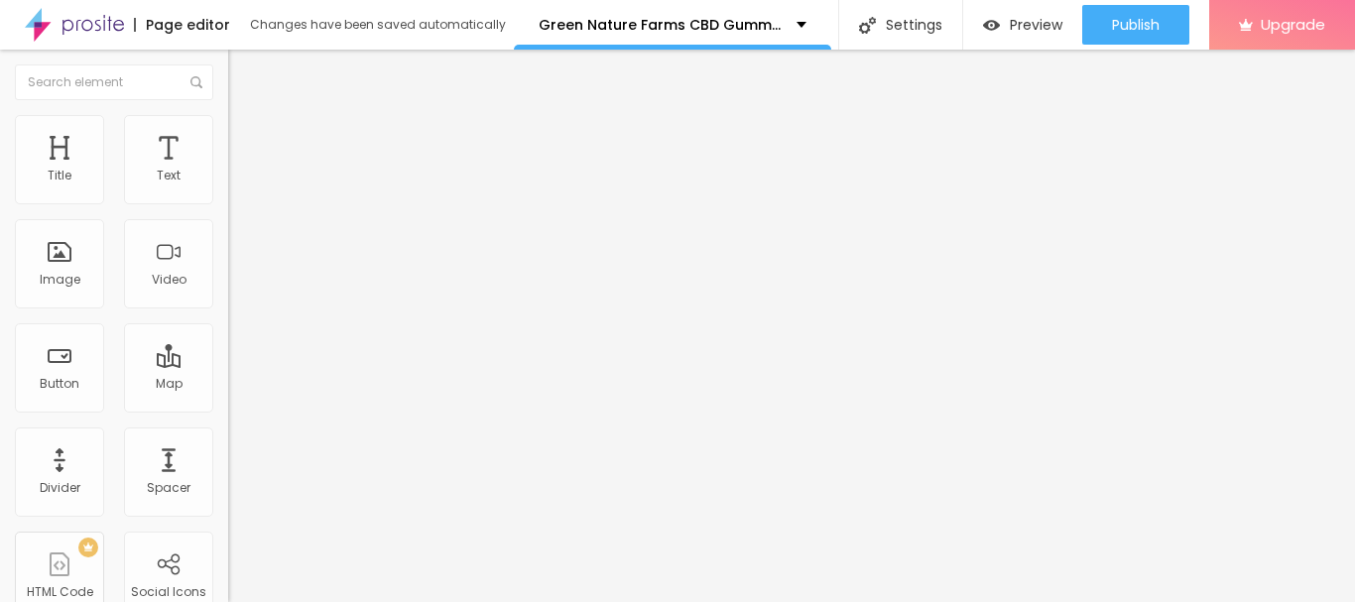
scroll to position [108, 0]
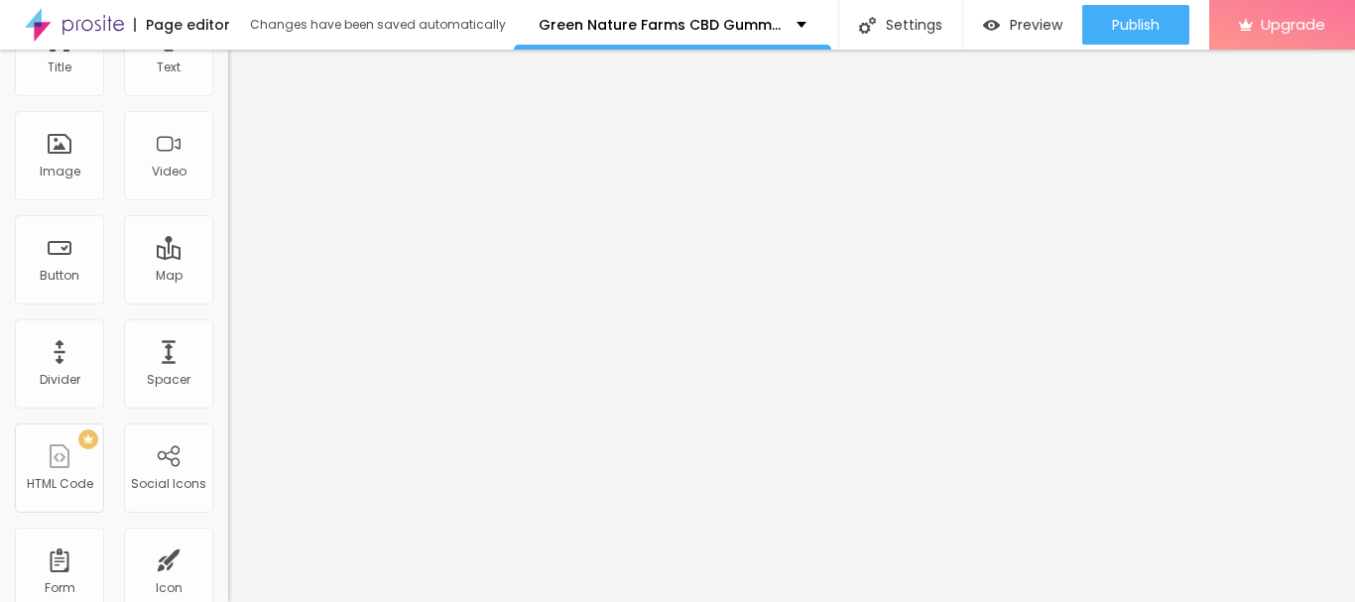
click at [228, 587] on img at bounding box center [234, 593] width 12 height 12
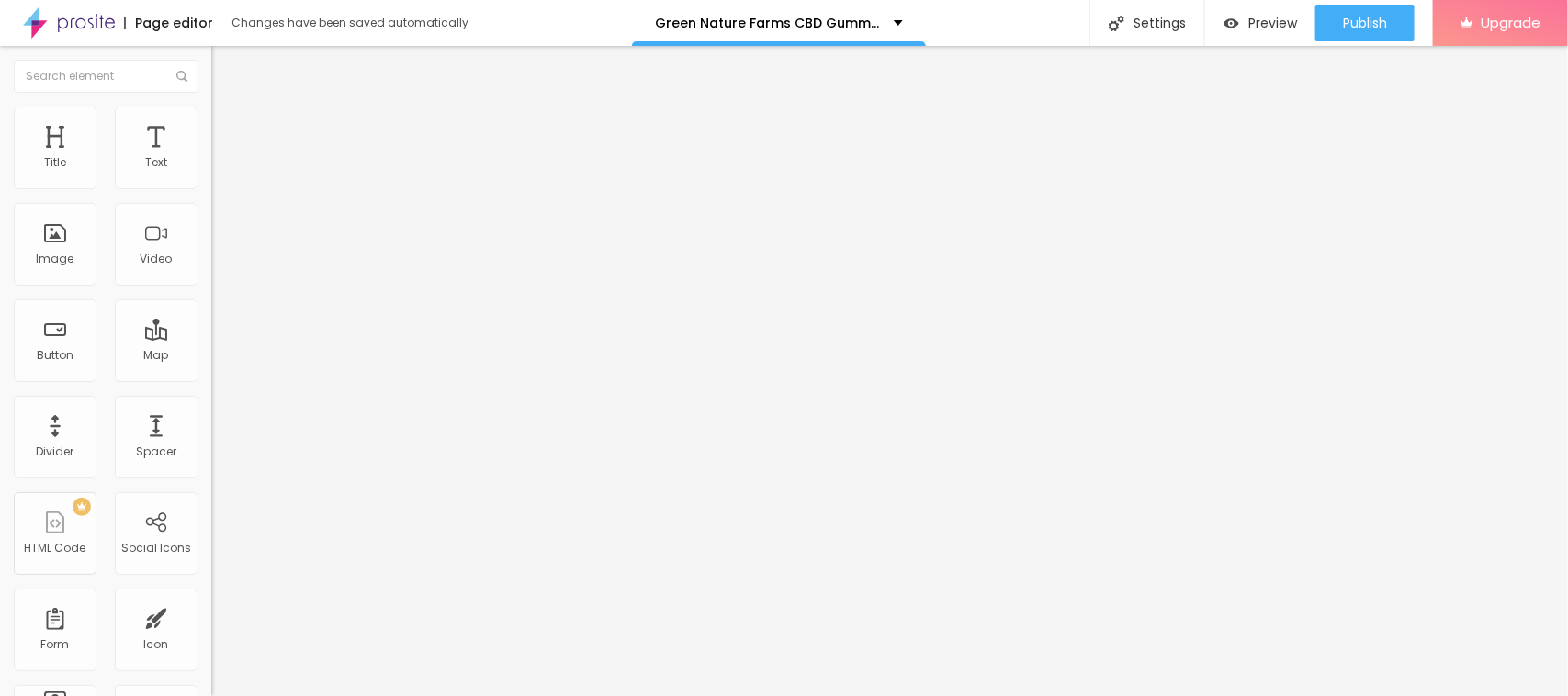
scroll to position [1162, 0]
click at [211, 105] on img at bounding box center [220, 96] width 17 height 17
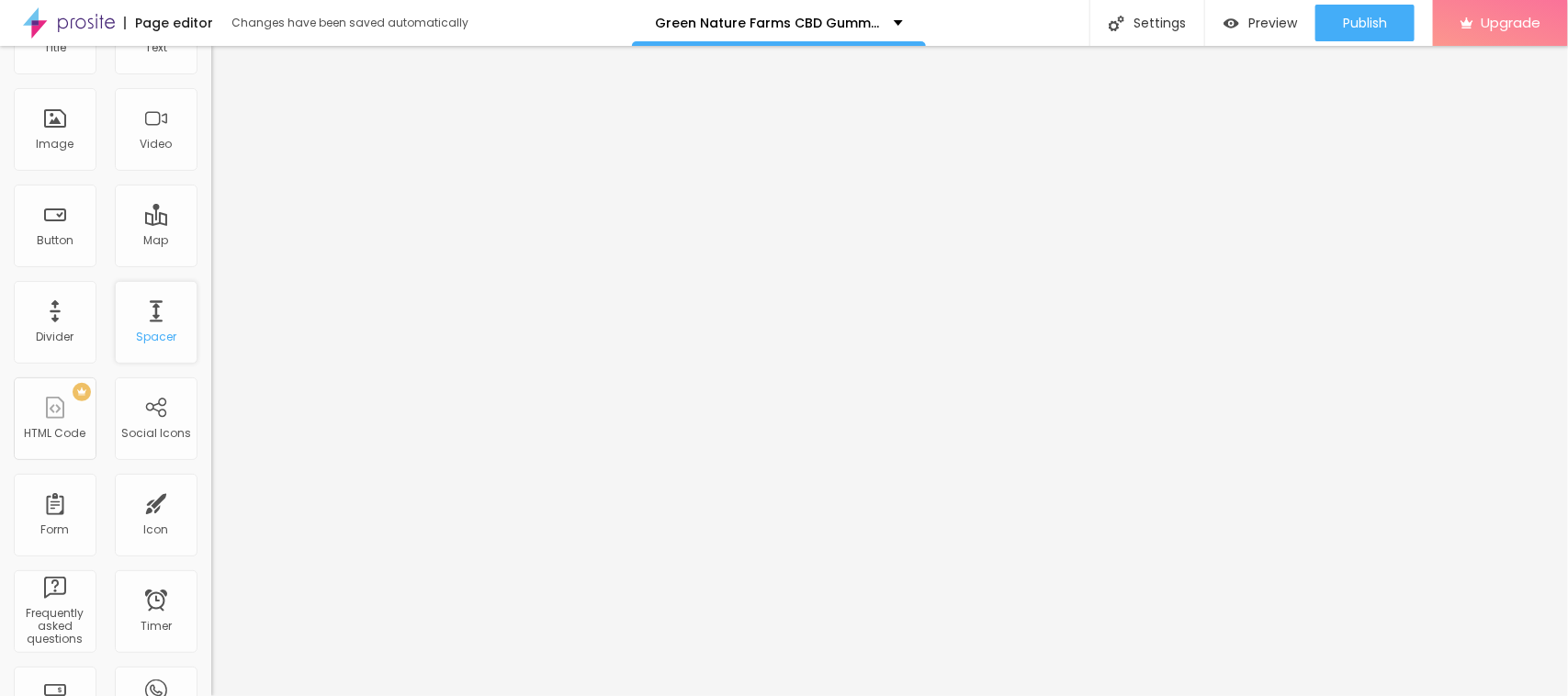
scroll to position [230, 0]
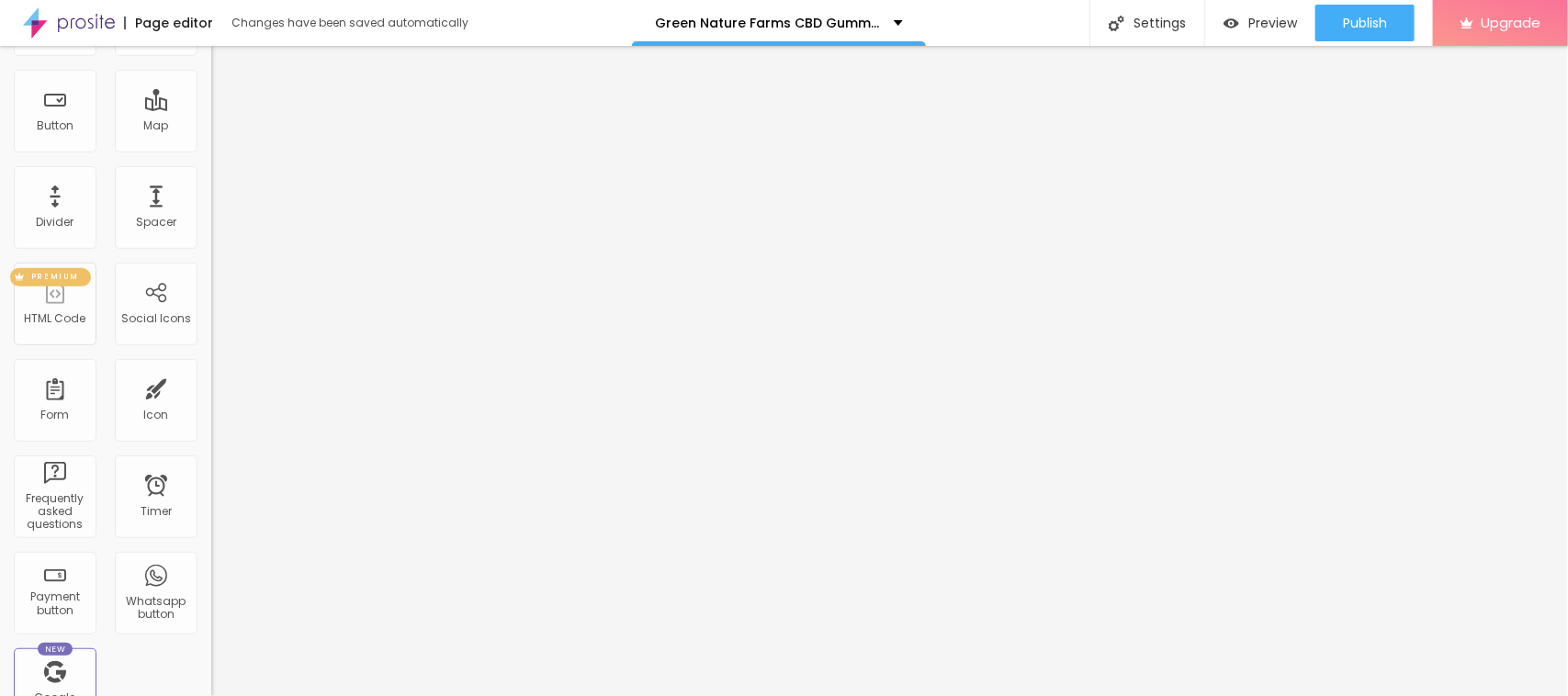
click at [56, 296] on div "PREMIUM HTML Code" at bounding box center [55, 304] width 82 height 82
click at [70, 271] on div "PREMIUM" at bounding box center [50, 278] width 81 height 19
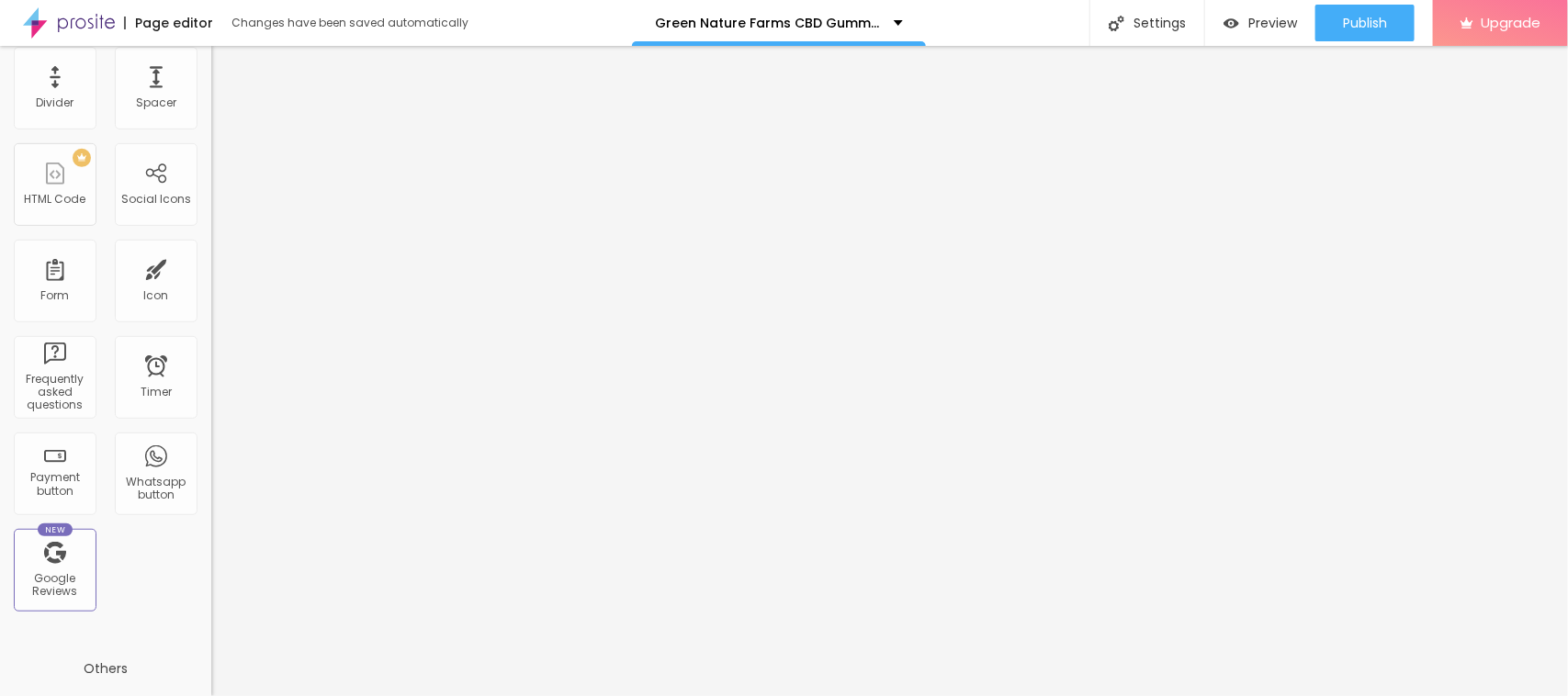
scroll to position [313, 0]
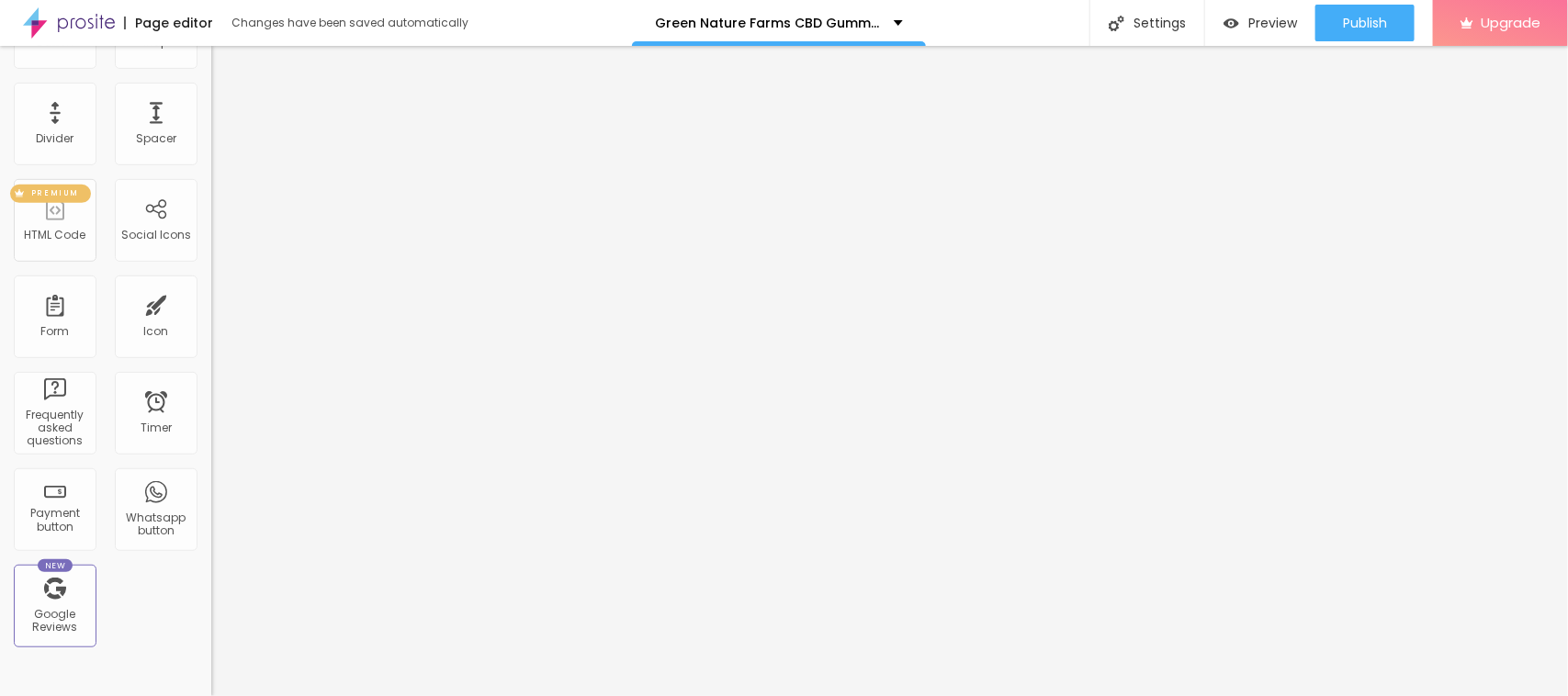
click at [57, 217] on div "PREMIUM HTML Code" at bounding box center [55, 219] width 82 height 82
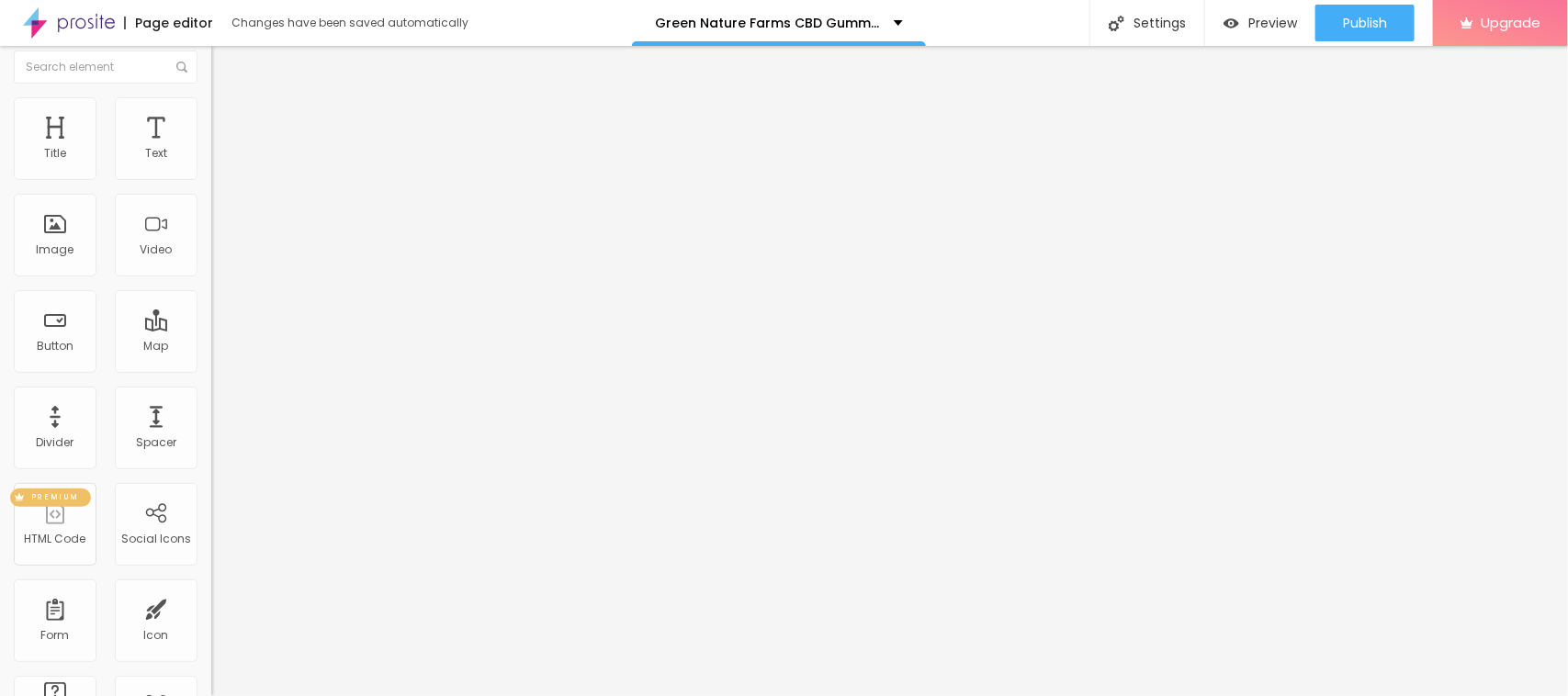
scroll to position [0, 0]
